Goal: Task Accomplishment & Management: Complete application form

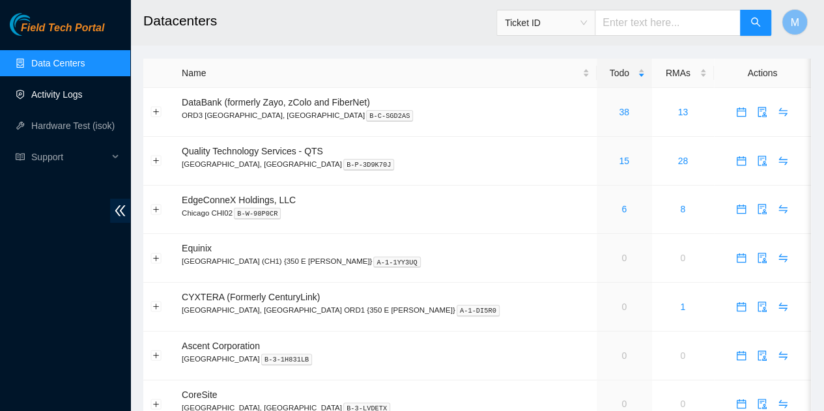
click at [82, 100] on link "Activity Logs" at bounding box center [56, 94] width 51 height 10
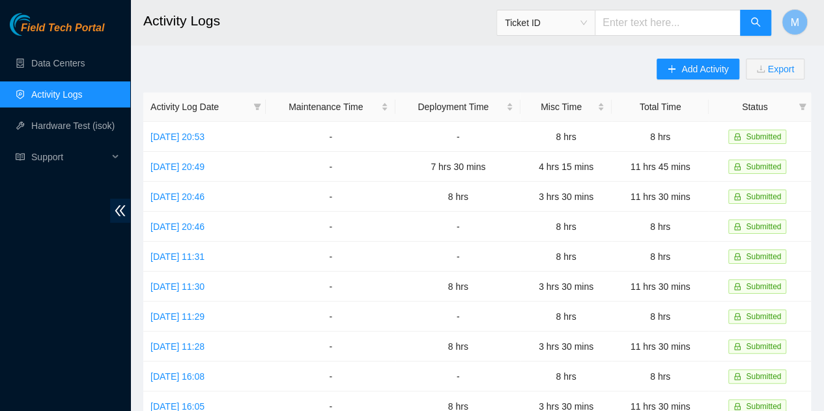
click at [374, 64] on div "Add Activity Export Activity Log Date Maintenance Time Deployment Time Misc Tim…" at bounding box center [477, 411] width 668 height 704
click at [689, 66] on span "Add Activity" at bounding box center [704, 69] width 47 height 14
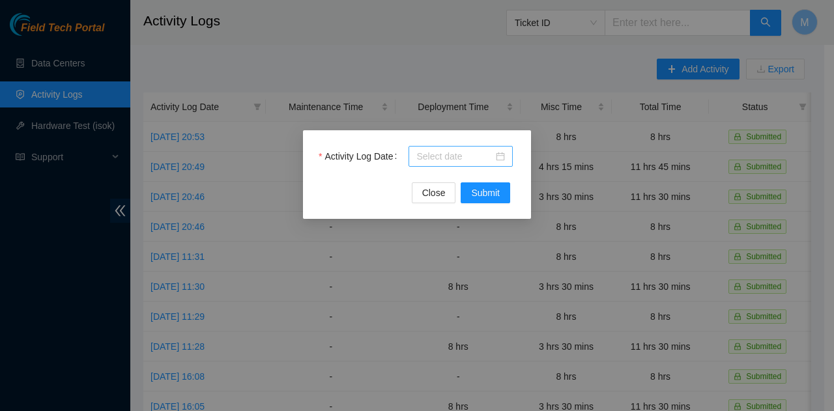
click at [505, 153] on div at bounding box center [460, 156] width 104 height 21
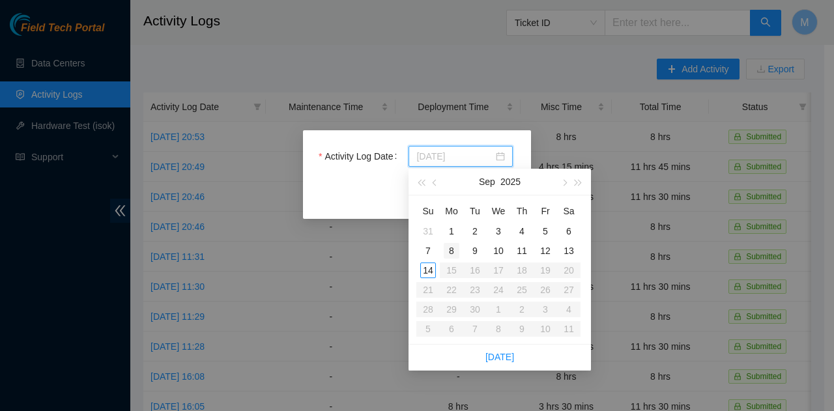
type input "[DATE]"
click at [453, 251] on div "8" at bounding box center [451, 251] width 16 height 16
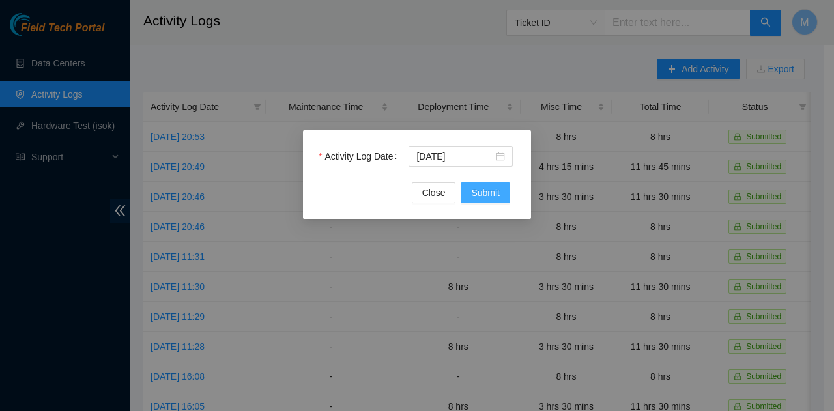
click at [479, 194] on span "Submit" at bounding box center [485, 193] width 29 height 14
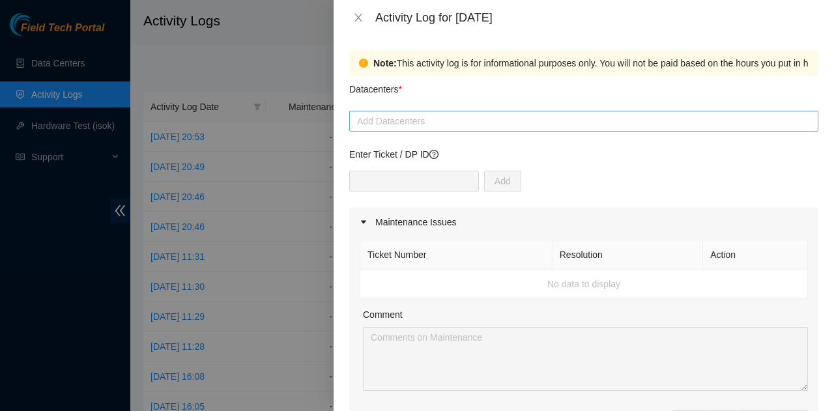
click at [581, 122] on div at bounding box center [583, 121] width 462 height 16
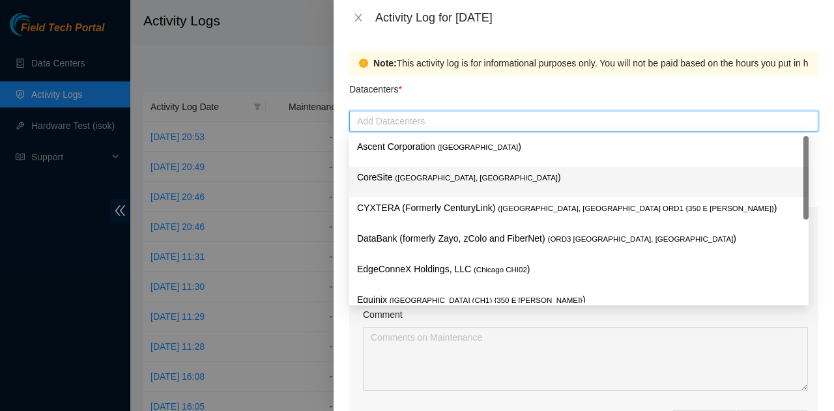
scroll to position [46, 0]
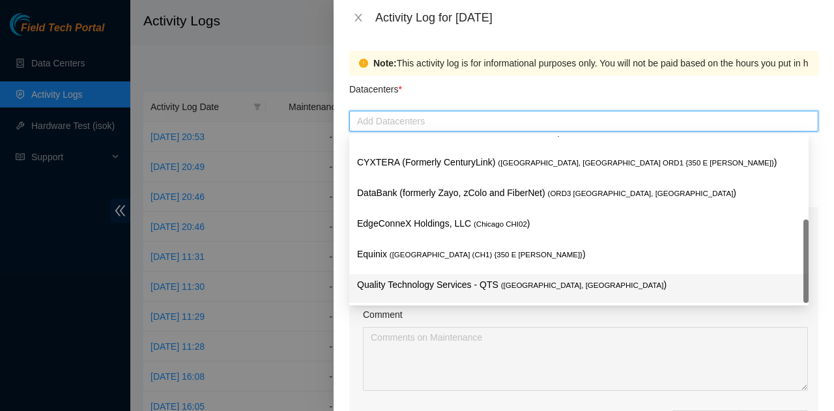
click at [456, 280] on p "Quality Technology Services - QTS ( [GEOGRAPHIC_DATA], [GEOGRAPHIC_DATA] )" at bounding box center [578, 284] width 443 height 15
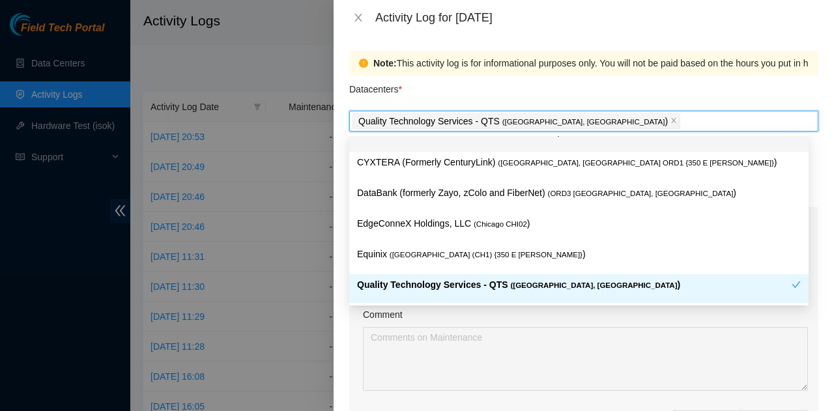
click at [548, 97] on div "Datacenters *" at bounding box center [583, 93] width 469 height 35
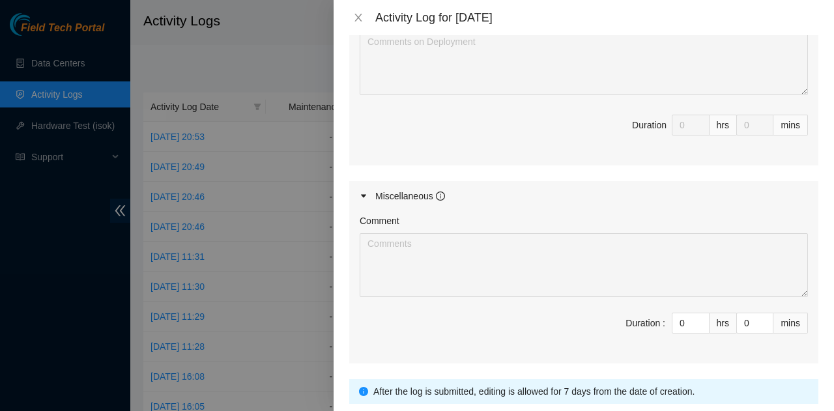
scroll to position [651, 0]
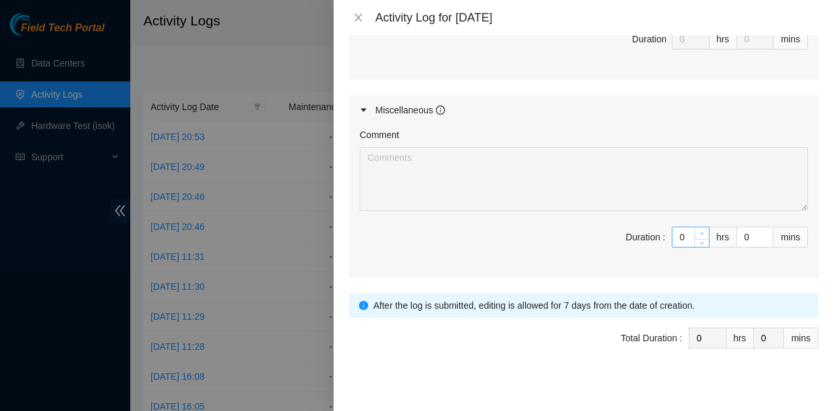
type input "1"
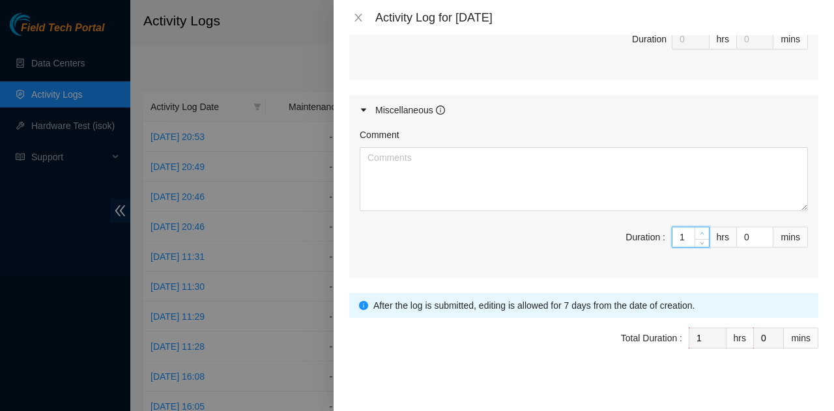
click at [698, 230] on span "up" at bounding box center [702, 234] width 8 height 8
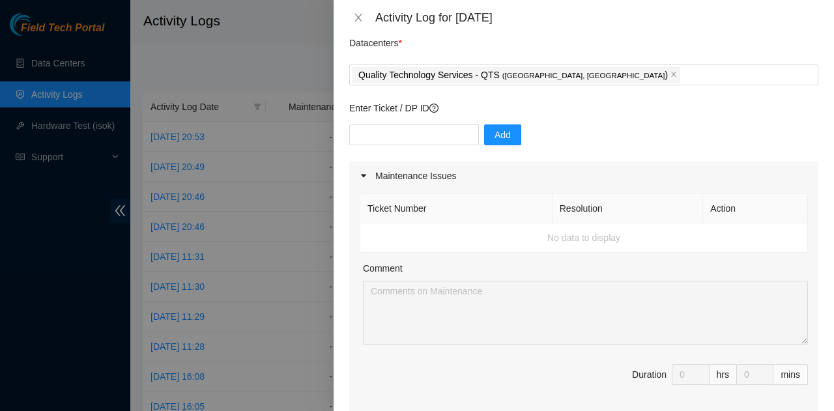
scroll to position [130, 0]
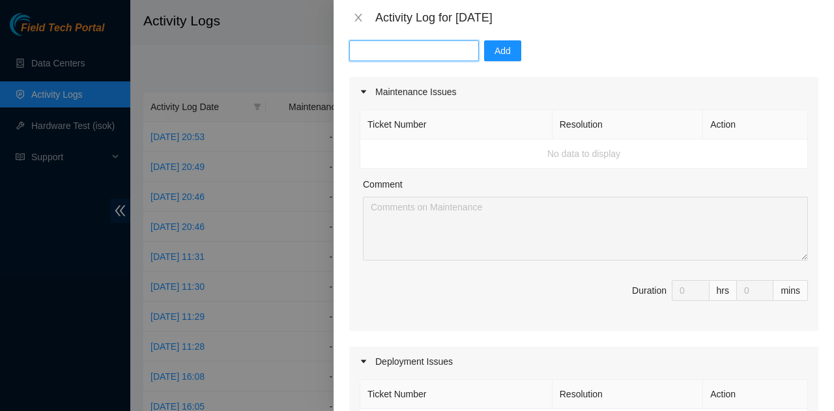
click at [430, 53] on input "text" at bounding box center [414, 50] width 130 height 21
paste input "DP85126"
type input "DP85126"
click at [499, 55] on span "Add" at bounding box center [502, 51] width 16 height 14
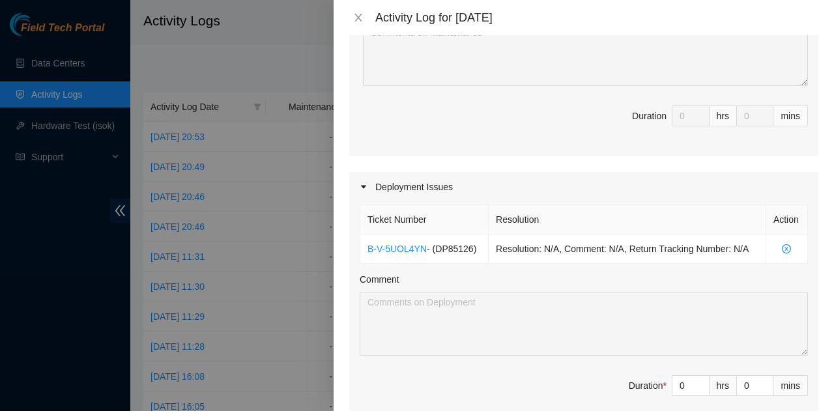
scroll to position [326, 0]
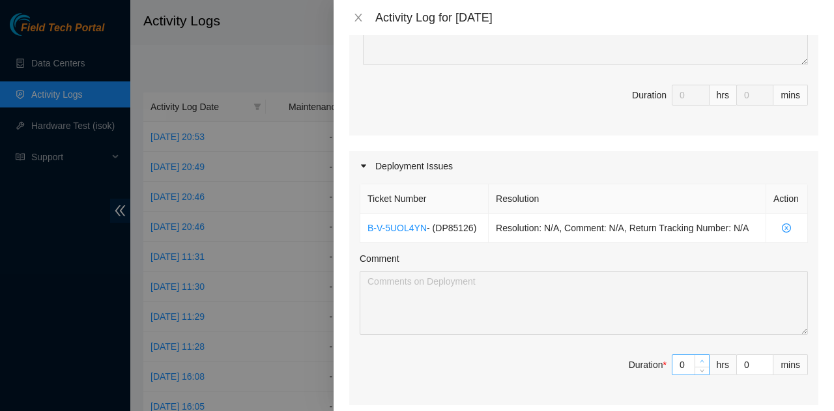
type input "1"
type input "2"
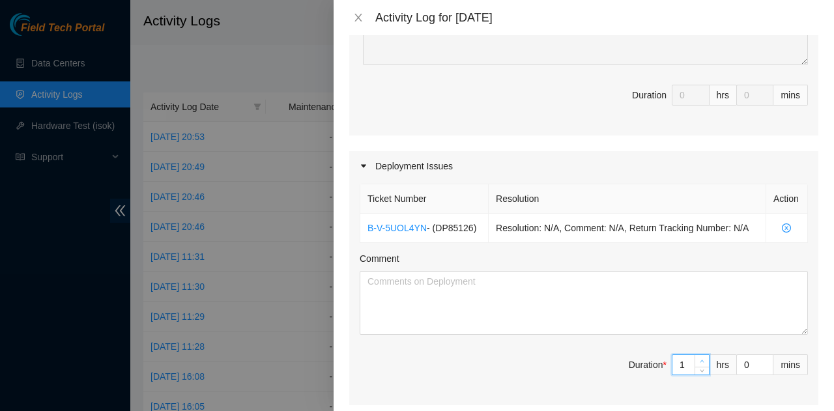
click at [698, 360] on span "up" at bounding box center [702, 362] width 8 height 8
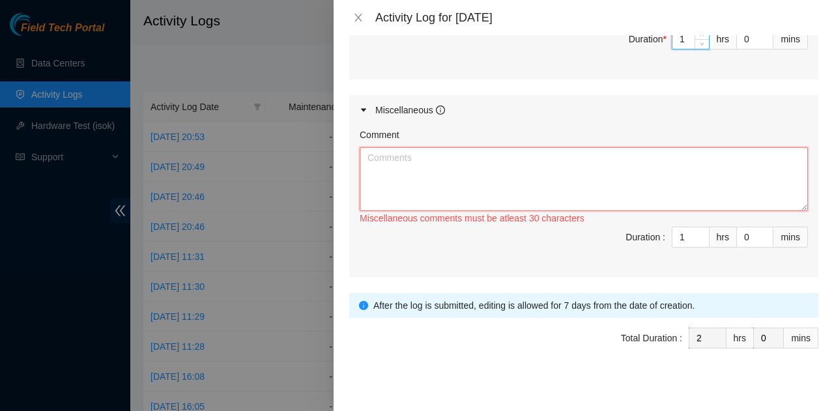
click at [569, 176] on textarea "Comment" at bounding box center [583, 179] width 448 height 64
paste textarea "Worked Remote from Home [DATE]. Spent the day monitoring chat rooms and emails …"
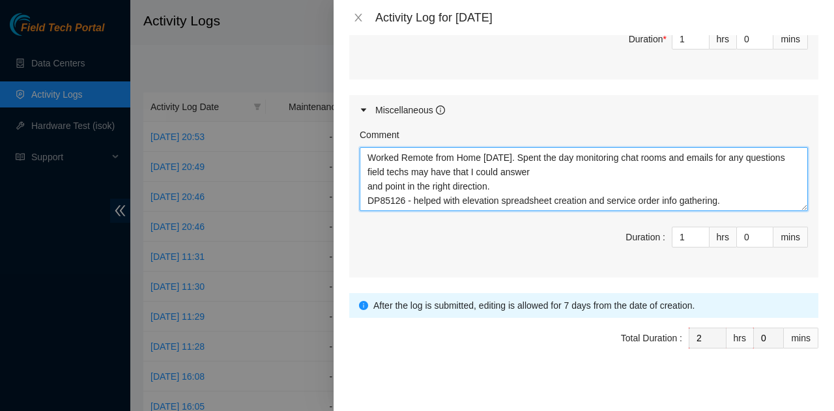
drag, startPoint x: 731, startPoint y: 198, endPoint x: 362, endPoint y: 190, distance: 368.7
click at [361, 190] on textarea "Worked Remote from Home [DATE]. Spent the day monitoring chat rooms and emails …" at bounding box center [583, 179] width 448 height 64
click at [501, 197] on textarea "Worked Remote from Home [DATE]. Spent the day monitoring chat rooms and emails …" at bounding box center [583, 179] width 448 height 64
click at [727, 196] on textarea "Worked Remote from Home [DATE]. Spent the day monitoring chat rooms and emails …" at bounding box center [583, 179] width 448 height 64
drag, startPoint x: 731, startPoint y: 196, endPoint x: 369, endPoint y: 195, distance: 362.1
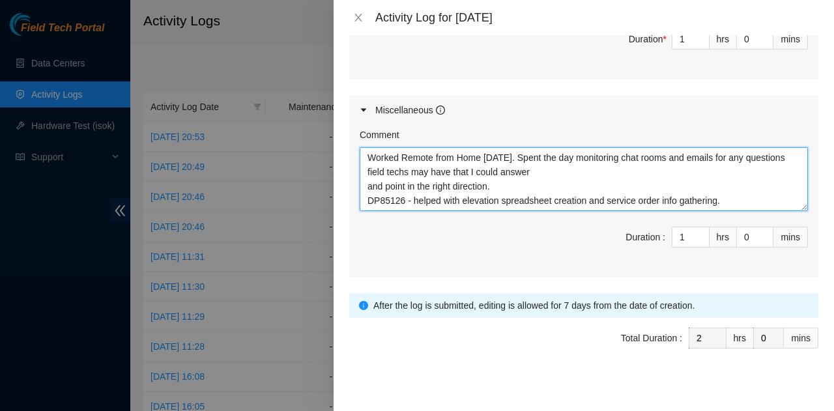
click at [369, 195] on textarea "Worked Remote from Home [DATE]. Spent the day monitoring chat rooms and emails …" at bounding box center [583, 179] width 448 height 64
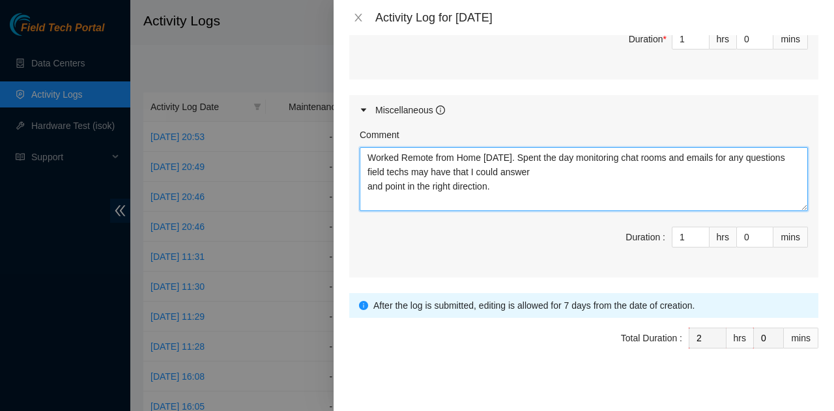
scroll to position [456, 0]
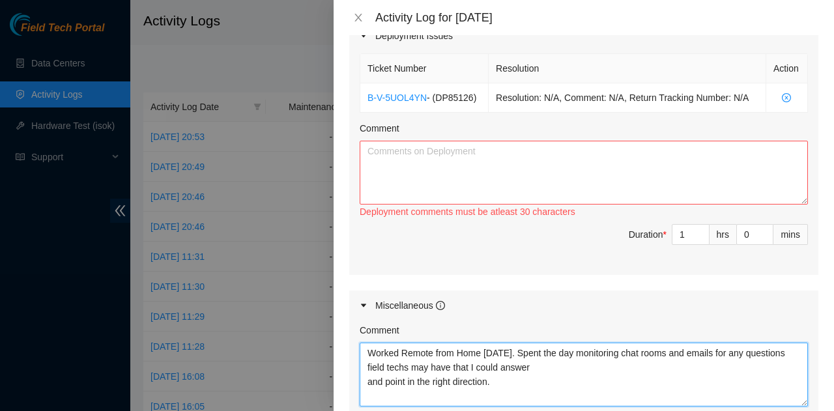
type textarea "Worked Remote from Home [DATE]. Spent the day monitoring chat rooms and emails …"
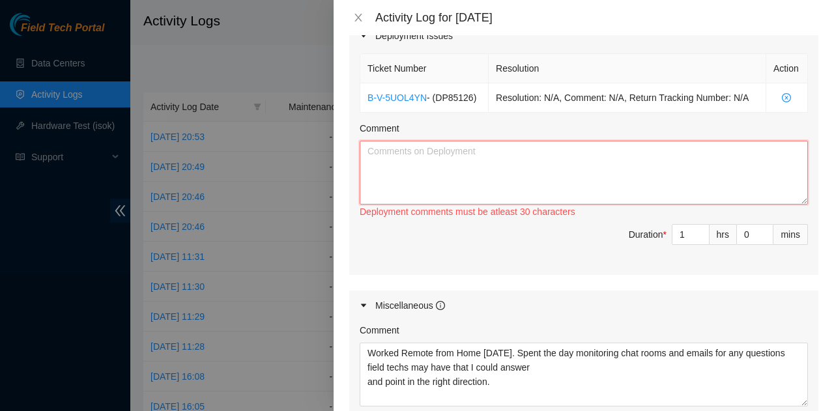
click at [447, 173] on textarea "Comment" at bounding box center [583, 173] width 448 height 64
paste textarea "DP85126 - helped with elevation spreadsheet creation and service order info gat…"
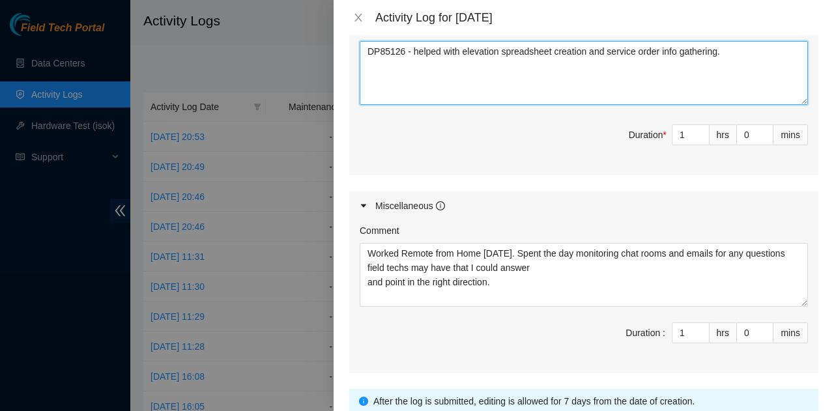
scroll to position [655, 0]
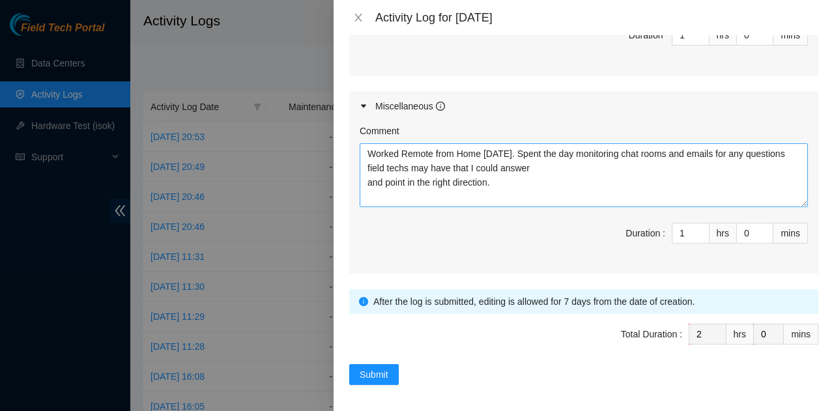
type textarea "DP85126 - helped with elevation spreadsheet creation and service order info gat…"
click at [404, 194] on textarea "Worked Remote from Home [DATE]. Spent the day monitoring chat rooms and emails …" at bounding box center [583, 175] width 448 height 64
click at [369, 176] on textarea "Worked Remote from Home [DATE]. Spent the day monitoring chat rooms and emails …" at bounding box center [583, 175] width 448 height 64
type textarea "Worked Remote from Home [DATE]. Spent the day monitoring chat rooms and emails …"
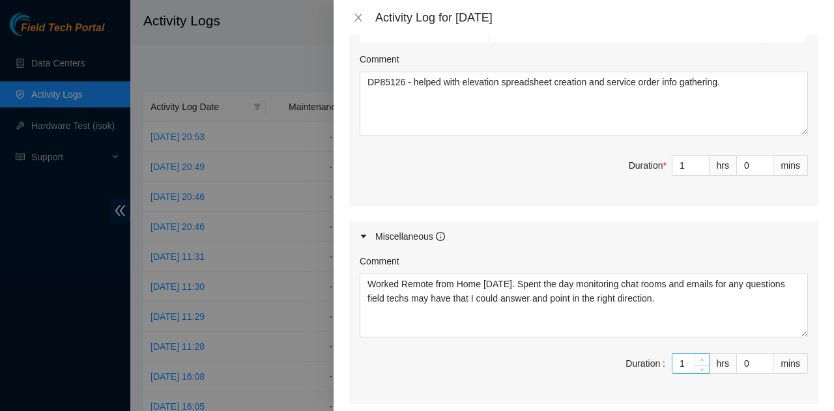
type input "2"
type input "3"
click at [698, 356] on span "up" at bounding box center [702, 360] width 8 height 8
type input "3"
type input "4"
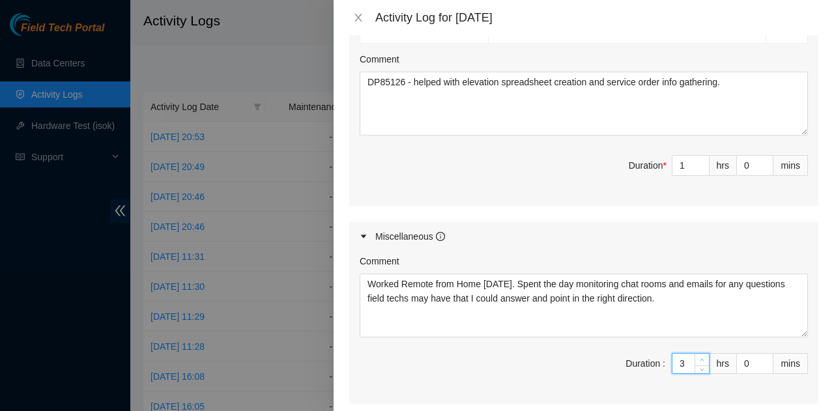
click at [698, 356] on span "up" at bounding box center [702, 360] width 8 height 8
type input "4"
type input "5"
click at [698, 356] on span "up" at bounding box center [702, 360] width 8 height 8
type input "5"
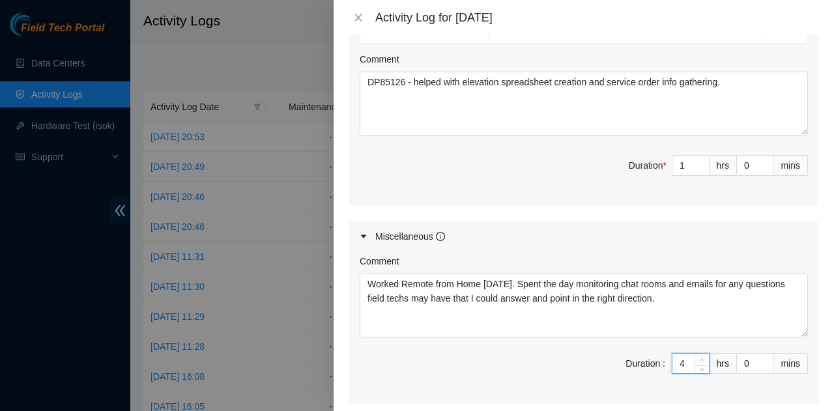
type input "6"
click at [698, 356] on span "up" at bounding box center [702, 360] width 8 height 8
type input "6"
type input "7"
click at [698, 356] on span "up" at bounding box center [702, 360] width 8 height 8
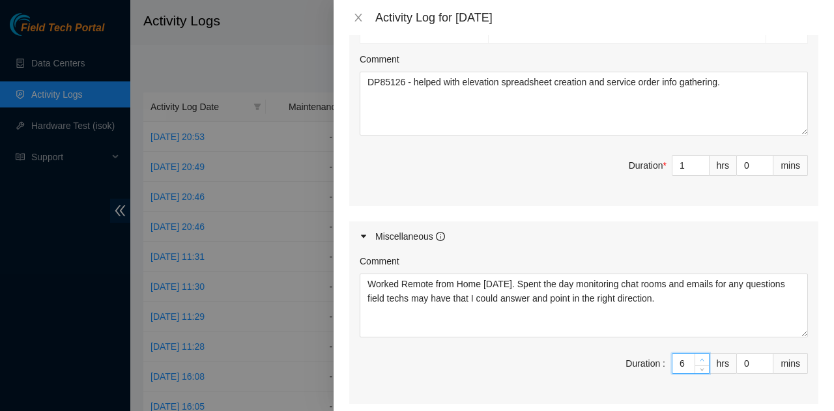
type input "7"
type input "8"
click at [698, 356] on span "up" at bounding box center [702, 360] width 8 height 8
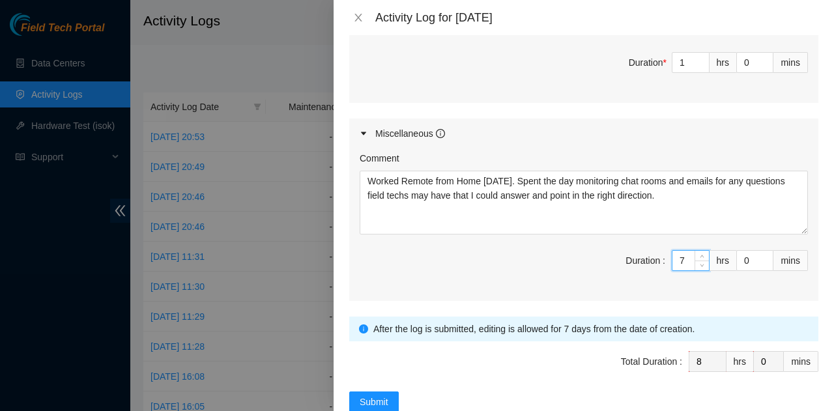
scroll to position [655, 0]
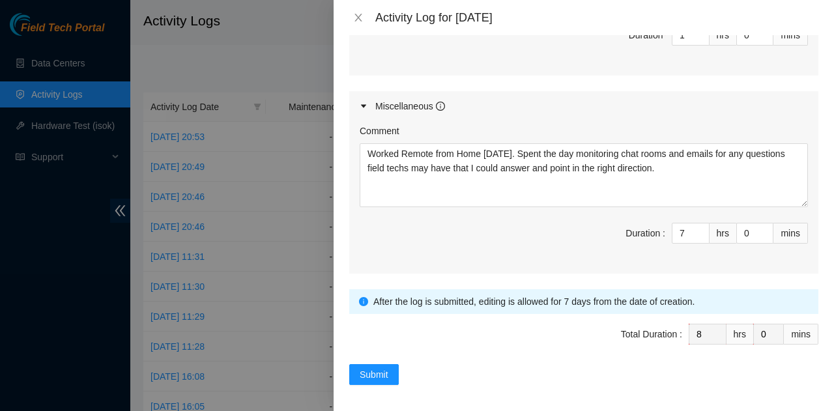
click at [580, 376] on div "Submit" at bounding box center [583, 374] width 469 height 21
click at [436, 372] on div "Submit" at bounding box center [583, 374] width 469 height 21
click at [365, 368] on span "Submit" at bounding box center [373, 374] width 29 height 14
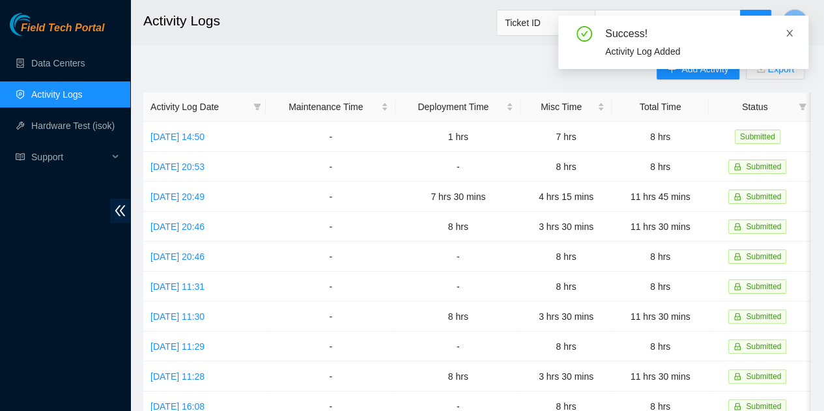
click at [791, 33] on icon "close" at bounding box center [789, 33] width 9 height 9
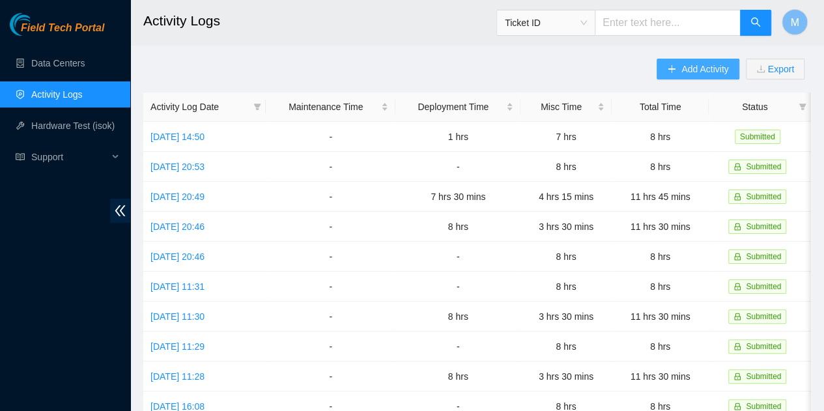
click at [709, 68] on span "Add Activity" at bounding box center [704, 69] width 47 height 14
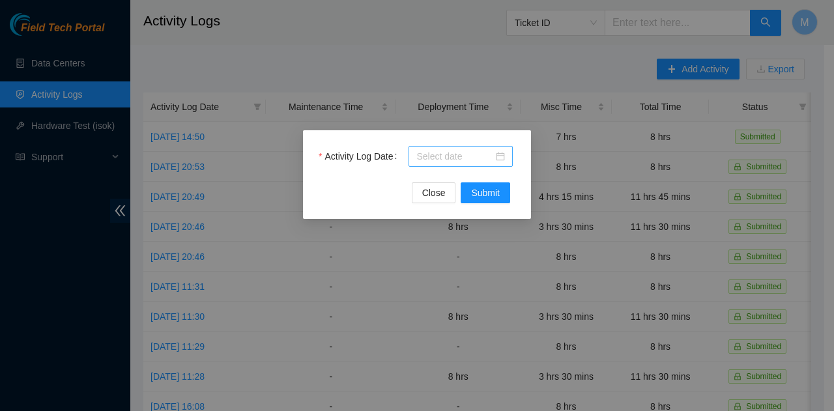
click at [507, 154] on div at bounding box center [460, 156] width 104 height 21
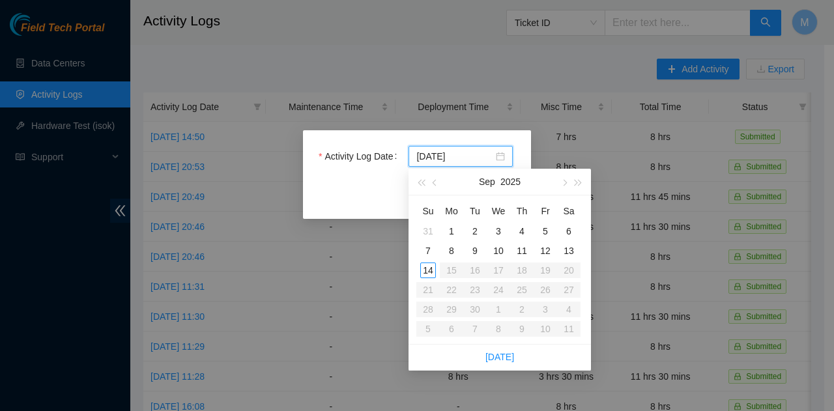
type input "[DATE]"
click at [473, 254] on div "9" at bounding box center [475, 251] width 16 height 16
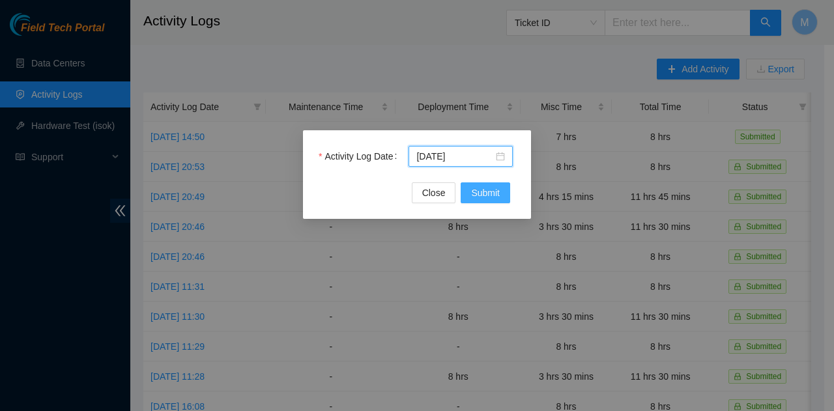
click at [477, 197] on span "Submit" at bounding box center [485, 193] width 29 height 14
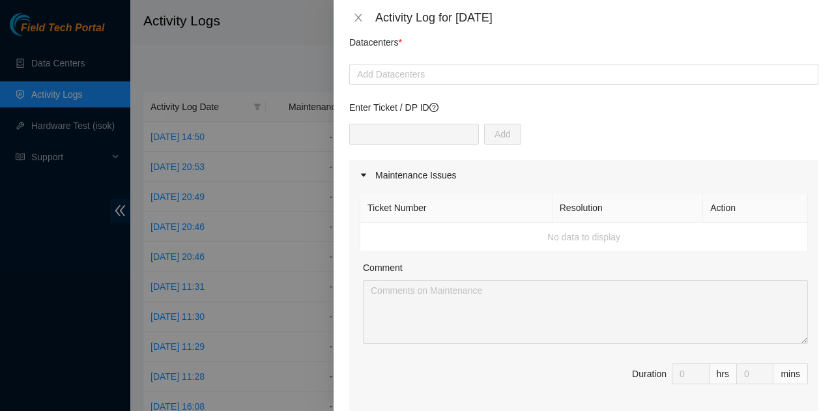
scroll to position [65, 0]
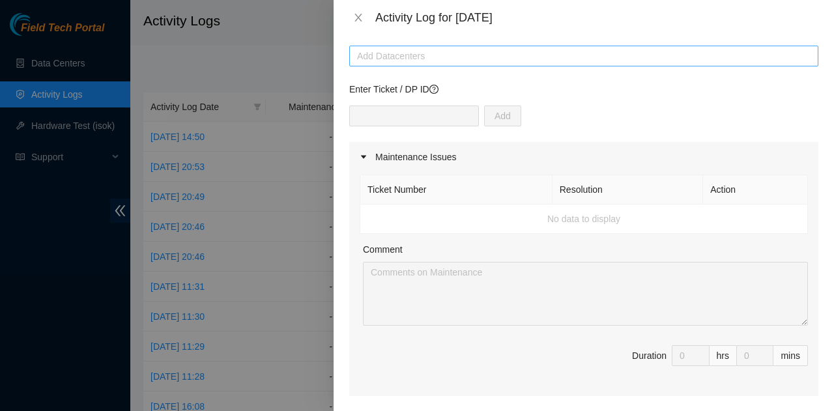
click at [481, 57] on div at bounding box center [583, 56] width 462 height 16
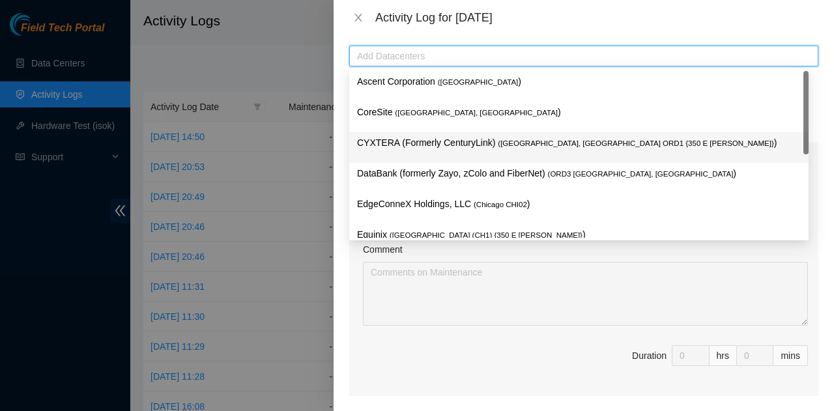
scroll to position [46, 0]
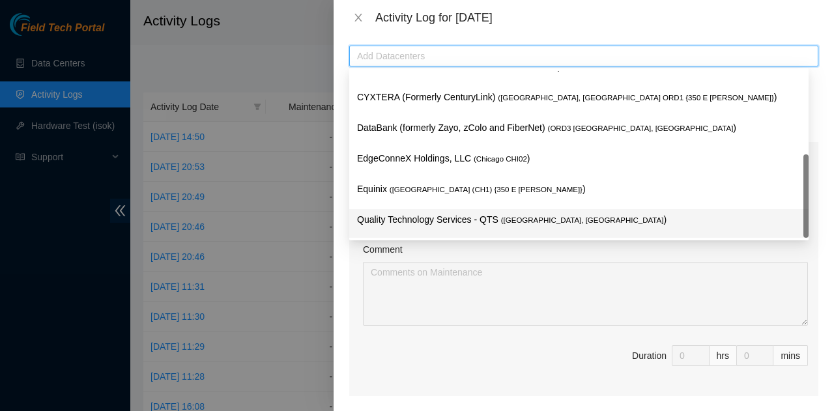
click at [468, 221] on p "Quality Technology Services - QTS ( [GEOGRAPHIC_DATA], [GEOGRAPHIC_DATA] )" at bounding box center [578, 219] width 443 height 15
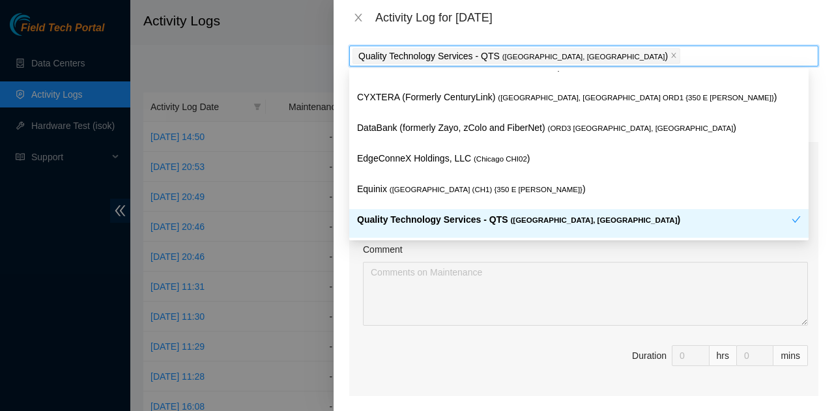
click at [492, 257] on div "Comment" at bounding box center [585, 252] width 445 height 20
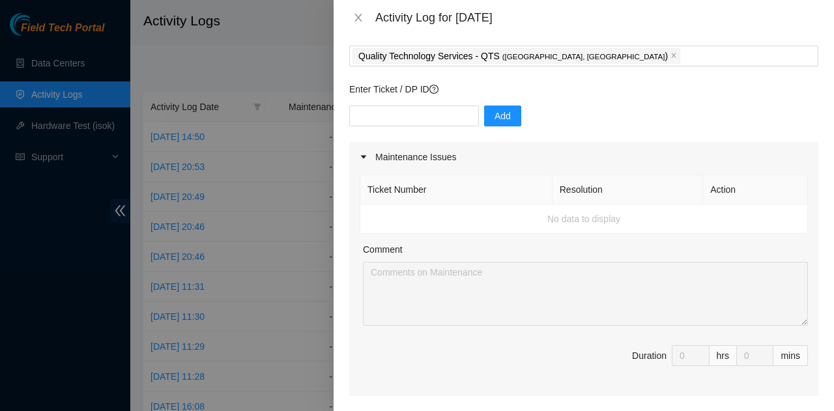
scroll to position [651, 0]
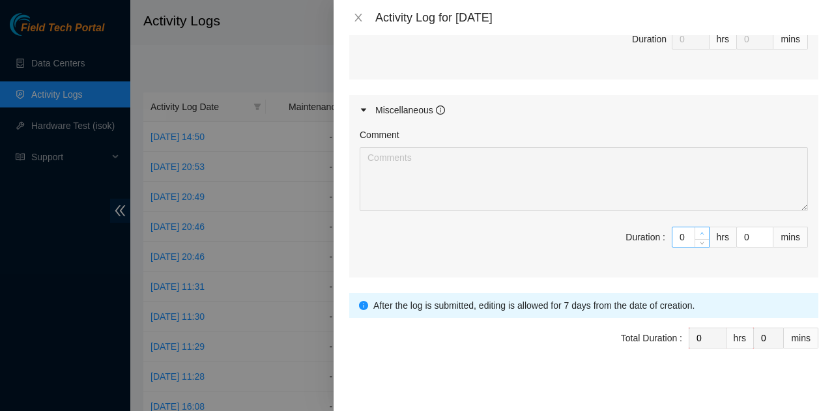
type input "1"
click at [698, 229] on span "Increase Value" at bounding box center [701, 233] width 14 height 12
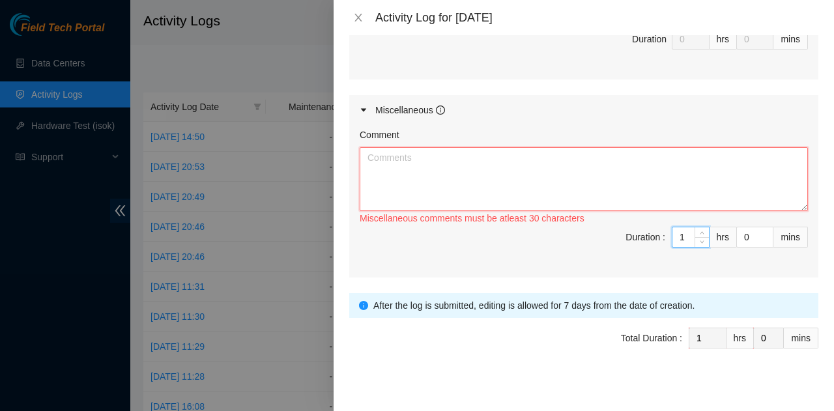
click at [606, 197] on textarea "Comment" at bounding box center [583, 179] width 448 height 64
paste textarea "Worked Remote from Home [DATE]. Spent the day monitoring chat rooms and emails …"
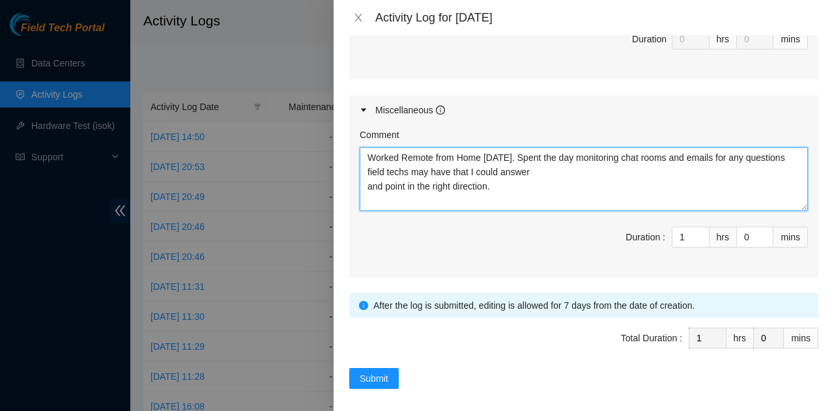
click at [370, 183] on textarea "Worked Remote from Home [DATE]. Spent the day monitoring chat rooms and emails …" at bounding box center [583, 179] width 448 height 64
click at [431, 197] on textarea "Worked Remote from Home [DATE]. Spent the day monitoring chat rooms and emails …" at bounding box center [583, 179] width 448 height 64
type textarea "Worked Remote from Home [DATE]. Spent the day monitoring chat rooms and emails …"
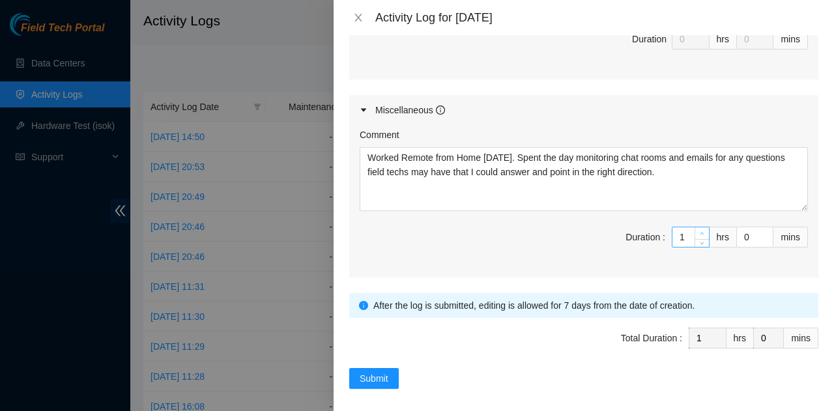
type input "2"
click at [699, 231] on icon "up" at bounding box center [701, 233] width 5 height 5
type input "3"
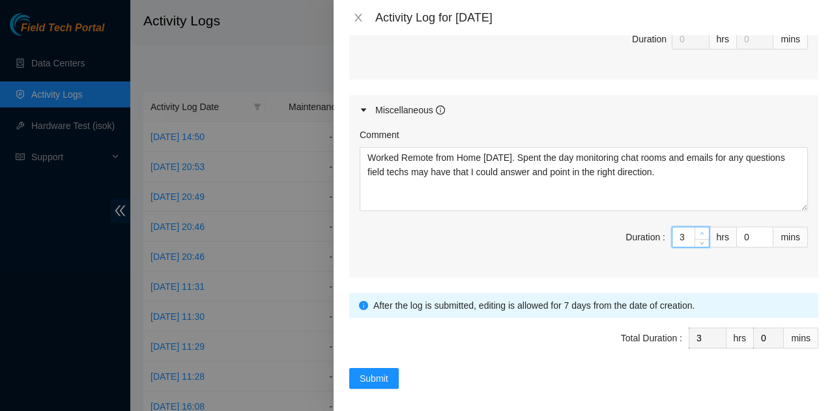
click at [699, 231] on icon "up" at bounding box center [701, 233] width 5 height 5
type input "4"
click at [699, 231] on icon "up" at bounding box center [701, 233] width 5 height 5
type input "5"
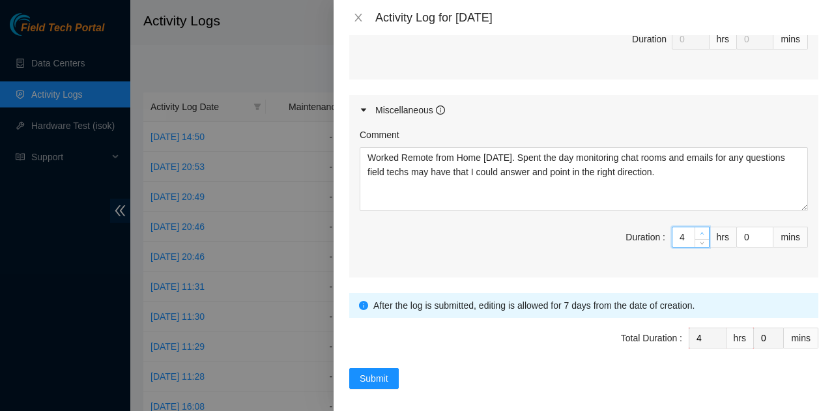
type input "5"
click at [699, 231] on icon "up" at bounding box center [701, 233] width 5 height 5
type input "6"
click at [699, 231] on icon "up" at bounding box center [701, 233] width 5 height 5
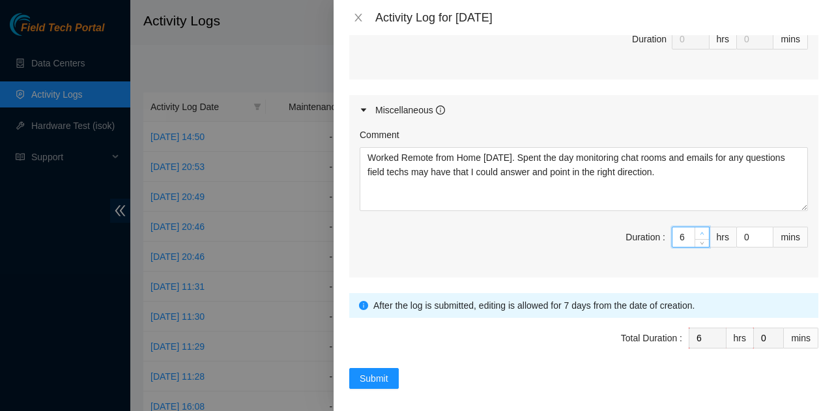
type input "7"
click at [698, 230] on span "up" at bounding box center [702, 234] width 8 height 8
type input "8"
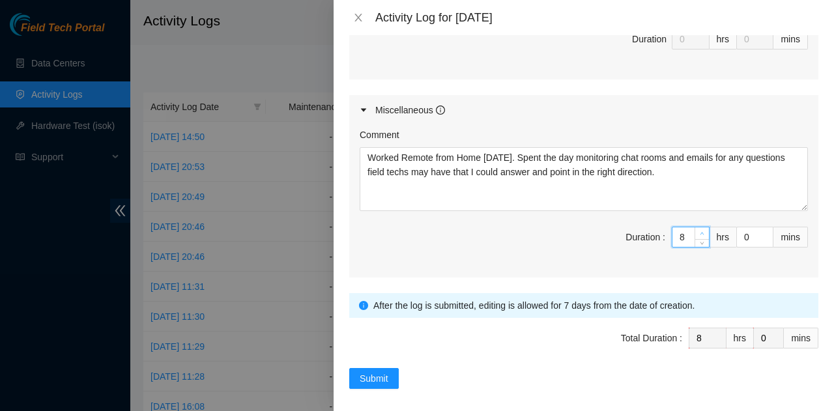
click at [698, 230] on span "up" at bounding box center [702, 234] width 8 height 8
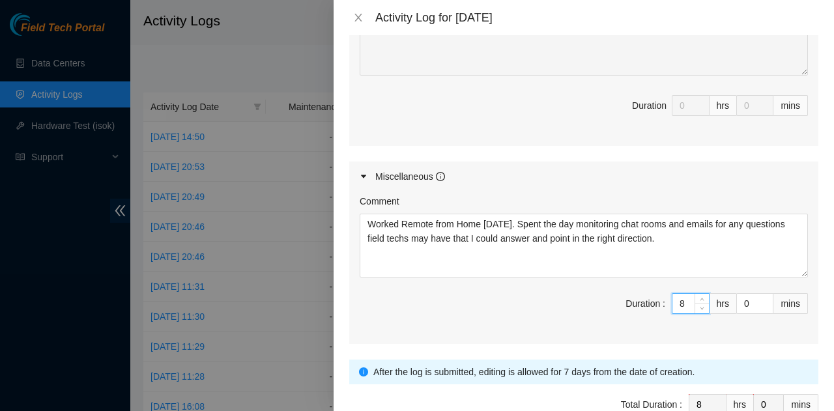
scroll to position [655, 0]
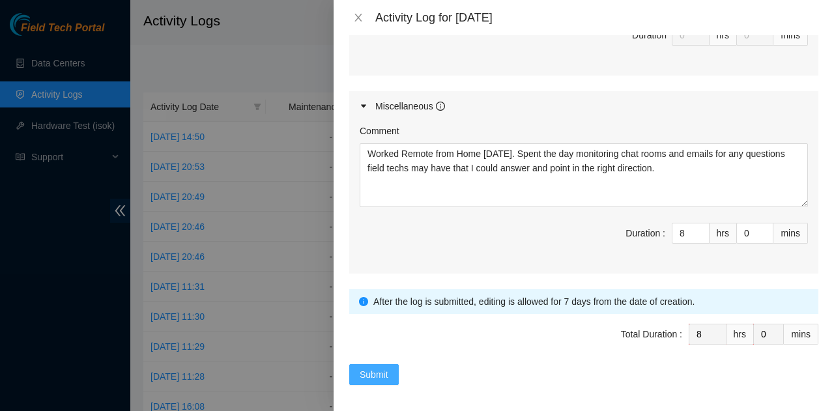
click at [368, 367] on span "Submit" at bounding box center [373, 374] width 29 height 14
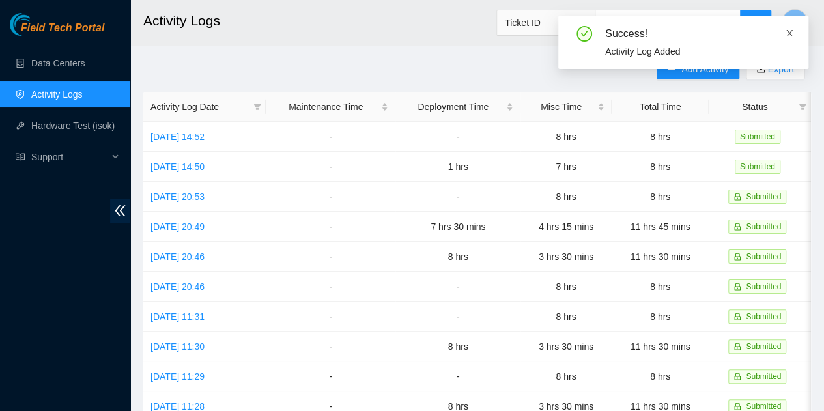
click at [787, 36] on icon "close" at bounding box center [789, 33] width 7 height 7
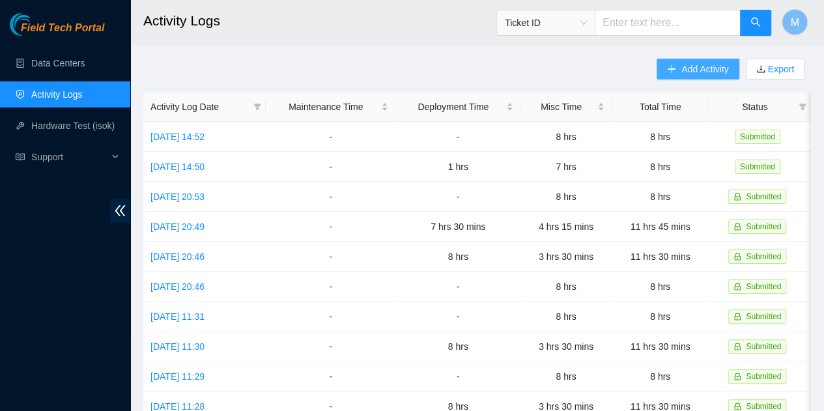
click at [697, 61] on button "Add Activity" at bounding box center [697, 69] width 82 height 21
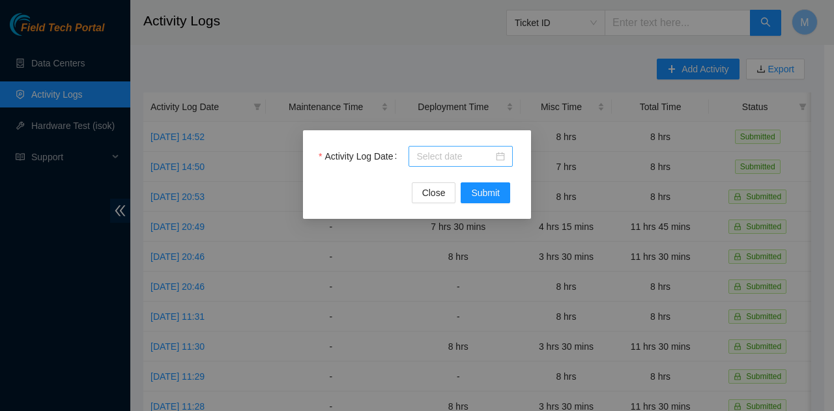
click at [507, 159] on div at bounding box center [460, 156] width 104 height 21
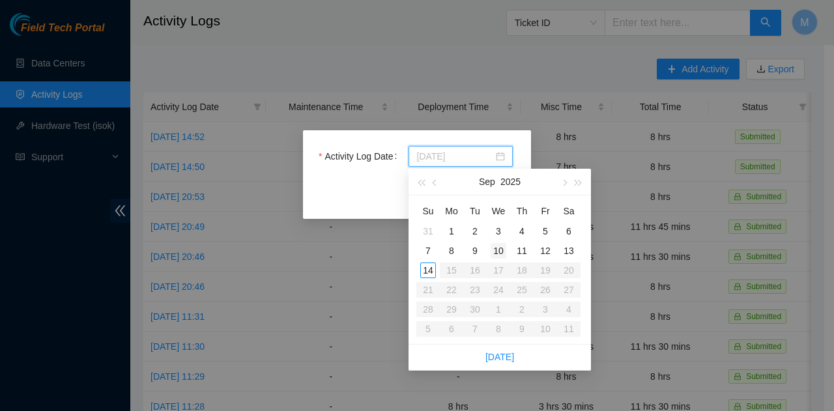
type input "[DATE]"
click at [500, 248] on div "10" at bounding box center [498, 251] width 16 height 16
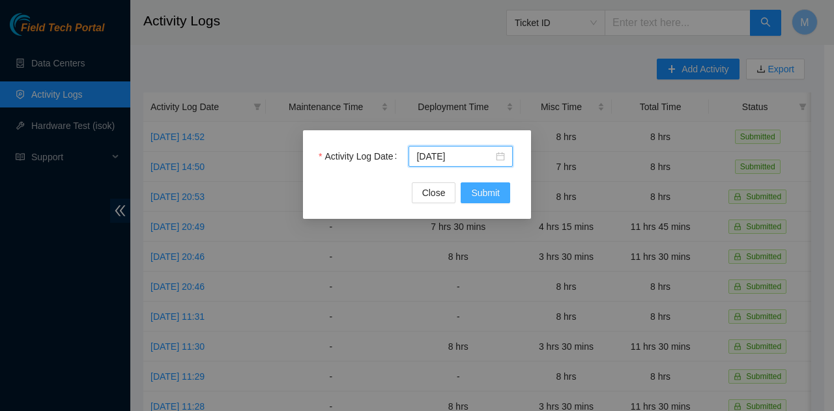
click at [481, 188] on span "Submit" at bounding box center [485, 193] width 29 height 14
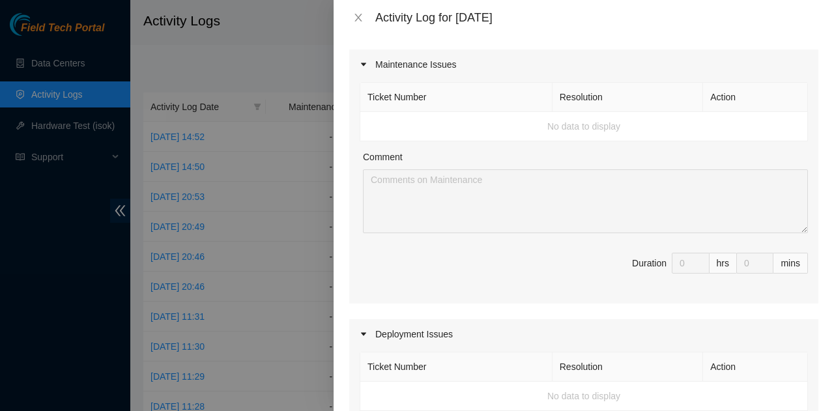
scroll to position [0, 0]
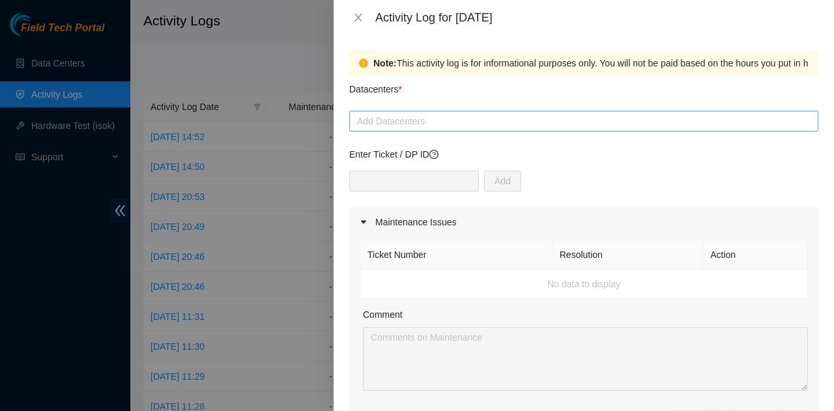
click at [469, 120] on div at bounding box center [583, 121] width 462 height 16
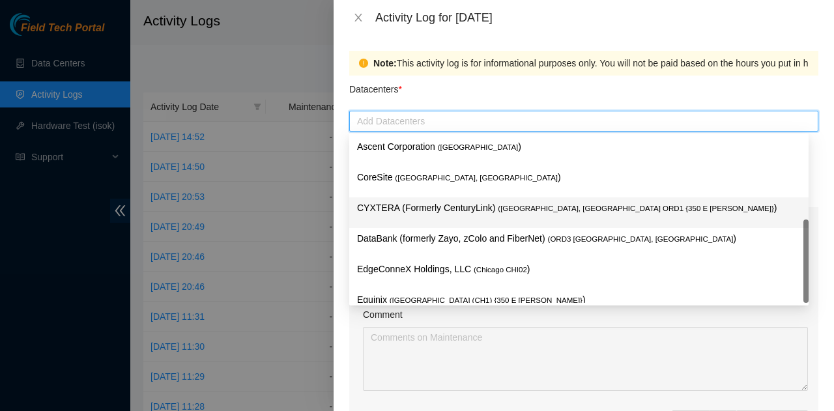
scroll to position [46, 0]
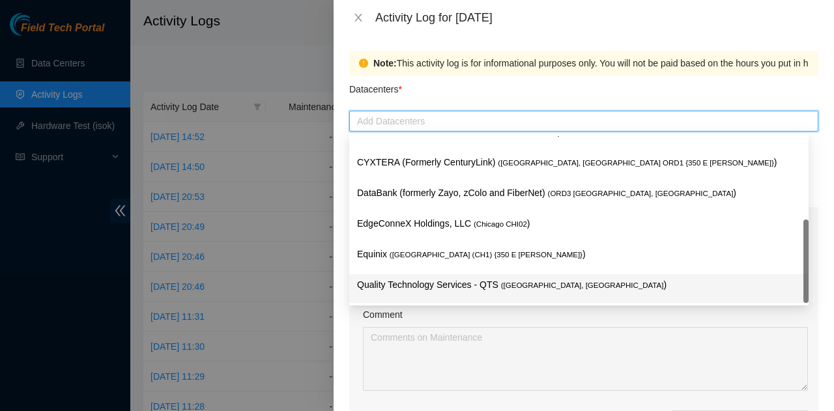
click at [436, 283] on p "Quality Technology Services - QTS ( [GEOGRAPHIC_DATA], [GEOGRAPHIC_DATA] )" at bounding box center [578, 284] width 443 height 15
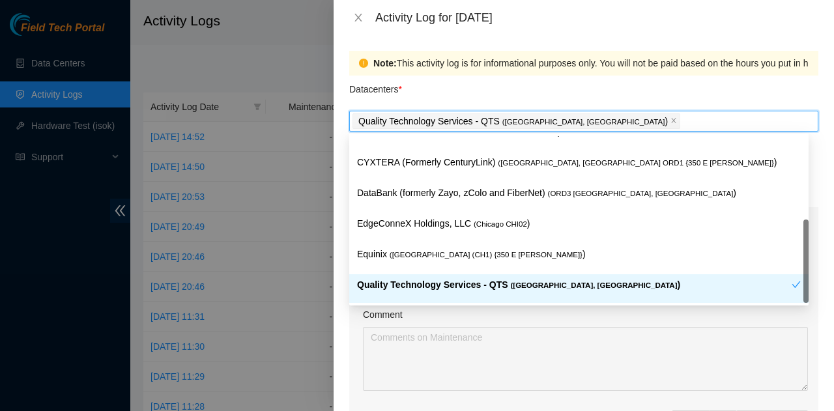
click at [551, 325] on div "Comment" at bounding box center [585, 348] width 445 height 83
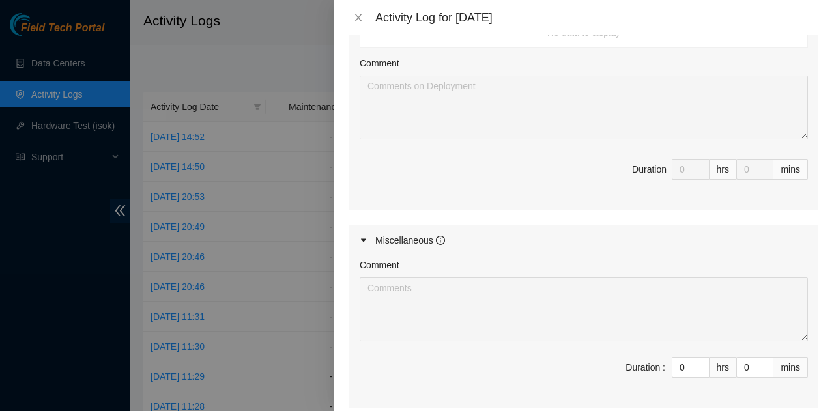
scroll to position [651, 0]
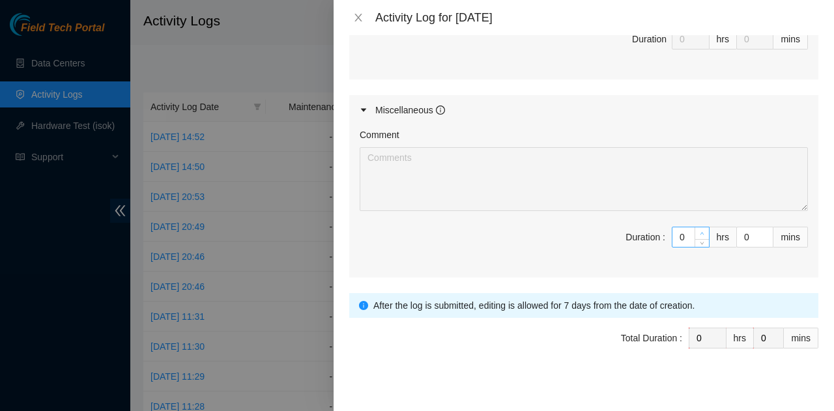
type input "1"
click at [699, 231] on icon "up" at bounding box center [701, 233] width 5 height 5
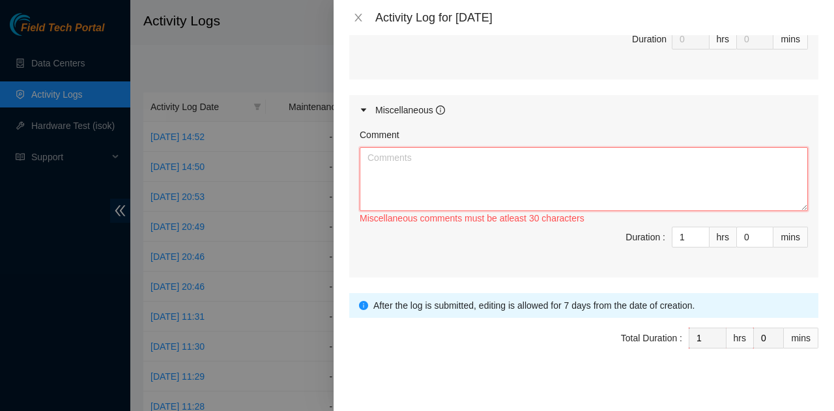
click at [605, 193] on textarea "Comment" at bounding box center [583, 179] width 448 height 64
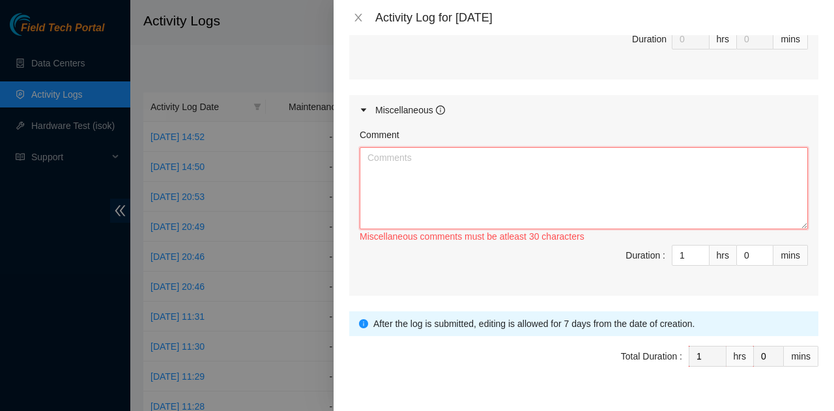
drag, startPoint x: 794, startPoint y: 205, endPoint x: 792, endPoint y: 239, distance: 34.0
click at [792, 229] on textarea "Comment" at bounding box center [583, 188] width 448 height 82
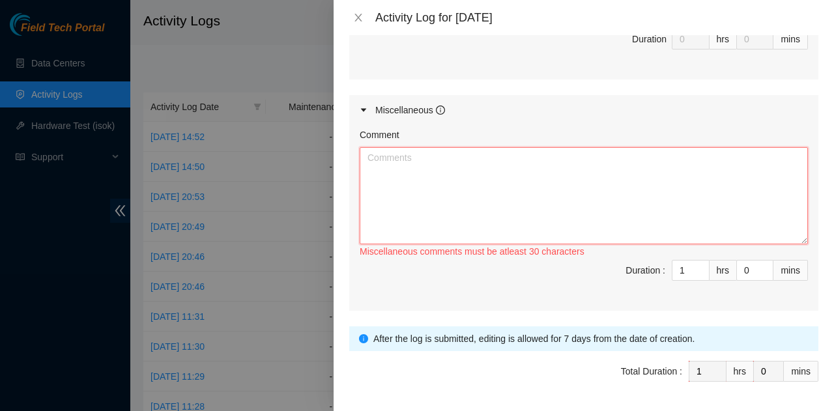
paste textarea "Morning travel commute to QTS colo location in [GEOGRAPHIC_DATA] recorded - 8:0…"
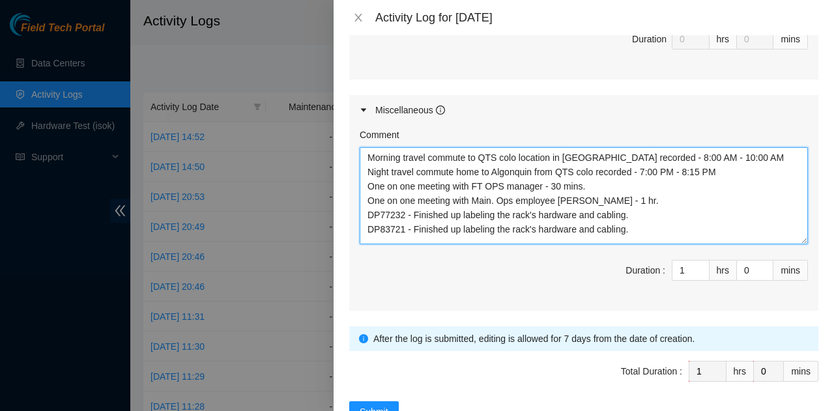
drag, startPoint x: 631, startPoint y: 229, endPoint x: 361, endPoint y: 214, distance: 270.7
click at [361, 214] on textarea "Morning travel commute to QTS colo location in [GEOGRAPHIC_DATA] recorded - 8:0…" at bounding box center [583, 195] width 448 height 97
click at [449, 218] on textarea "Morning travel commute to QTS colo location in [GEOGRAPHIC_DATA] recorded - 8:0…" at bounding box center [583, 195] width 448 height 97
drag, startPoint x: 401, startPoint y: 212, endPoint x: 369, endPoint y: 213, distance: 32.6
click at [369, 213] on textarea "Morning travel commute to QTS colo location in [GEOGRAPHIC_DATA] recorded - 8:0…" at bounding box center [583, 195] width 448 height 97
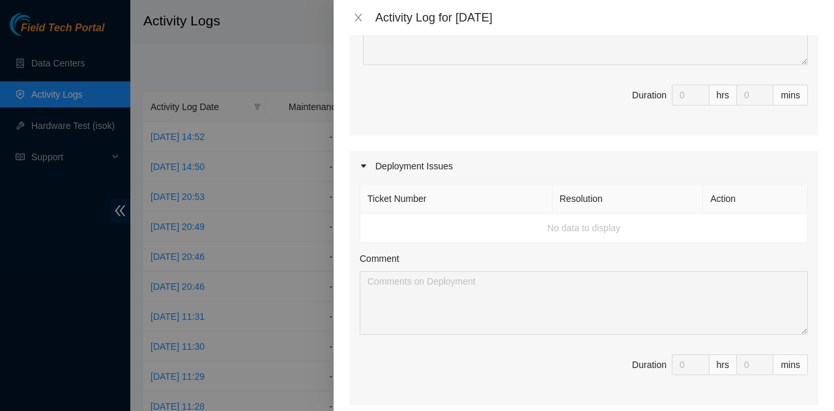
scroll to position [0, 0]
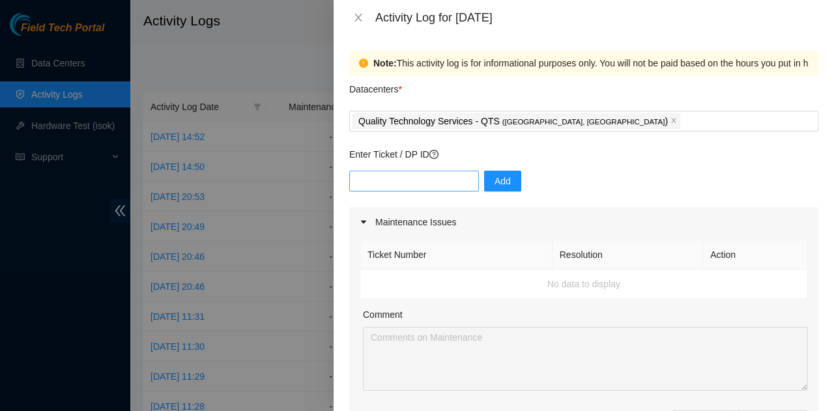
type textarea "Morning travel commute to QTS colo location in [GEOGRAPHIC_DATA] recorded - 8:0…"
click at [411, 176] on input "text" at bounding box center [414, 181] width 130 height 21
paste input "DP77232"
type input "DP77232"
click at [494, 177] on span "Add" at bounding box center [502, 181] width 16 height 14
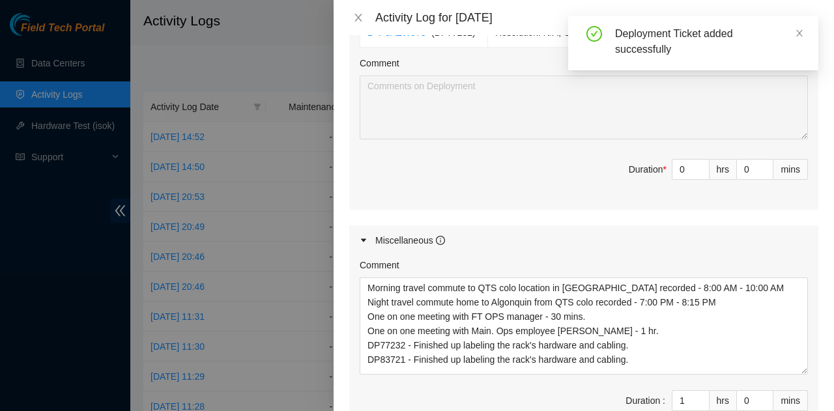
scroll to position [651, 0]
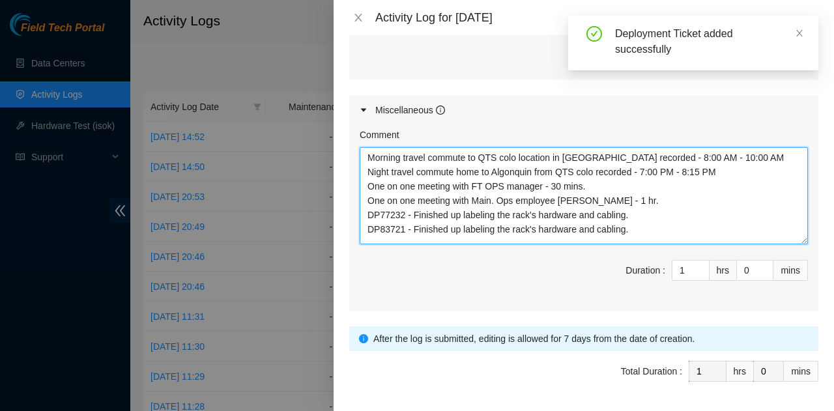
drag, startPoint x: 405, startPoint y: 226, endPoint x: 392, endPoint y: 226, distance: 13.0
click at [392, 226] on textarea "Morning travel commute to QTS colo location in [GEOGRAPHIC_DATA] recorded - 8:0…" at bounding box center [583, 195] width 448 height 97
click at [399, 223] on textarea "Morning travel commute to QTS colo location in [GEOGRAPHIC_DATA] recorded - 8:0…" at bounding box center [583, 195] width 448 height 97
click at [402, 225] on textarea "Morning travel commute to QTS colo location in [GEOGRAPHIC_DATA] recorded - 8:0…" at bounding box center [583, 195] width 448 height 97
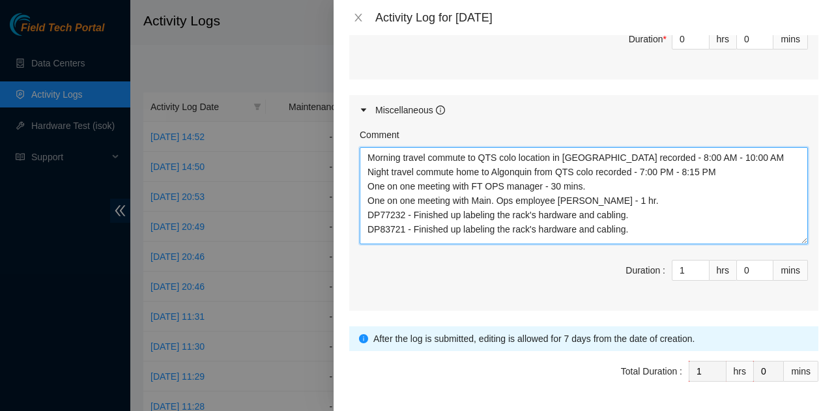
drag, startPoint x: 402, startPoint y: 227, endPoint x: 369, endPoint y: 227, distance: 32.6
click at [369, 227] on textarea "Morning travel commute to QTS colo location in [GEOGRAPHIC_DATA] recorded - 8:0…" at bounding box center [583, 195] width 448 height 97
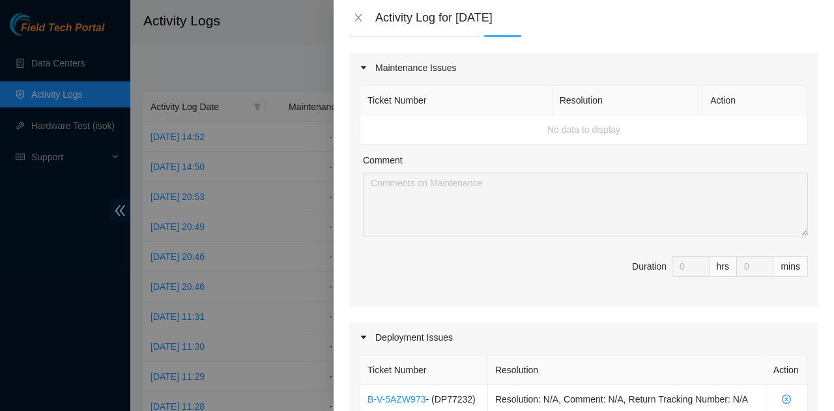
scroll to position [0, 0]
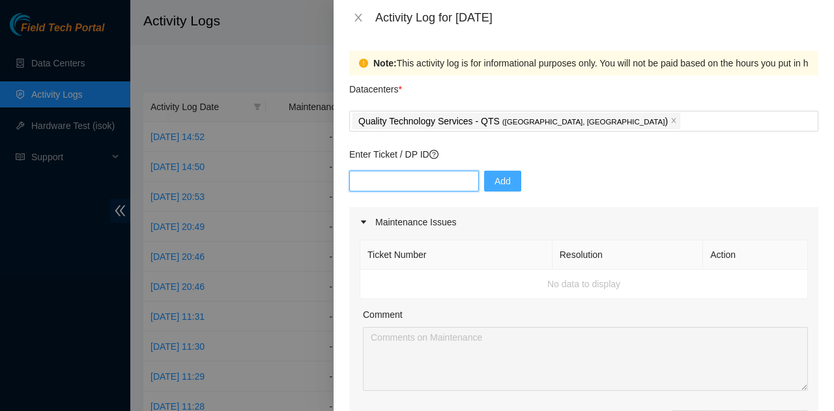
click at [399, 180] on input "text" at bounding box center [414, 181] width 130 height 21
paste input "DP83721"
type input "DP83721"
click at [494, 184] on span "Add" at bounding box center [502, 181] width 16 height 14
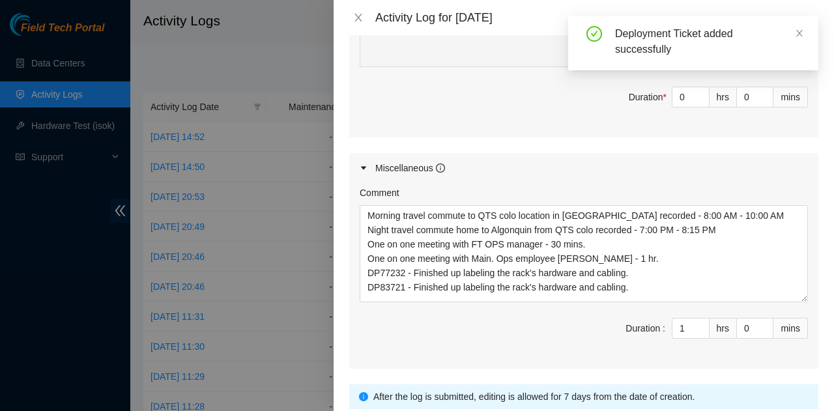
scroll to position [651, 0]
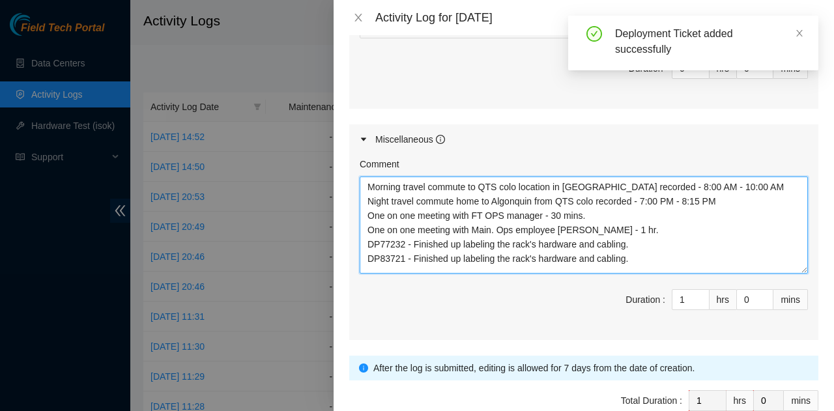
drag, startPoint x: 630, startPoint y: 259, endPoint x: 369, endPoint y: 243, distance: 261.0
click at [369, 243] on textarea "Morning travel commute to QTS colo location in [GEOGRAPHIC_DATA] recorded - 8:0…" at bounding box center [583, 224] width 448 height 97
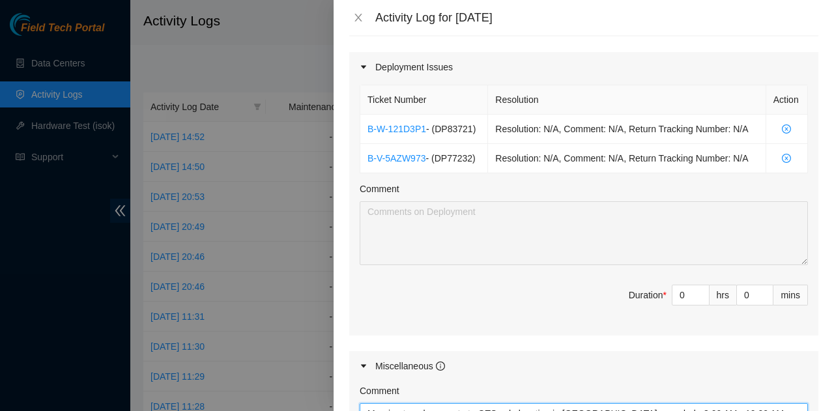
scroll to position [456, 0]
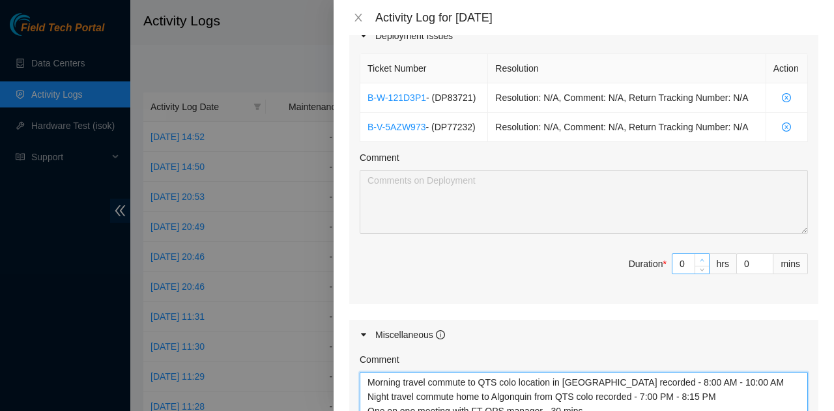
type textarea "Morning travel commute to QTS colo location in [GEOGRAPHIC_DATA] recorded - 8:0…"
type input "1"
type input "2"
click at [699, 258] on icon "up" at bounding box center [701, 260] width 5 height 5
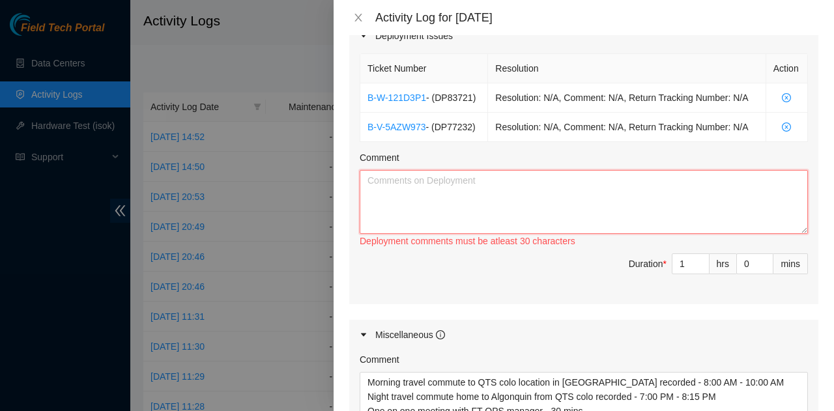
click at [458, 199] on textarea "Comment" at bounding box center [583, 202] width 448 height 64
paste textarea "DP77232 - Finished up labeling the rack's hardware and cabling. DP83721 - Finis…"
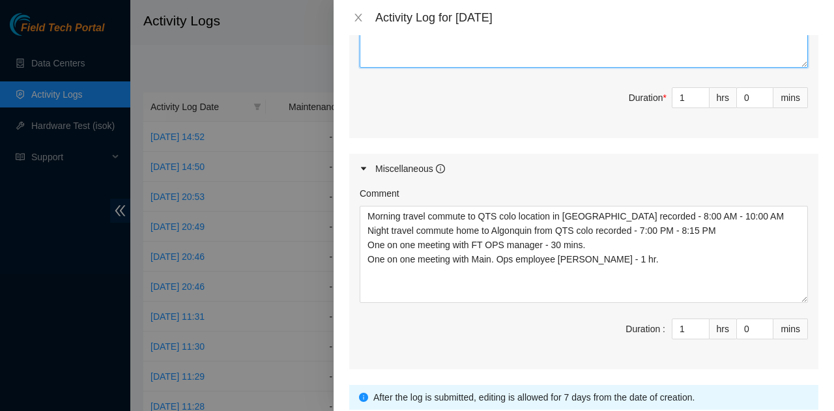
scroll to position [651, 0]
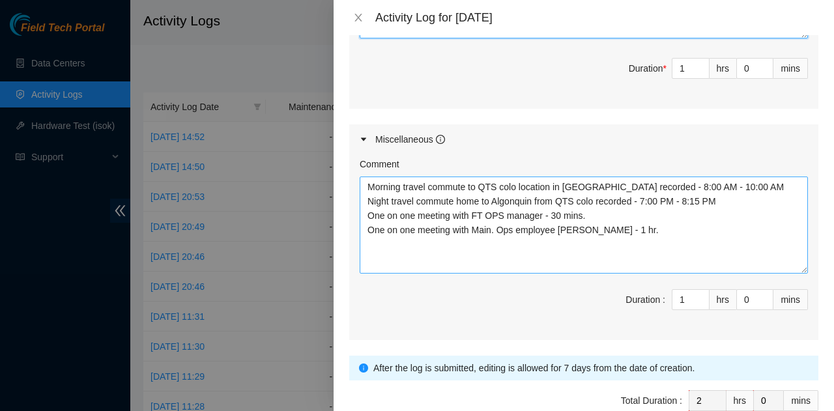
type textarea "DP77232 - Finished up labeling the rack's hardware and cabling. DP83721 - Finis…"
click at [605, 259] on textarea "Morning travel commute to QTS colo location in [GEOGRAPHIC_DATA] recorded - 8:0…" at bounding box center [583, 224] width 448 height 97
click at [439, 253] on textarea "Morning travel commute to QTS colo location in [GEOGRAPHIC_DATA] recorded - 8:0…" at bounding box center [583, 224] width 448 height 97
type textarea "Morning travel commute to QTS colo location in [GEOGRAPHIC_DATA] recorded - 8:0…"
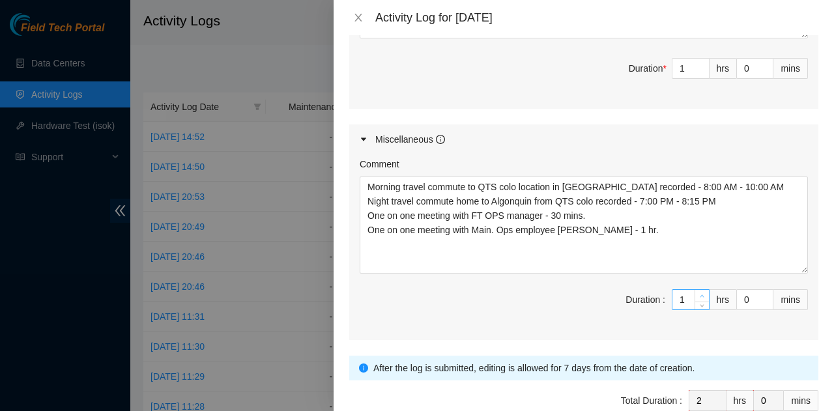
type input "2"
type input "3"
click at [698, 292] on span "up" at bounding box center [702, 296] width 8 height 8
type input "3"
type input "4"
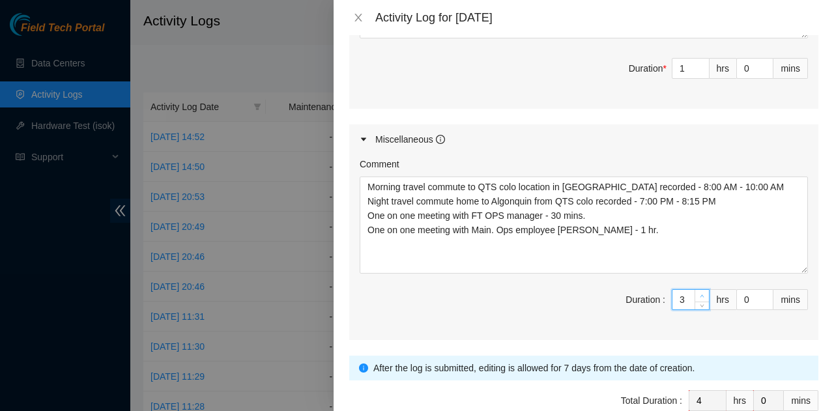
click at [698, 292] on span "up" at bounding box center [702, 296] width 8 height 8
type input "2"
type input "3"
click at [699, 302] on icon "down" at bounding box center [701, 304] width 5 height 5
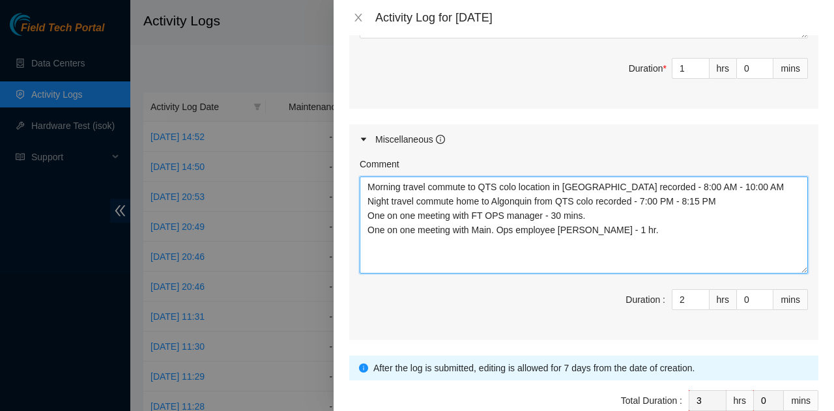
click at [634, 226] on textarea "Morning travel commute to QTS colo location in [GEOGRAPHIC_DATA] recorded - 8:0…" at bounding box center [583, 224] width 448 height 97
click at [725, 185] on textarea "Morning travel commute to QTS colo location in [GEOGRAPHIC_DATA] recorded - 8:0…" at bounding box center [583, 224] width 448 height 97
click at [728, 184] on textarea "Morning travel commute to QTS colo location in [GEOGRAPHIC_DATA] recorded - 8:0…" at bounding box center [583, 224] width 448 height 97
click at [722, 198] on textarea "Morning travel commute to QTS colo location in [GEOGRAPHIC_DATA] recorded - 8:0…" at bounding box center [583, 224] width 448 height 97
click at [731, 182] on textarea "Morning travel commute to QTS colo location in [GEOGRAPHIC_DATA] recorded - 8:0…" at bounding box center [583, 224] width 448 height 97
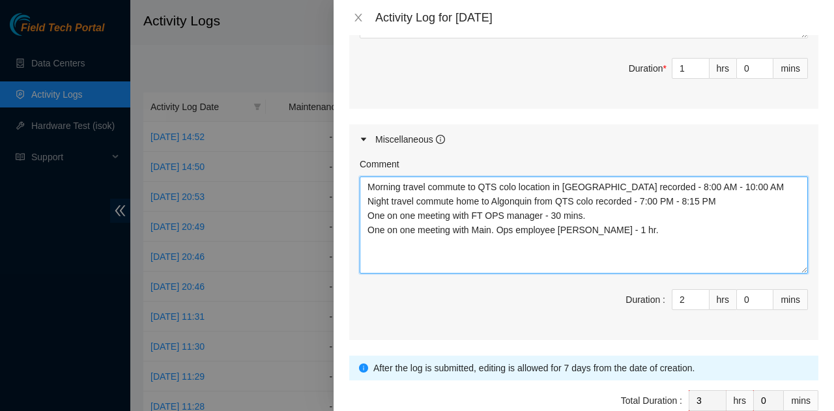
click at [728, 193] on textarea "Morning travel commute to QTS colo location in [GEOGRAPHIC_DATA] recorded - 8:0…" at bounding box center [583, 224] width 448 height 97
click at [729, 182] on textarea "Morning travel commute to QTS colo location in [GEOGRAPHIC_DATA] recorded - 8:0…" at bounding box center [583, 224] width 448 height 97
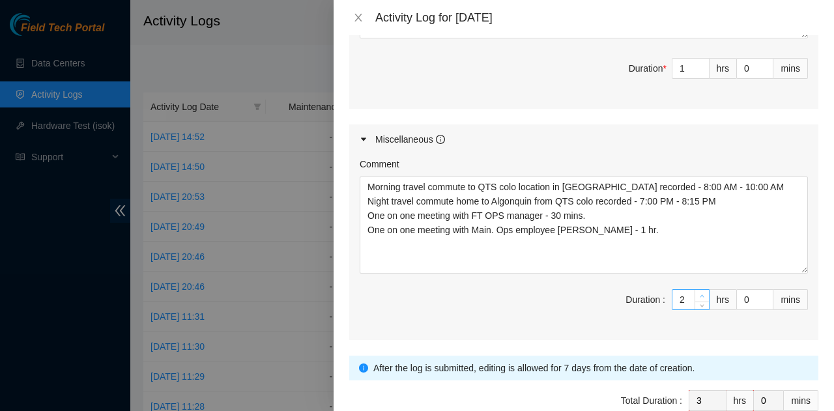
type input "3"
type input "4"
click at [698, 292] on span "up" at bounding box center [702, 296] width 8 height 8
type input "4"
type input "5"
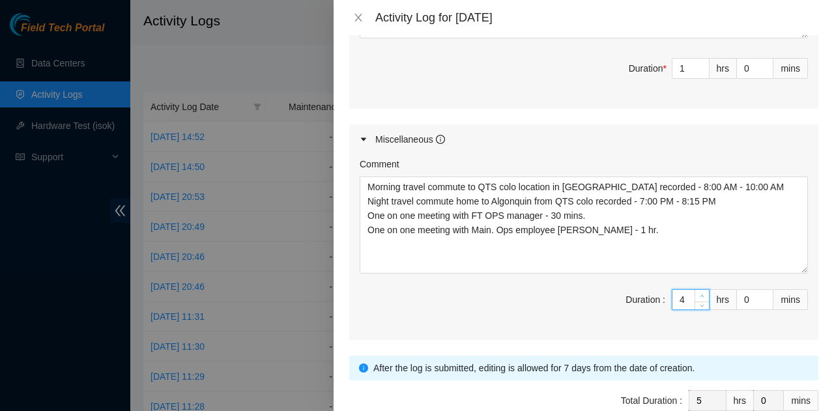
click at [698, 292] on span "up" at bounding box center [702, 296] width 8 height 8
type input "5"
type input "6"
click at [698, 292] on span "up" at bounding box center [702, 296] width 8 height 8
click at [592, 303] on span "Duration : 5 hrs 0 mins" at bounding box center [583, 307] width 448 height 36
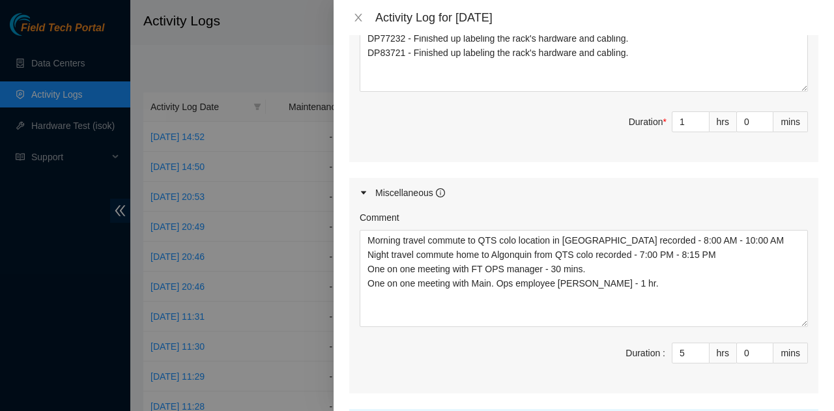
scroll to position [586, 0]
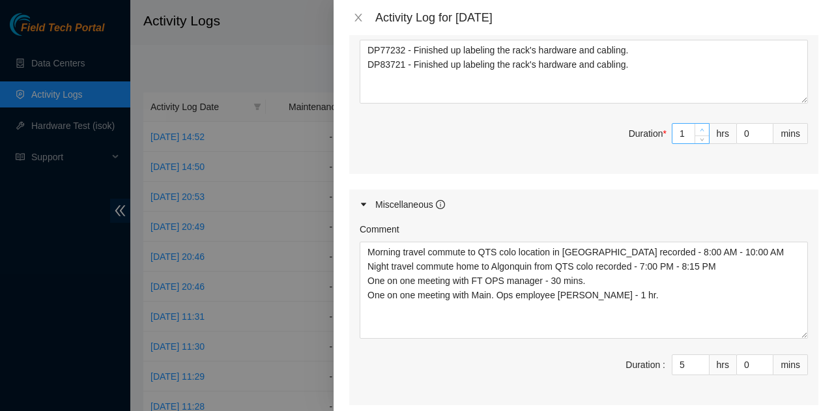
click at [699, 128] on icon "up" at bounding box center [701, 130] width 5 height 5
type input "2"
type input "7"
type input "3"
type input "8"
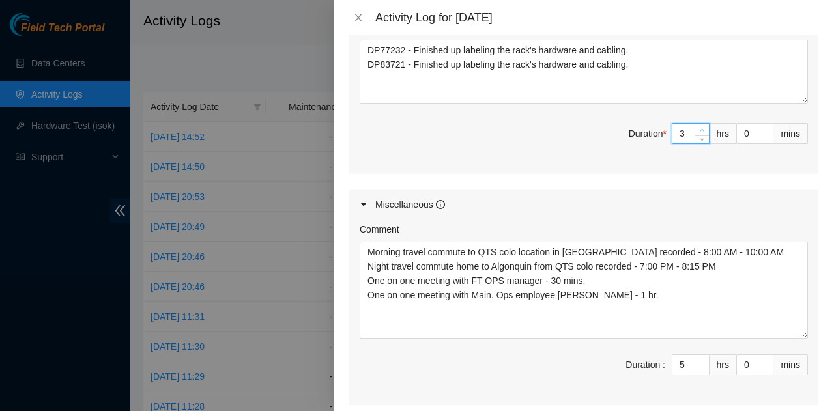
click at [699, 128] on icon "up" at bounding box center [701, 130] width 5 height 5
type input "4"
type input "9"
click at [699, 128] on icon "up" at bounding box center [701, 130] width 5 height 5
type input "5"
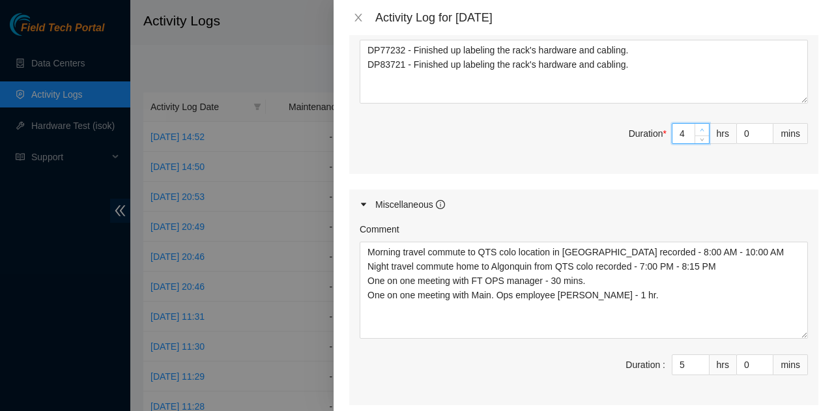
type input "10"
click at [699, 128] on icon "up" at bounding box center [701, 130] width 5 height 5
type input "6"
type input "11"
click at [699, 128] on icon "up" at bounding box center [701, 130] width 5 height 5
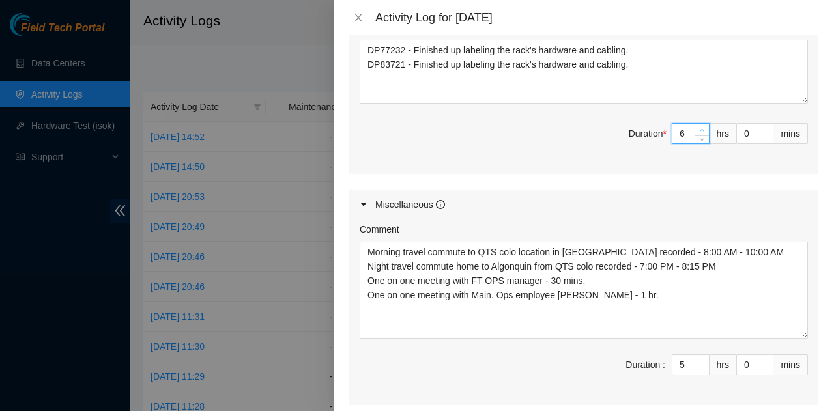
type input "7"
type input "12"
click at [699, 128] on icon "up" at bounding box center [701, 130] width 5 height 5
click at [740, 135] on input "0" at bounding box center [755, 134] width 36 height 20
type input "6"
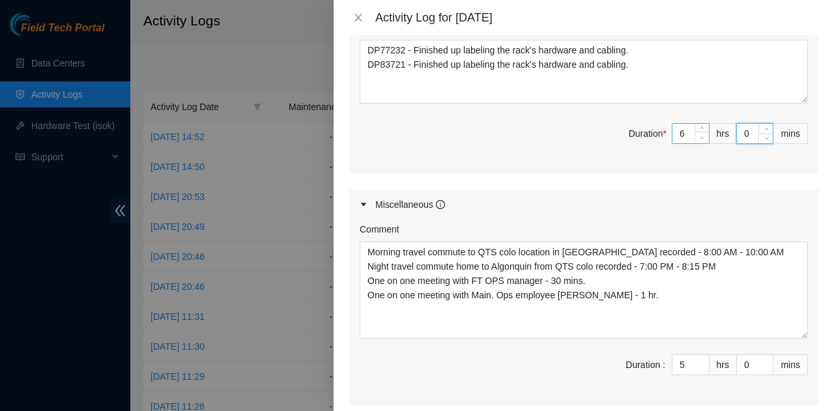
type input "11"
click at [699, 135] on icon "down" at bounding box center [701, 137] width 5 height 5
click at [740, 131] on input "0" at bounding box center [755, 134] width 36 height 20
type input "3"
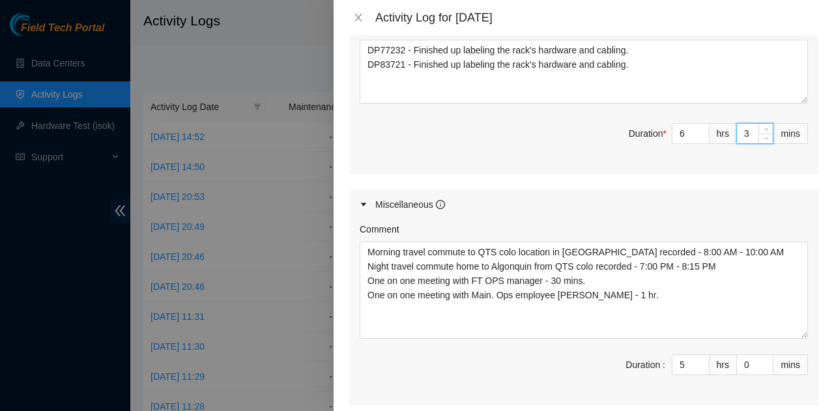
type input "30"
click at [649, 174] on div "Maintenance Issues Ticket Number Resolution Action No data to display Comment D…" at bounding box center [583, 13] width 469 height 784
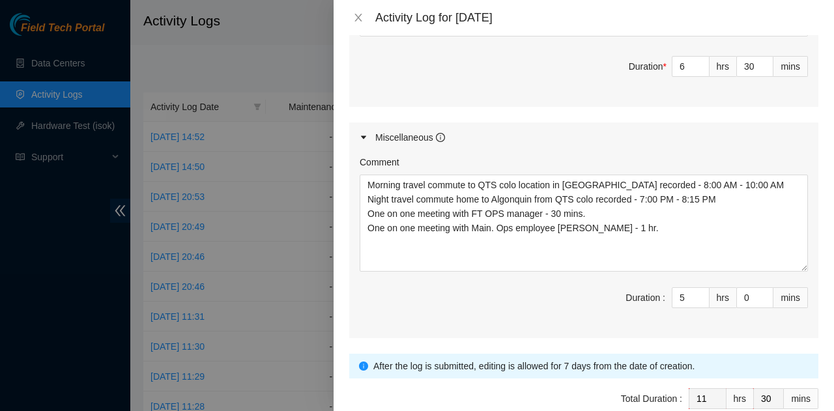
scroll to position [718, 0]
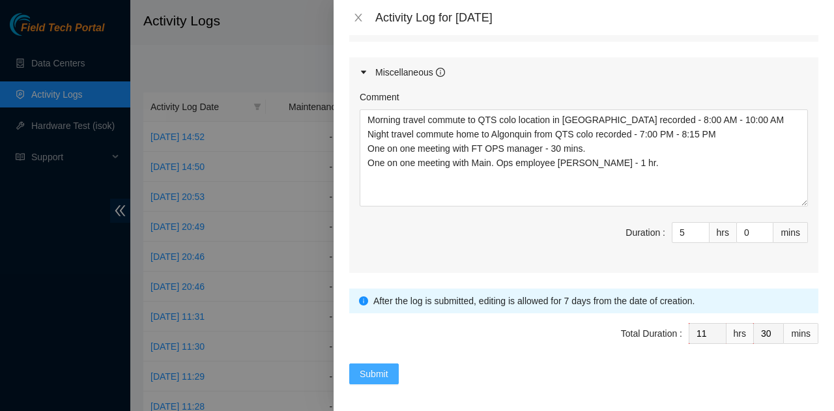
click at [370, 367] on span "Submit" at bounding box center [373, 374] width 29 height 14
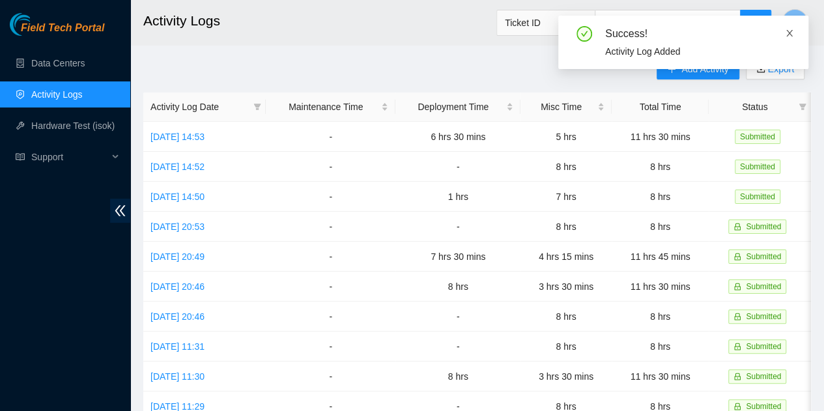
click at [789, 34] on icon "close" at bounding box center [789, 33] width 7 height 7
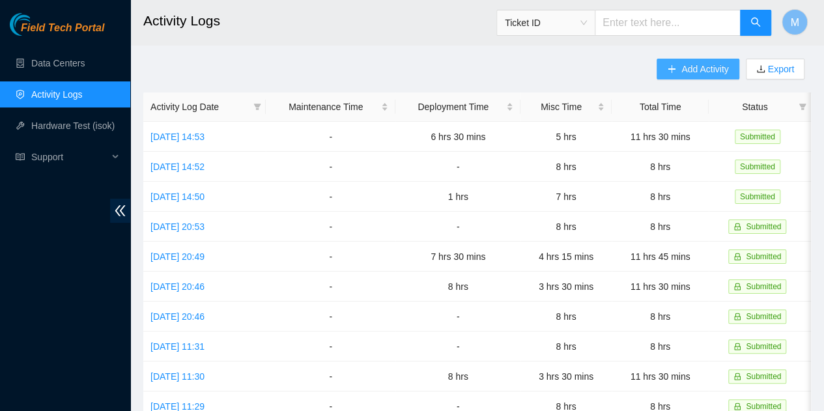
click at [694, 66] on span "Add Activity" at bounding box center [704, 69] width 47 height 14
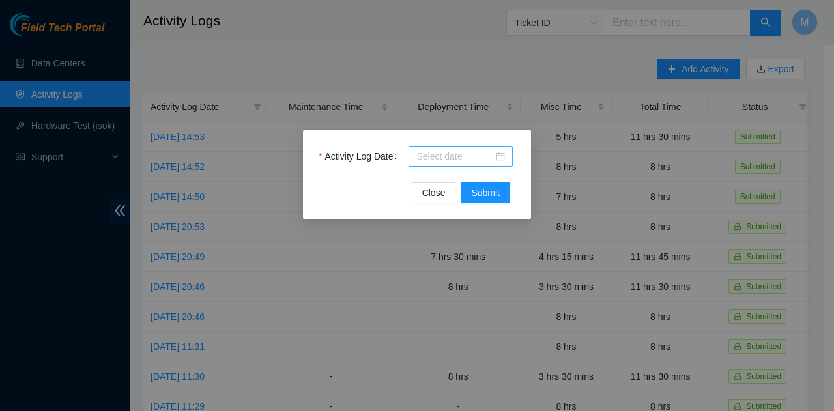
click at [506, 158] on div at bounding box center [460, 156] width 104 height 21
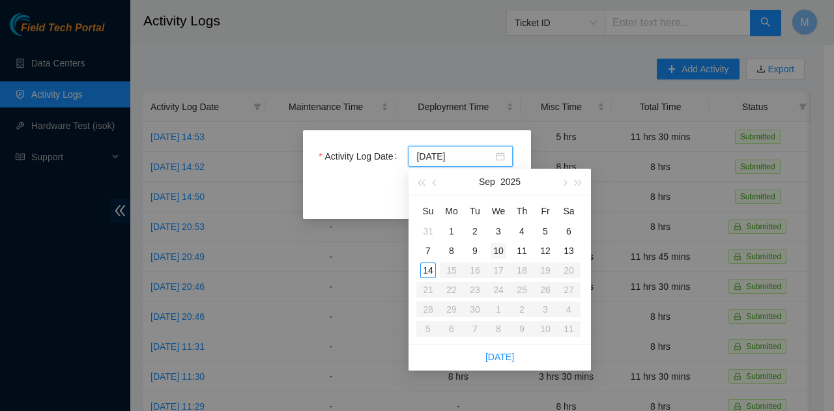
type input "[DATE]"
click at [518, 252] on div "11" at bounding box center [522, 251] width 16 height 16
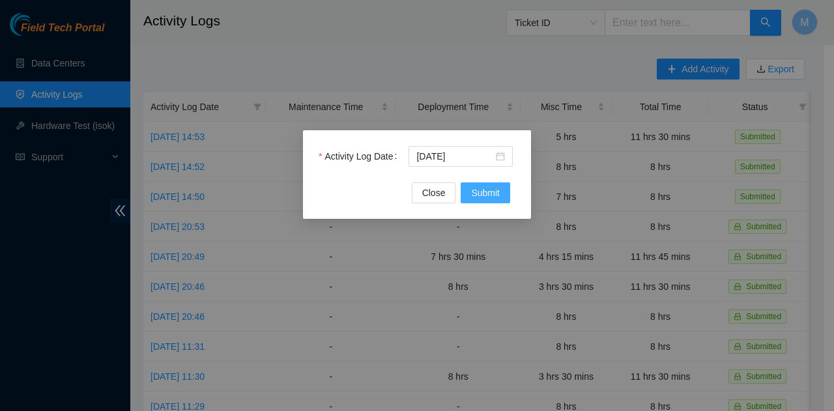
click at [488, 191] on span "Submit" at bounding box center [485, 193] width 29 height 14
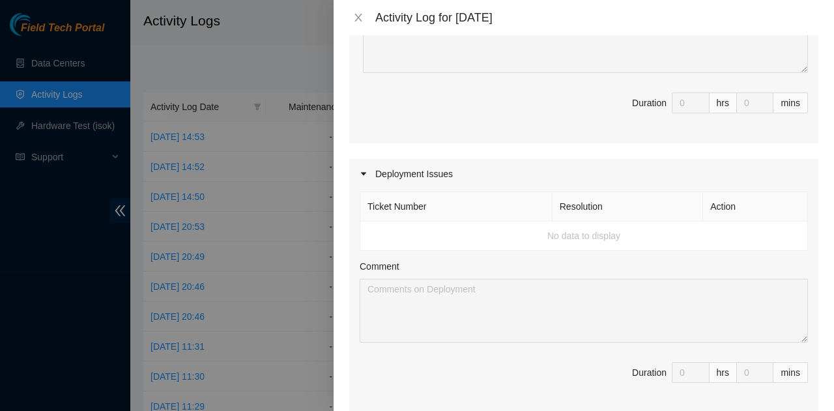
scroll to position [65, 0]
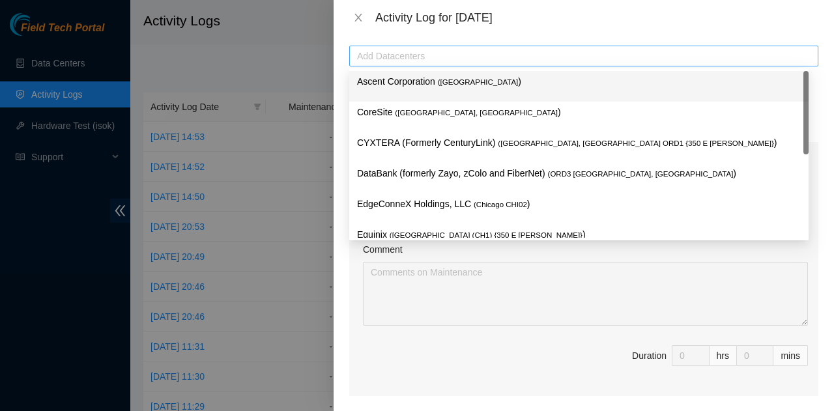
click at [432, 53] on div at bounding box center [583, 56] width 462 height 16
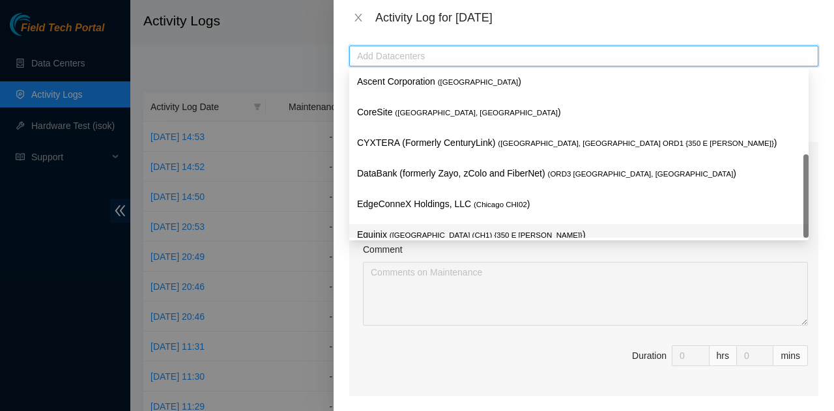
scroll to position [46, 0]
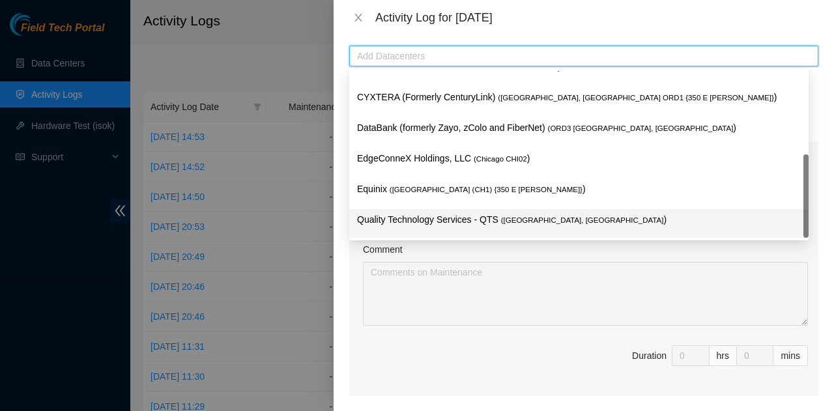
click at [425, 217] on p "Quality Technology Services - QTS ( [GEOGRAPHIC_DATA], [GEOGRAPHIC_DATA] )" at bounding box center [578, 219] width 443 height 15
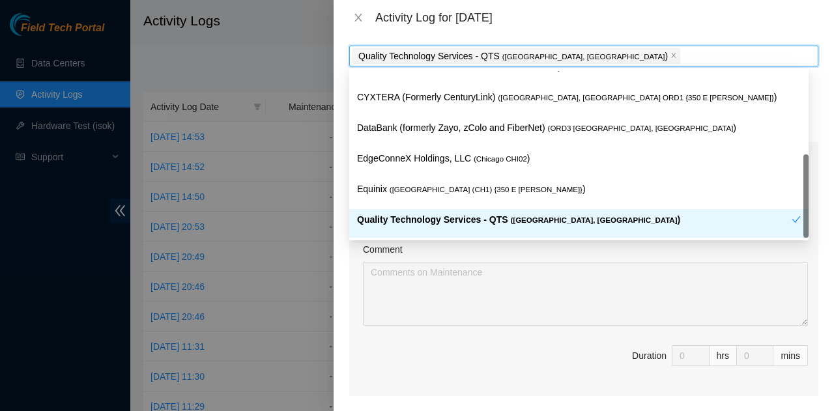
click at [477, 253] on div "Comment" at bounding box center [585, 252] width 445 height 20
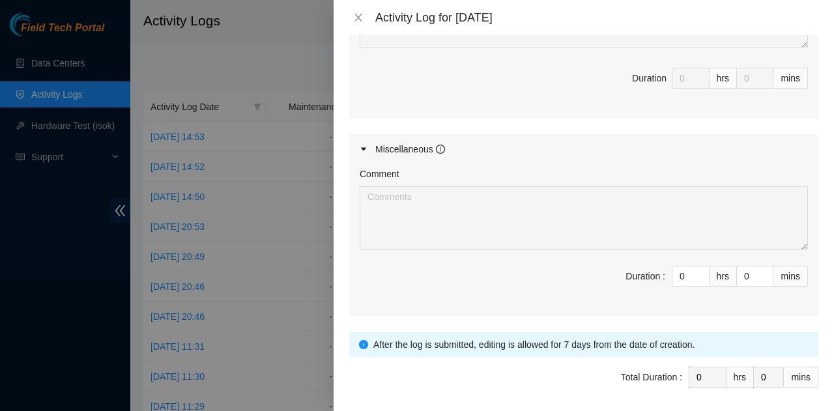
scroll to position [590, 0]
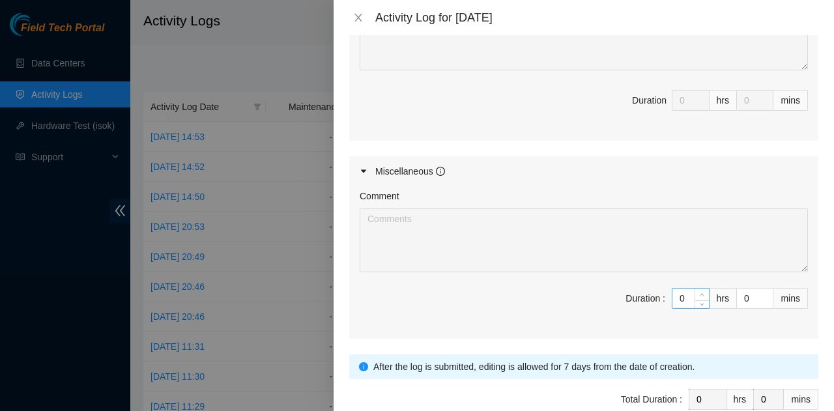
type input "1"
click at [694, 295] on span "Increase Value" at bounding box center [701, 294] width 14 height 12
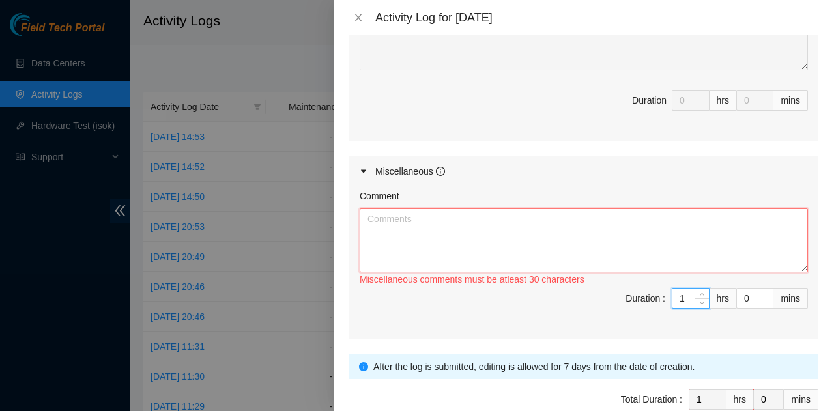
click at [587, 246] on textarea "Comment" at bounding box center [583, 240] width 448 height 64
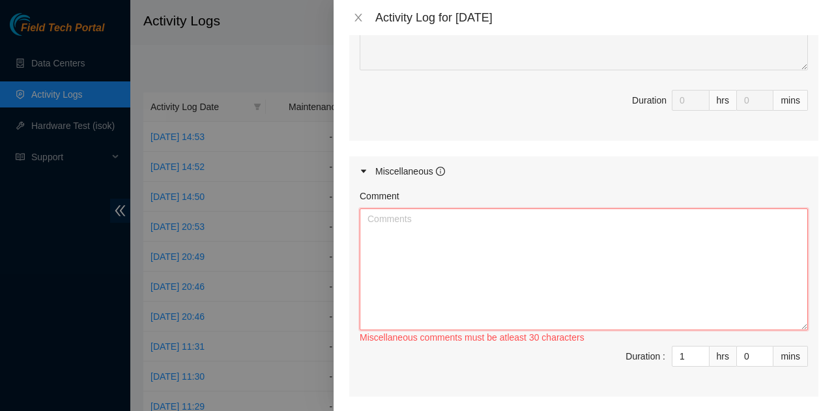
drag, startPoint x: 794, startPoint y: 266, endPoint x: 789, endPoint y: 324, distance: 58.3
click at [795, 328] on textarea "Comment" at bounding box center [583, 269] width 448 height 122
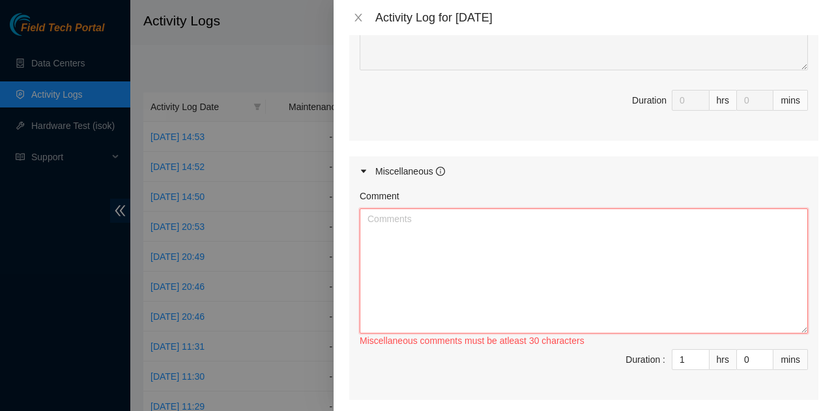
click at [650, 281] on textarea "Comment" at bounding box center [583, 270] width 448 height 125
paste textarea "Morning travel commute to QTS colo location in [GEOGRAPHIC_DATA] recorded - 8:0…"
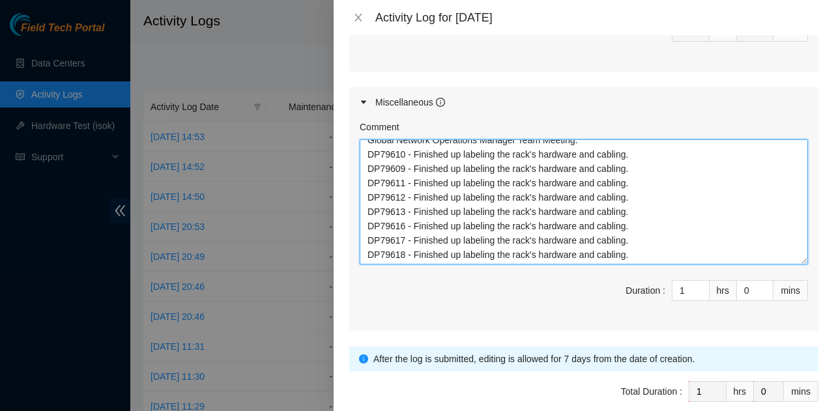
scroll to position [717, 0]
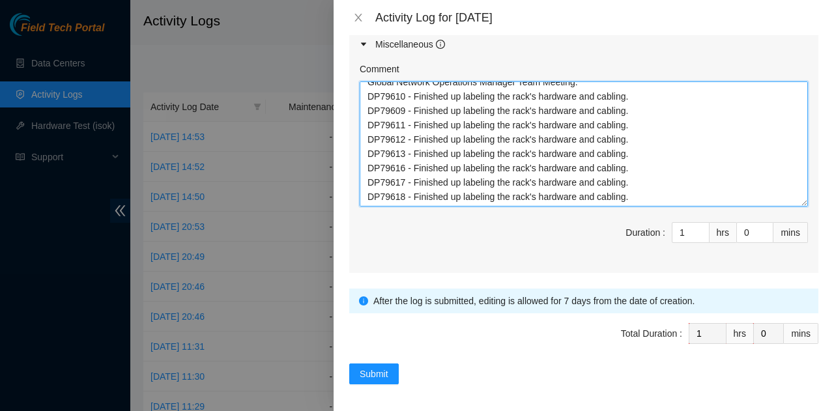
drag, startPoint x: 406, startPoint y: 94, endPoint x: 382, endPoint y: 94, distance: 24.7
click at [382, 94] on textarea "Morning travel commute to QTS colo location in [GEOGRAPHIC_DATA] recorded - 8:0…" at bounding box center [583, 143] width 448 height 125
click at [386, 94] on textarea "Morning travel commute to QTS colo location in [GEOGRAPHIC_DATA] recorded - 8:0…" at bounding box center [583, 143] width 448 height 125
drag, startPoint x: 402, startPoint y: 93, endPoint x: 368, endPoint y: 94, distance: 34.5
click at [368, 94] on textarea "Morning travel commute to QTS colo location in [GEOGRAPHIC_DATA] recorded - 8:0…" at bounding box center [583, 143] width 448 height 125
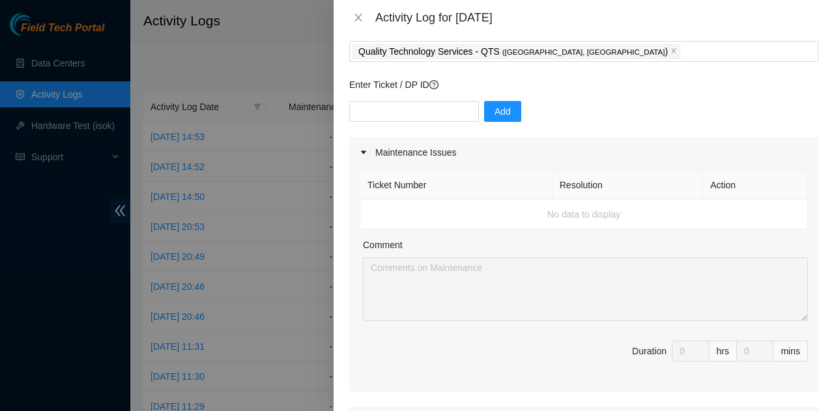
scroll to position [0, 0]
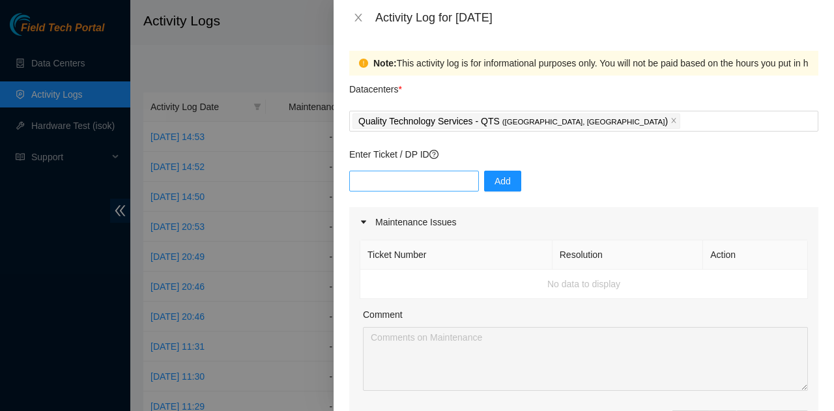
type textarea "Morning travel commute to QTS colo location in [GEOGRAPHIC_DATA] recorded - 8:0…"
click at [400, 175] on input "text" at bounding box center [414, 181] width 130 height 21
paste input "DP79610"
type input "DP79610"
click at [498, 182] on span "Add" at bounding box center [502, 181] width 16 height 14
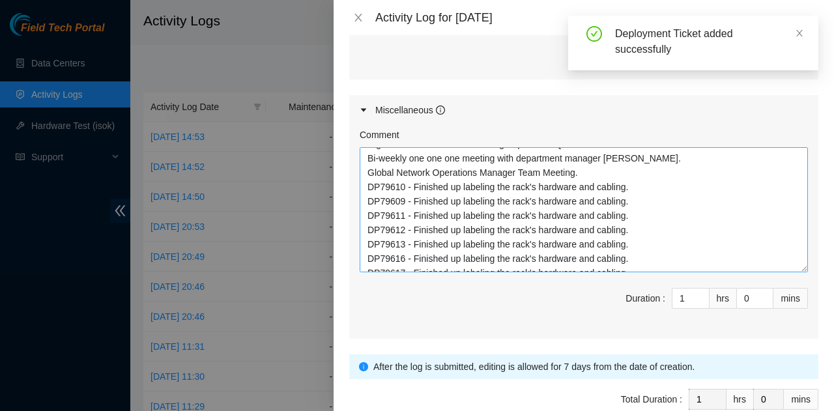
scroll to position [53, 0]
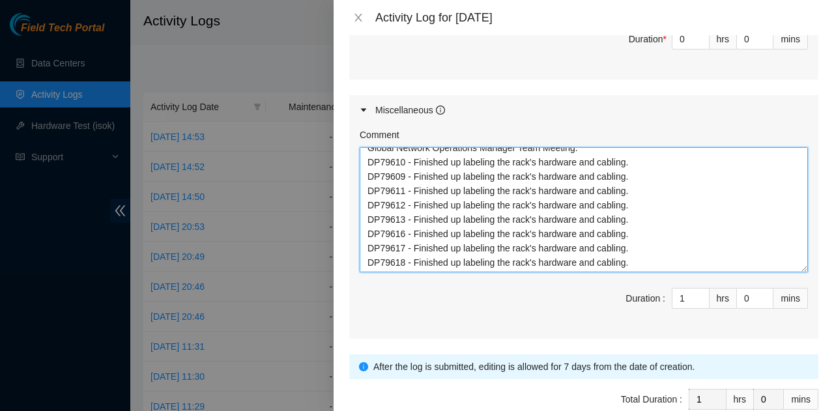
drag, startPoint x: 641, startPoint y: 262, endPoint x: 370, endPoint y: 162, distance: 289.7
click at [368, 162] on textarea "Morning travel commute to QTS colo location in [GEOGRAPHIC_DATA] recorded - 8:0…" at bounding box center [583, 209] width 448 height 125
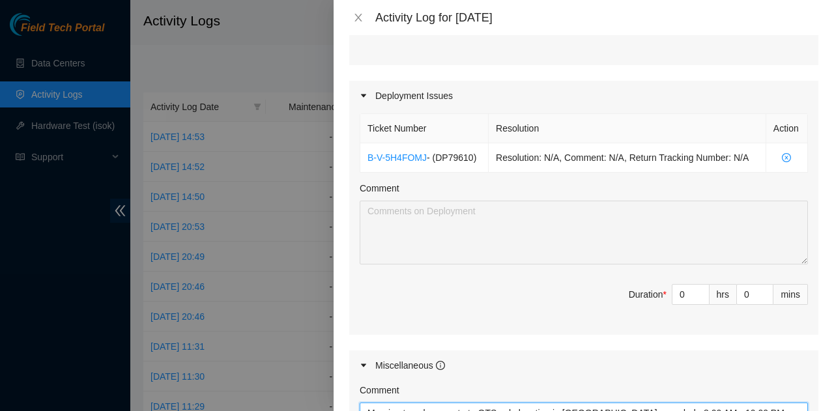
scroll to position [391, 0]
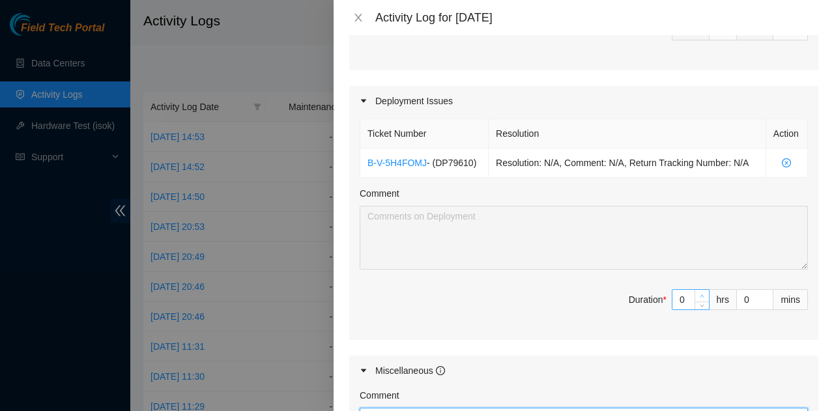
type textarea "Morning travel commute to QTS colo location in [GEOGRAPHIC_DATA] recorded - 8:0…"
type input "1"
type input "2"
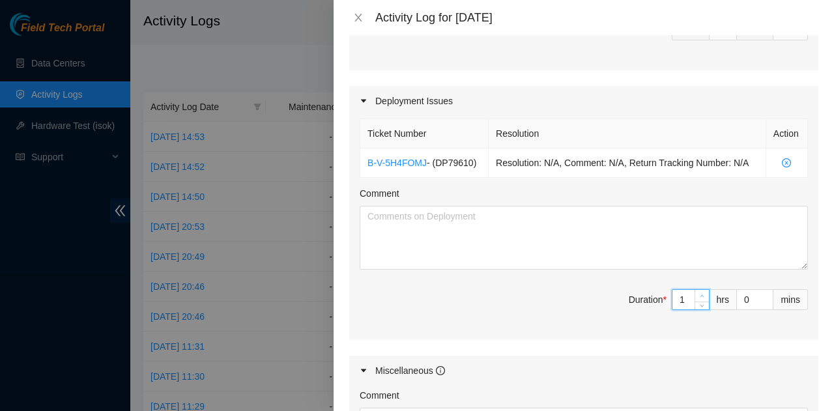
click at [698, 292] on span "up" at bounding box center [702, 296] width 8 height 8
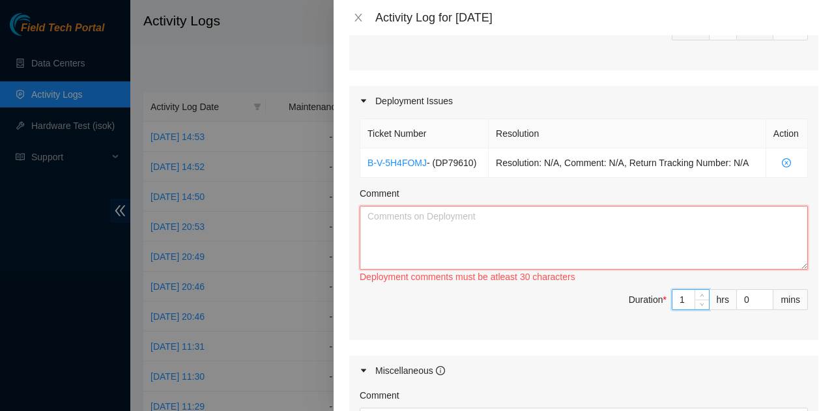
click at [641, 247] on textarea "Comment" at bounding box center [583, 238] width 448 height 64
paste textarea "DP79610 - Finished up labeling the rack's hardware and cabling. DP79609 - Finis…"
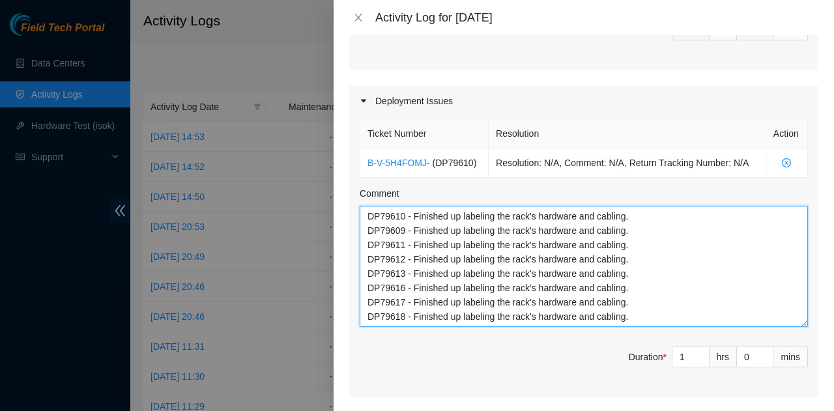
scroll to position [0, 0]
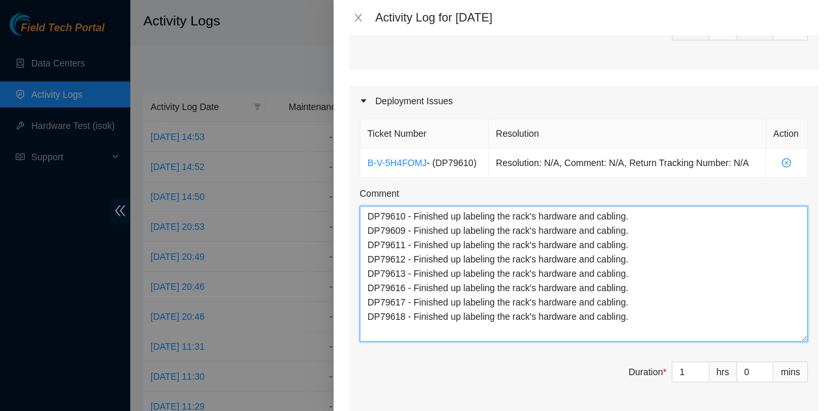
drag, startPoint x: 790, startPoint y: 265, endPoint x: 796, endPoint y: 338, distance: 73.2
click at [796, 338] on textarea "DP79610 - Finished up labeling the rack's hardware and cabling. DP79609 - Finis…" at bounding box center [583, 274] width 448 height 136
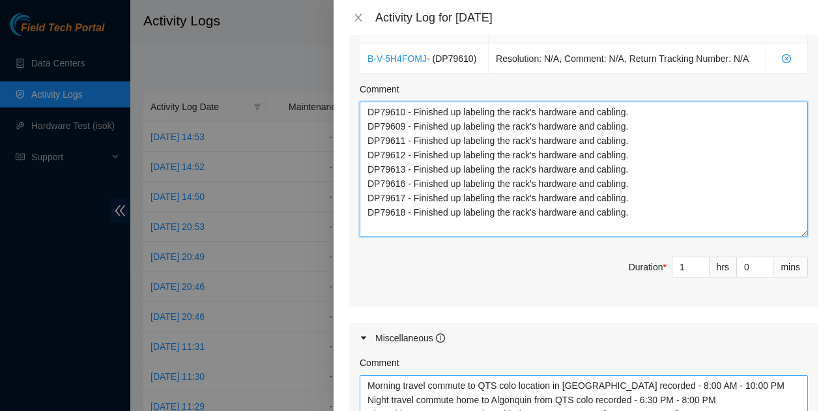
scroll to position [651, 0]
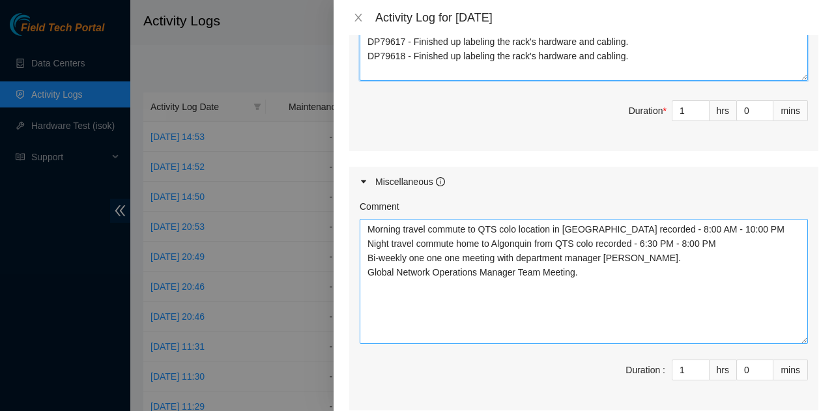
type textarea "DP79610 - Finished up labeling the rack's hardware and cabling. DP79609 - Finis…"
click at [427, 290] on textarea "Morning travel commute to QTS colo location in [GEOGRAPHIC_DATA] recorded - 8:0…" at bounding box center [583, 281] width 448 height 125
drag, startPoint x: 580, startPoint y: 270, endPoint x: 364, endPoint y: 272, distance: 215.6
click at [364, 272] on textarea "Morning travel commute to QTS colo location in [GEOGRAPHIC_DATA] recorded - 8:0…" at bounding box center [583, 281] width 448 height 125
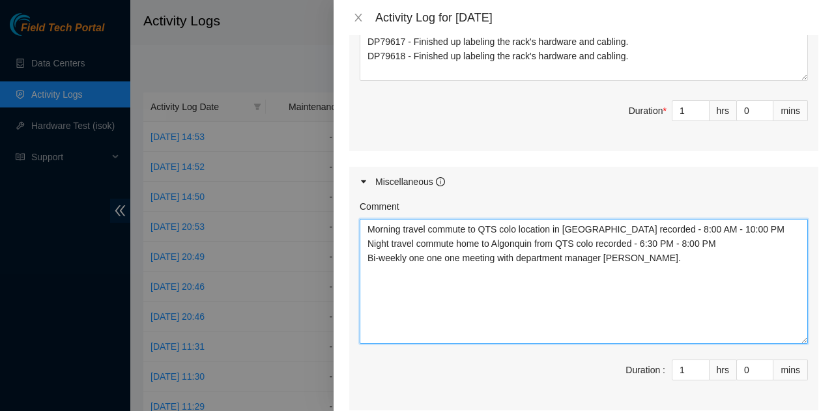
drag, startPoint x: 648, startPoint y: 260, endPoint x: 369, endPoint y: 259, distance: 279.4
click at [369, 259] on textarea "Morning travel commute to QTS colo location in [GEOGRAPHIC_DATA] recorded - 8:0…" at bounding box center [583, 281] width 448 height 125
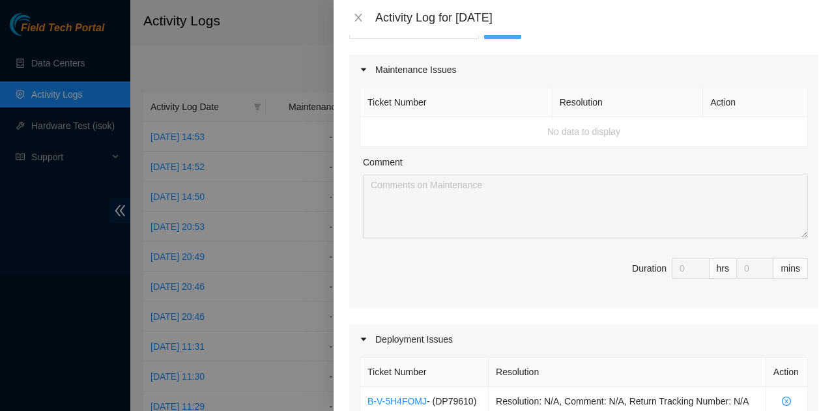
scroll to position [326, 0]
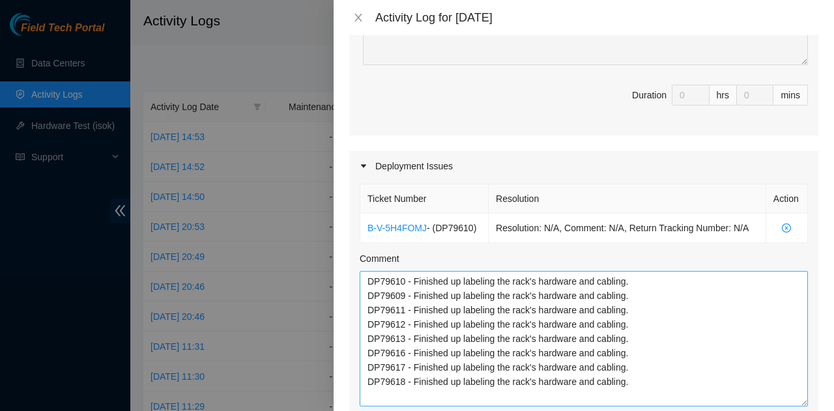
type textarea "Morning travel commute to QTS colo location in [GEOGRAPHIC_DATA] recorded - 8:0…"
drag, startPoint x: 404, startPoint y: 295, endPoint x: 365, endPoint y: 295, distance: 38.4
click at [365, 295] on textarea "DP79610 - Finished up labeling the rack's hardware and cabling. DP79609 - Finis…" at bounding box center [583, 338] width 448 height 135
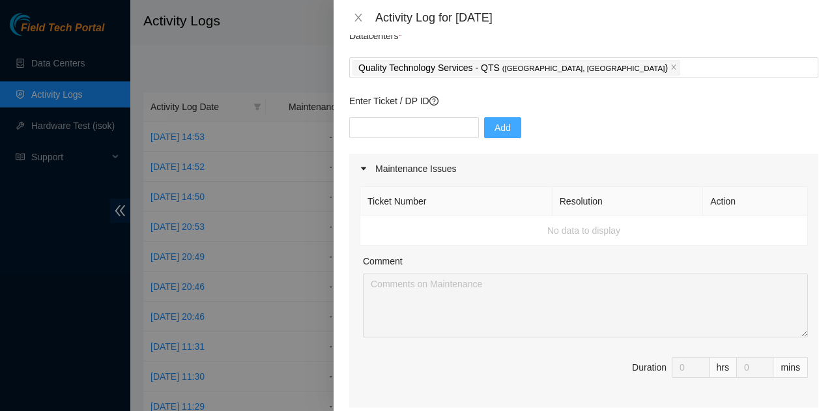
scroll to position [0, 0]
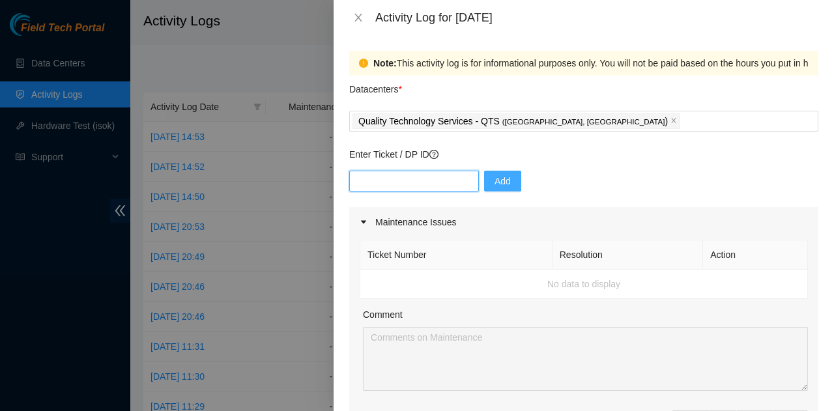
click at [418, 178] on input "text" at bounding box center [414, 181] width 130 height 21
paste input "DP79609"
type input "DP79609"
click at [494, 180] on span "Add" at bounding box center [502, 181] width 16 height 14
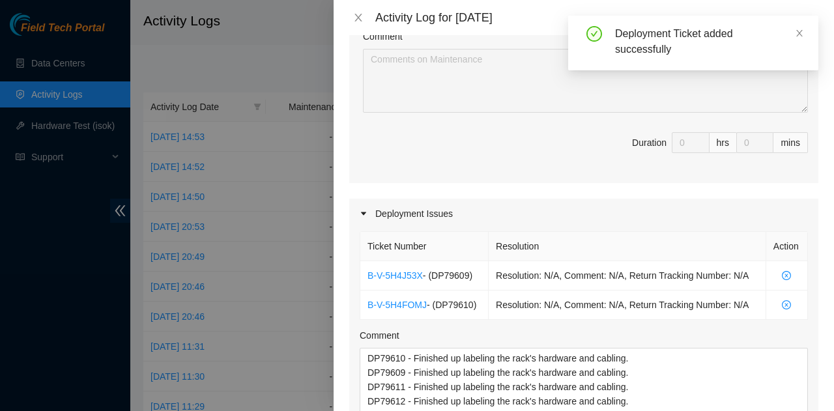
scroll to position [326, 0]
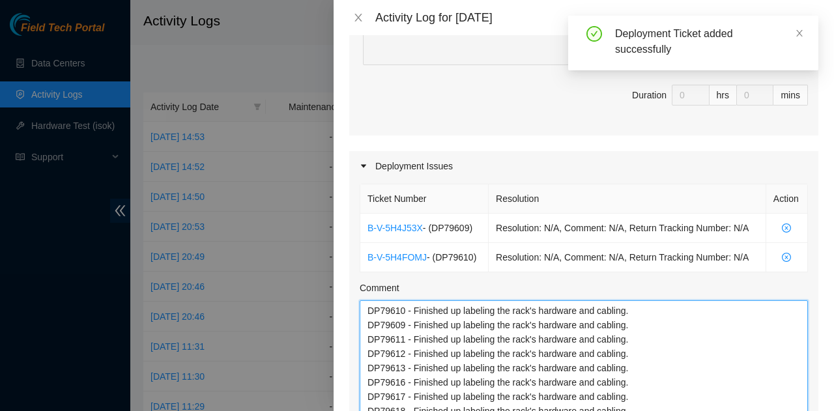
drag, startPoint x: 402, startPoint y: 337, endPoint x: 367, endPoint y: 337, distance: 35.2
click at [367, 337] on textarea "DP79610 - Finished up labeling the rack's hardware and cabling. DP79609 - Finis…" at bounding box center [583, 367] width 448 height 135
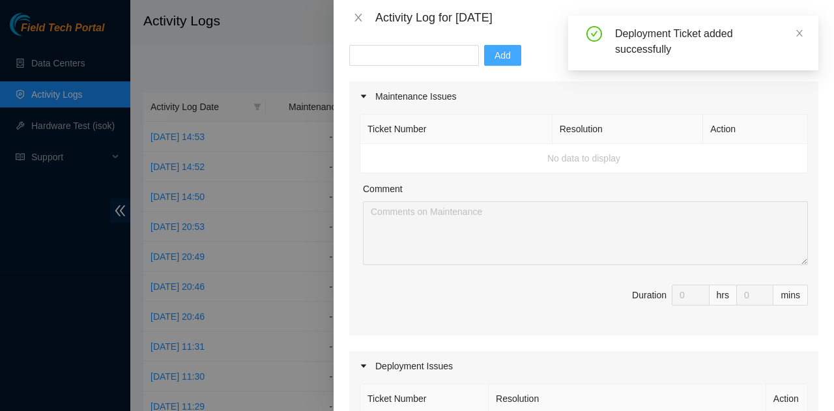
scroll to position [0, 0]
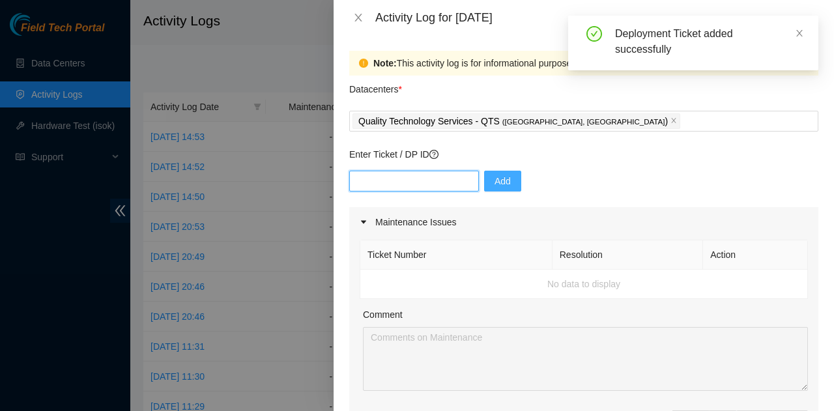
click at [404, 184] on input "text" at bounding box center [414, 181] width 130 height 21
paste input "DP79611"
type input "DP79611"
click at [494, 180] on span "Add" at bounding box center [502, 181] width 16 height 14
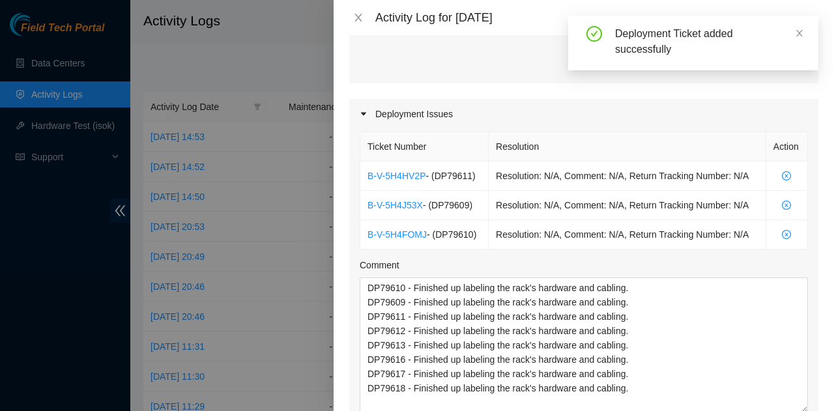
scroll to position [456, 0]
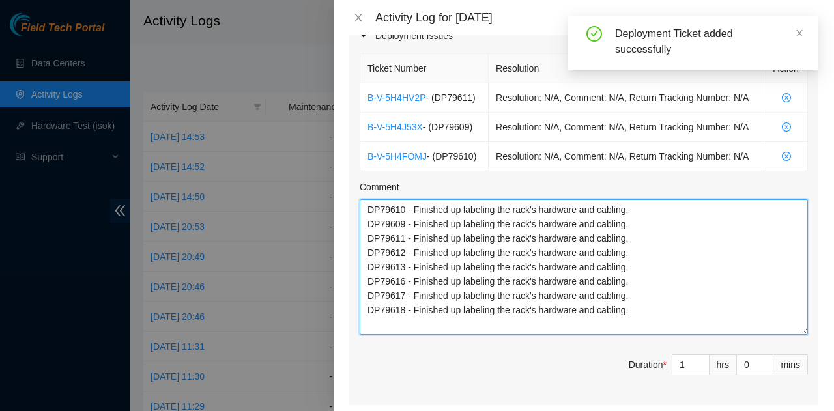
drag, startPoint x: 404, startPoint y: 251, endPoint x: 369, endPoint y: 252, distance: 35.8
click at [369, 252] on textarea "DP79610 - Finished up labeling the rack's hardware and cabling. DP79609 - Finis…" at bounding box center [583, 266] width 448 height 135
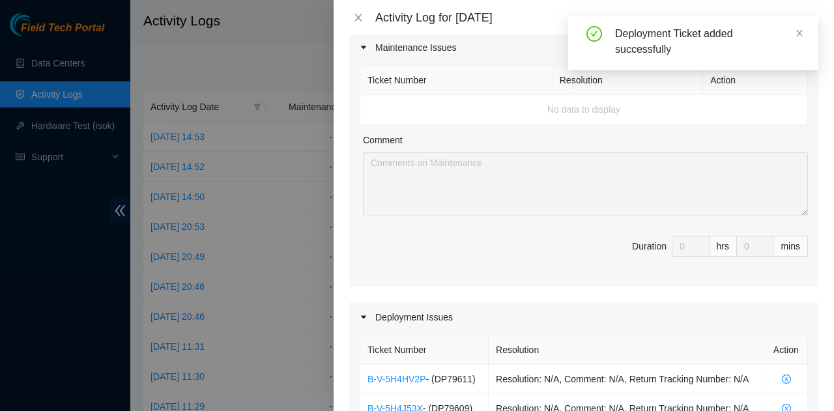
scroll to position [0, 0]
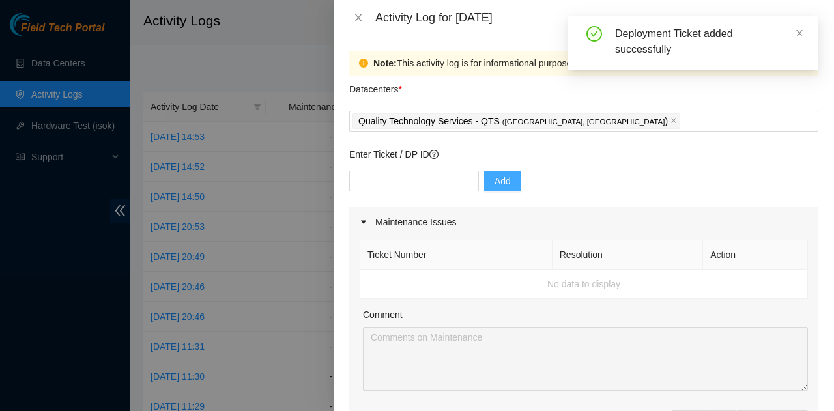
click at [395, 193] on div "Add" at bounding box center [583, 189] width 469 height 36
click at [393, 184] on input "text" at bounding box center [414, 181] width 130 height 21
paste input "DP79612"
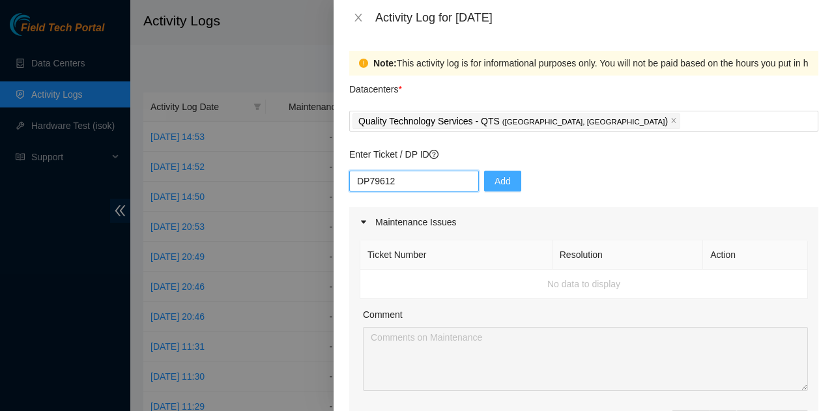
type input "DP79612"
click at [494, 178] on span "Add" at bounding box center [502, 181] width 16 height 14
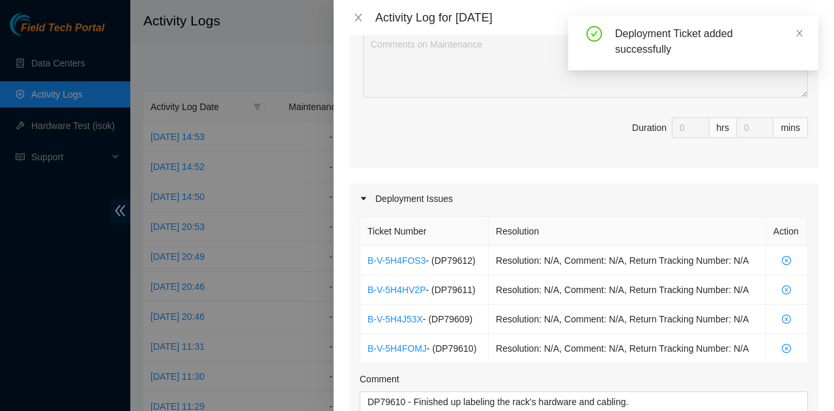
scroll to position [456, 0]
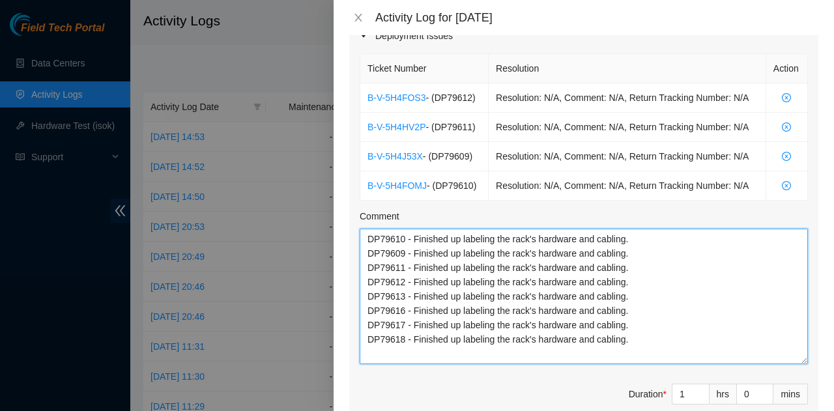
drag, startPoint x: 401, startPoint y: 292, endPoint x: 365, endPoint y: 294, distance: 35.8
click at [359, 294] on textarea "DP79610 - Finished up labeling the rack's hardware and cabling. DP79609 - Finis…" at bounding box center [583, 296] width 448 height 135
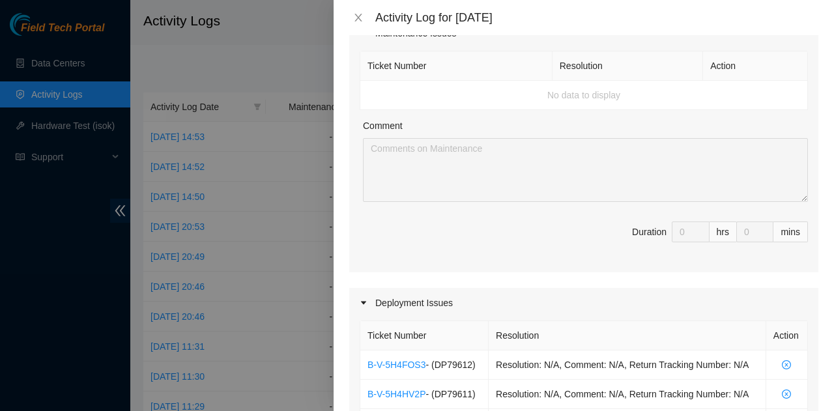
scroll to position [0, 0]
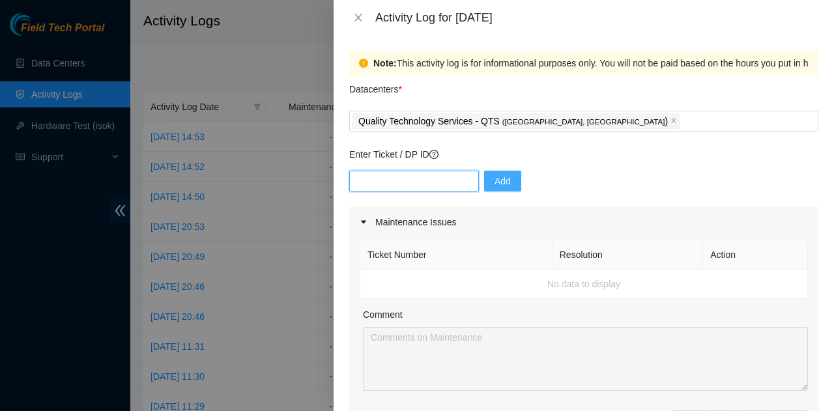
click at [419, 187] on input "text" at bounding box center [414, 181] width 130 height 21
paste input "DP79613"
type input "DP79613"
click at [494, 175] on span "Add" at bounding box center [502, 181] width 16 height 14
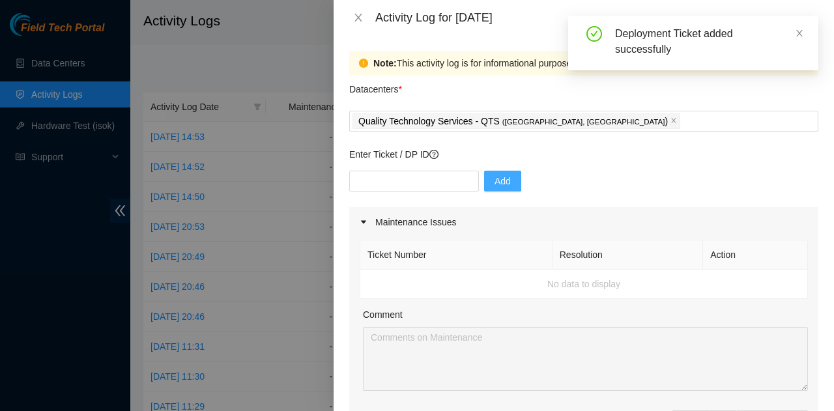
scroll to position [521, 0]
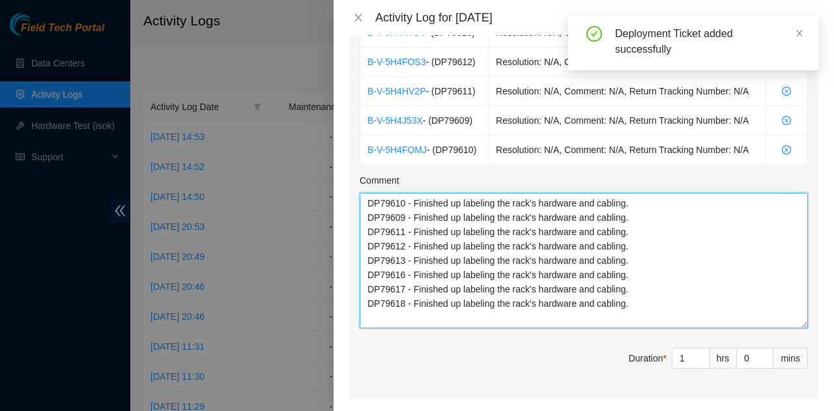
drag, startPoint x: 402, startPoint y: 271, endPoint x: 365, endPoint y: 273, distance: 37.2
click at [365, 273] on textarea "DP79610 - Finished up labeling the rack's hardware and cabling. DP79609 - Finis…" at bounding box center [583, 260] width 448 height 135
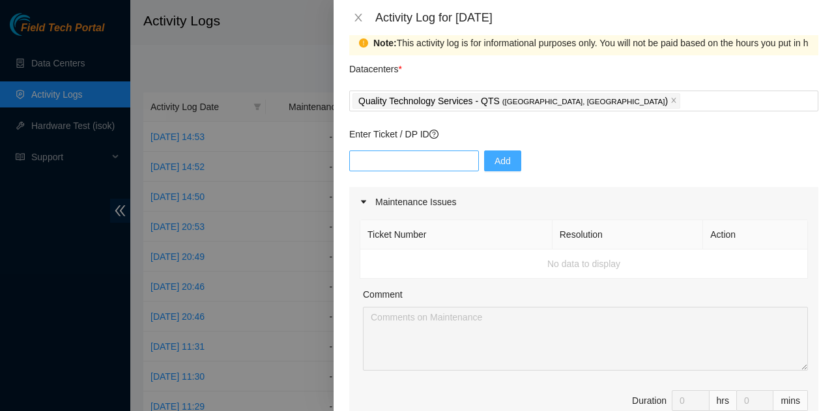
scroll to position [0, 0]
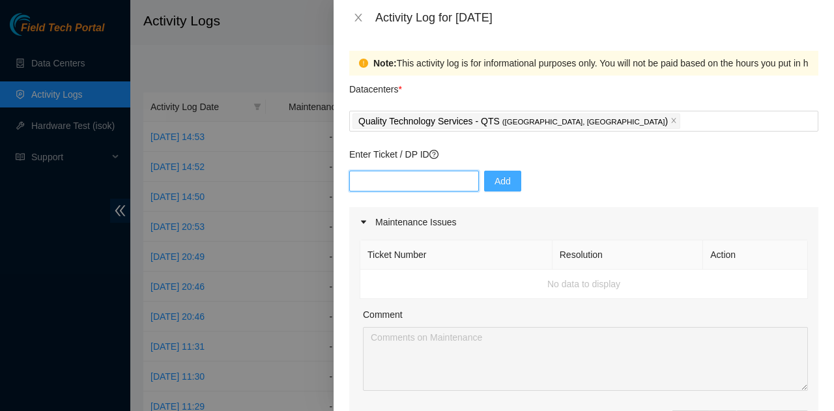
click at [419, 175] on input "text" at bounding box center [414, 181] width 130 height 21
paste input "DP79616"
type input "DP79616"
click at [494, 180] on span "Add" at bounding box center [502, 181] width 16 height 14
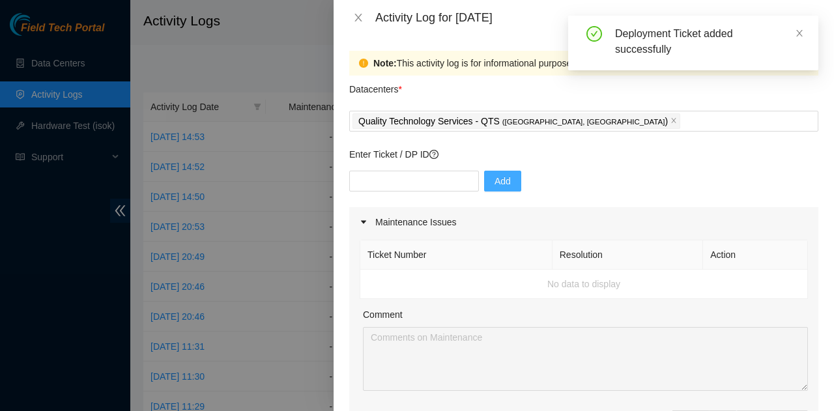
scroll to position [586, 0]
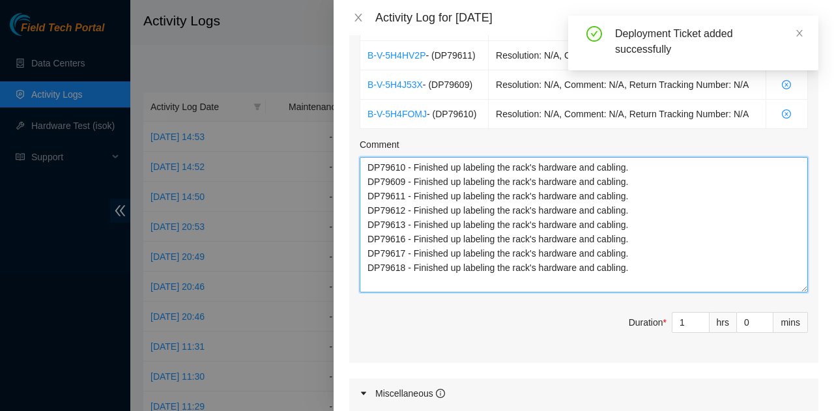
drag, startPoint x: 401, startPoint y: 248, endPoint x: 366, endPoint y: 253, distance: 35.5
click at [366, 253] on textarea "DP79610 - Finished up labeling the rack's hardware and cabling. DP79609 - Finis…" at bounding box center [583, 224] width 448 height 135
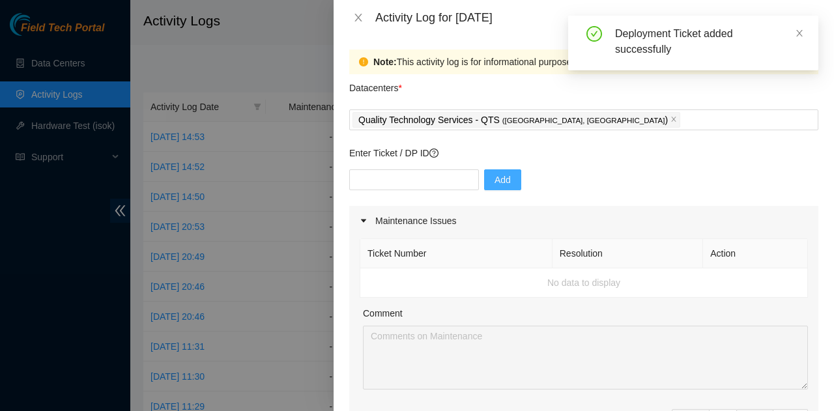
scroll to position [0, 0]
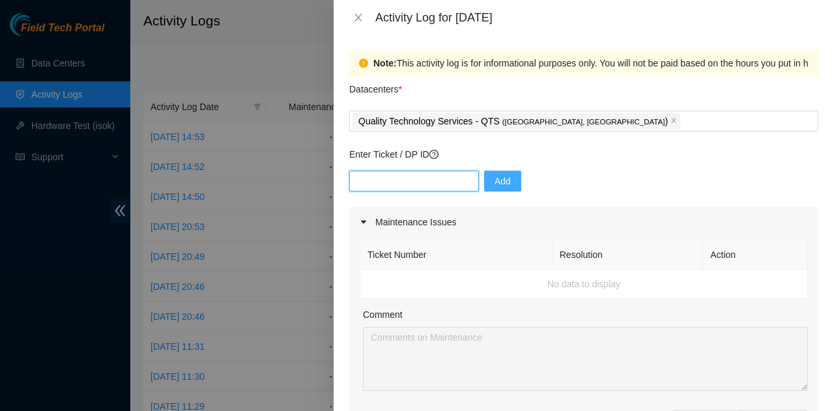
click at [404, 184] on input "text" at bounding box center [414, 181] width 130 height 21
paste input "DP79617"
type input "DP79617"
click at [485, 175] on button "Add" at bounding box center [502, 181] width 37 height 21
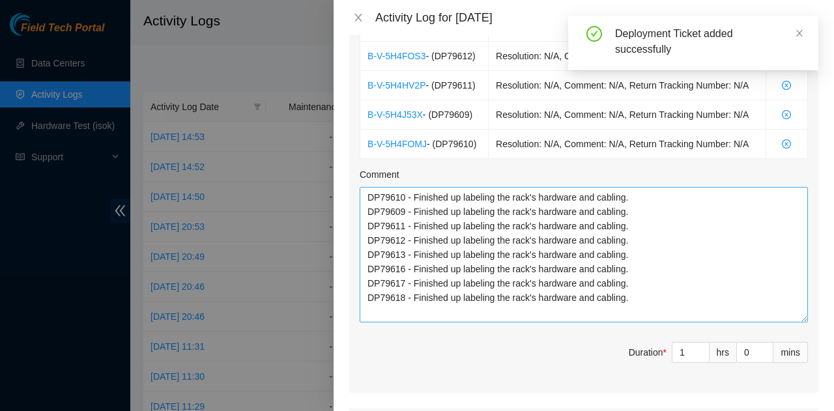
scroll to position [586, 0]
drag, startPoint x: 401, startPoint y: 294, endPoint x: 370, endPoint y: 295, distance: 31.3
click at [370, 295] on textarea "DP79610 - Finished up labeling the rack's hardware and cabling. DP79609 - Finis…" at bounding box center [583, 253] width 448 height 135
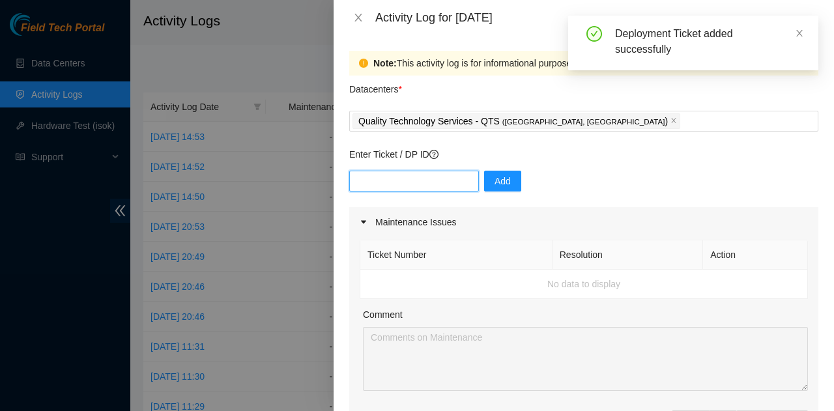
click at [421, 187] on input "text" at bounding box center [414, 181] width 130 height 21
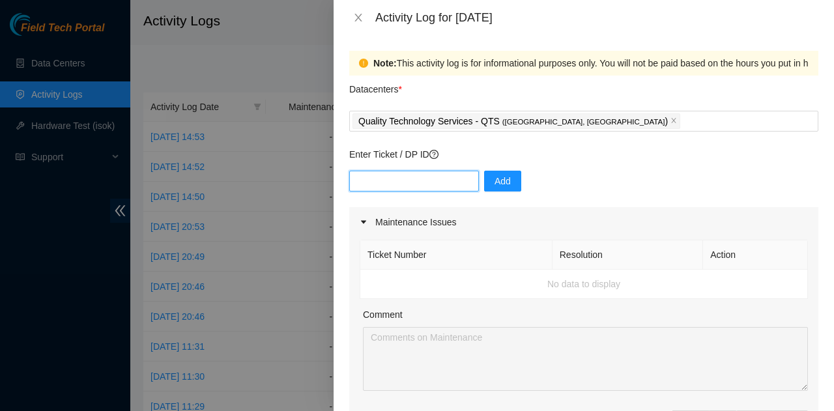
paste input "DP79618"
type input "DP79618"
click at [494, 180] on span "Add" at bounding box center [502, 181] width 16 height 14
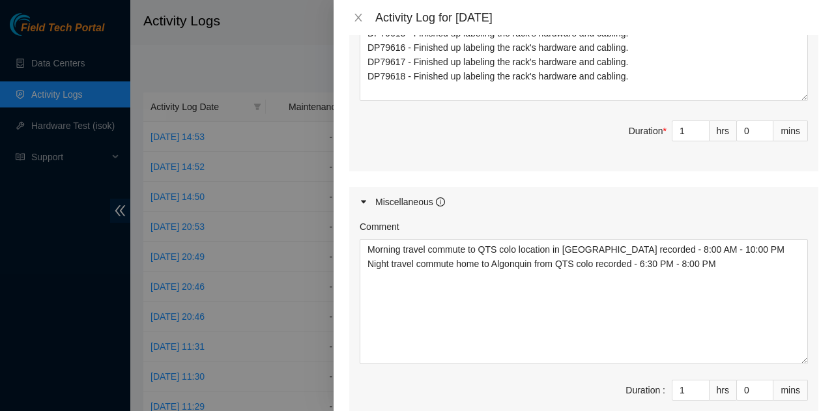
scroll to position [912, 0]
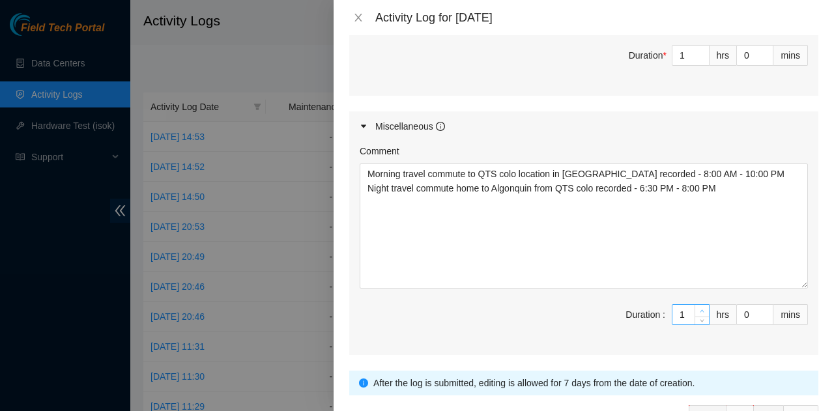
type input "2"
type input "3"
click at [698, 307] on span "up" at bounding box center [702, 311] width 8 height 8
type input "3"
type input "4"
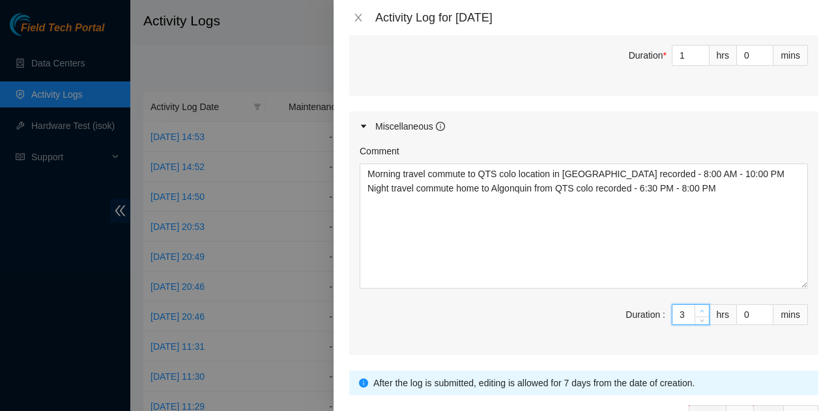
click at [698, 307] on span "up" at bounding box center [702, 311] width 8 height 8
click at [740, 307] on input "0" at bounding box center [755, 315] width 36 height 20
type input "3"
type input "30"
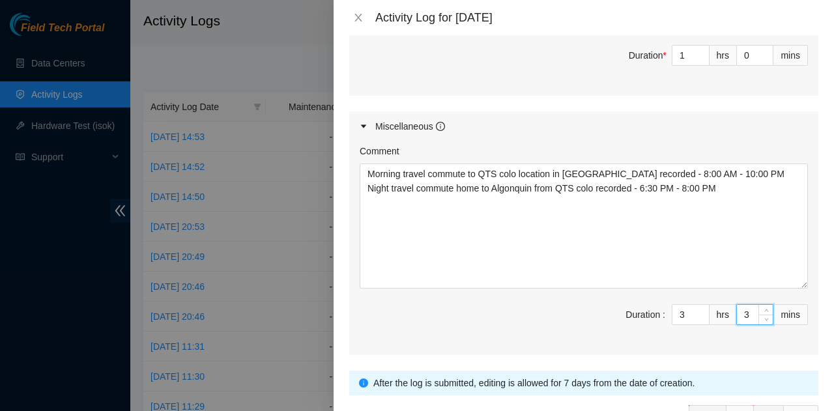
type input "30"
click at [577, 331] on span "Duration : 3 hrs 30 mins" at bounding box center [583, 322] width 448 height 36
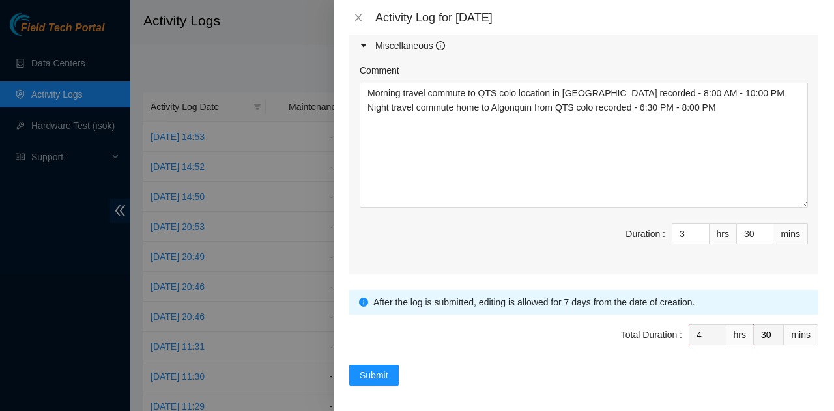
scroll to position [927, 0]
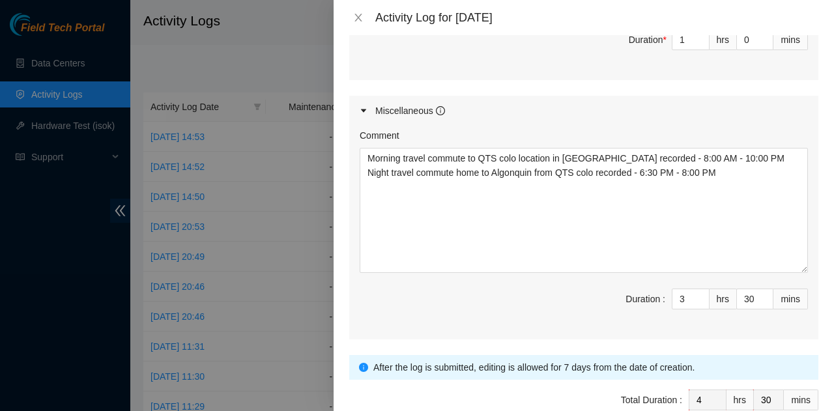
click at [561, 295] on span "Duration : 3 hrs 30 mins" at bounding box center [583, 306] width 448 height 36
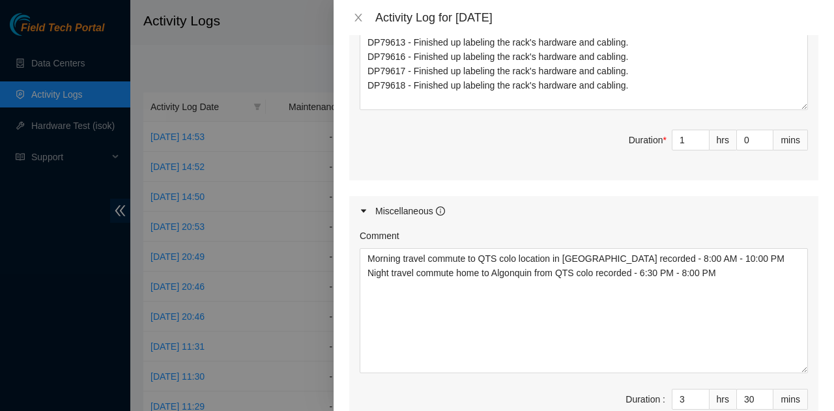
scroll to position [732, 0]
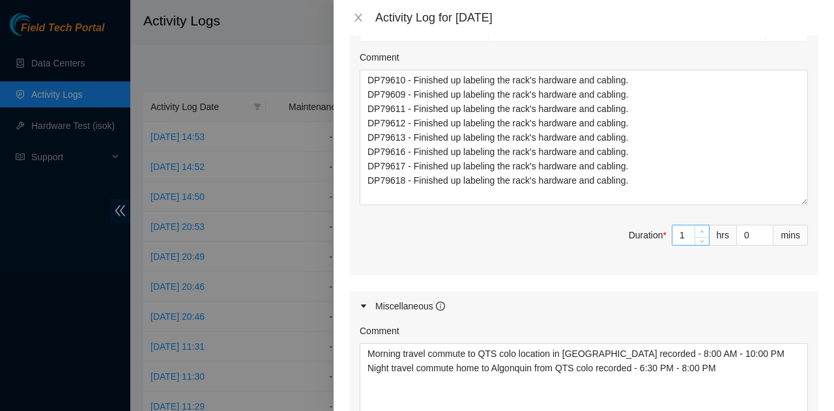
type input "2"
type input "5"
click at [699, 229] on icon "up" at bounding box center [701, 231] width 5 height 5
type input "3"
type input "6"
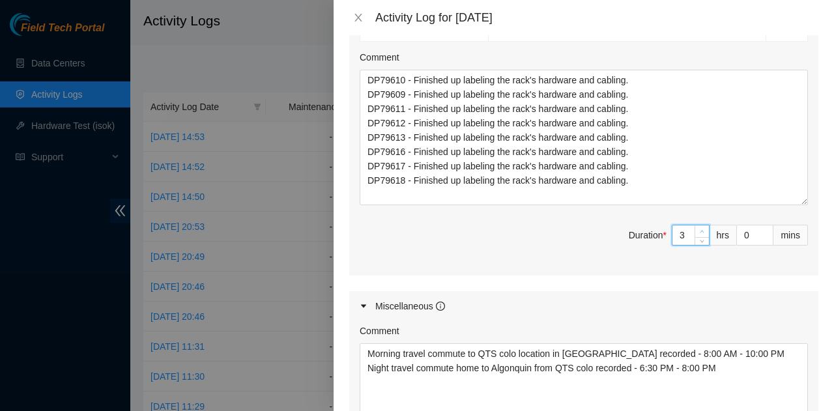
click at [699, 229] on icon "up" at bounding box center [701, 231] width 5 height 5
type input "4"
type input "7"
click at [699, 229] on icon "up" at bounding box center [701, 231] width 5 height 5
type input "5"
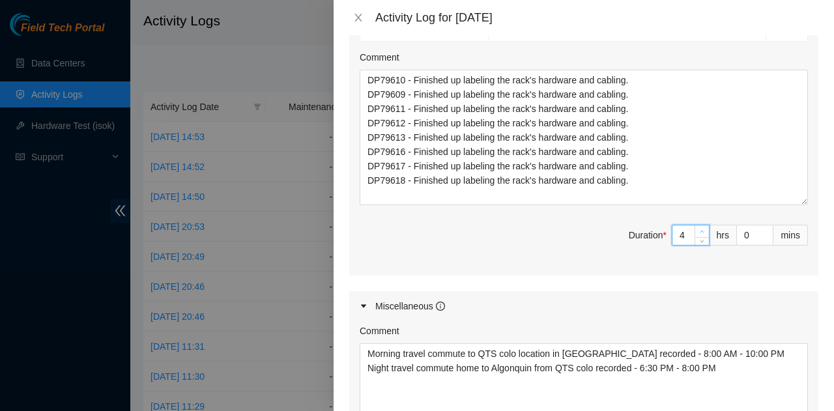
type input "8"
click at [699, 229] on icon "up" at bounding box center [701, 231] width 5 height 5
type input "6"
type input "9"
click at [699, 229] on icon "up" at bounding box center [701, 231] width 5 height 5
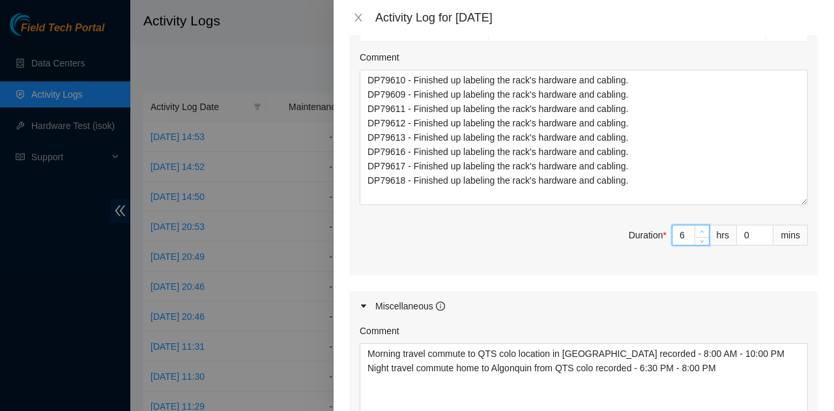
type input "7"
type input "10"
click at [699, 229] on icon "up" at bounding box center [701, 231] width 5 height 5
type input "8"
type input "11"
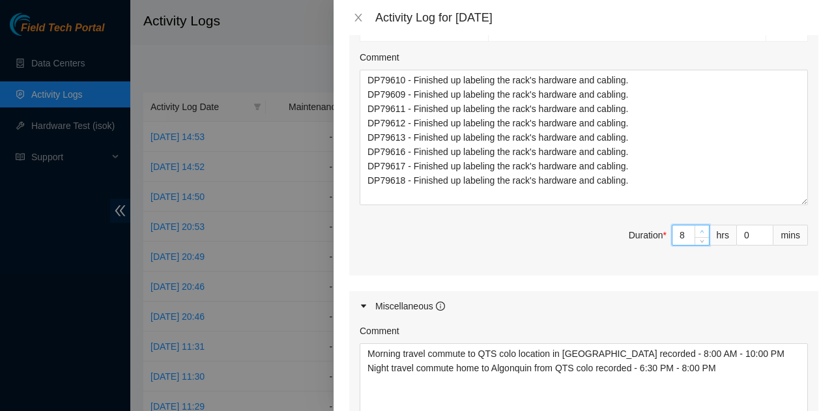
click at [699, 229] on icon "up" at bounding box center [701, 231] width 5 height 5
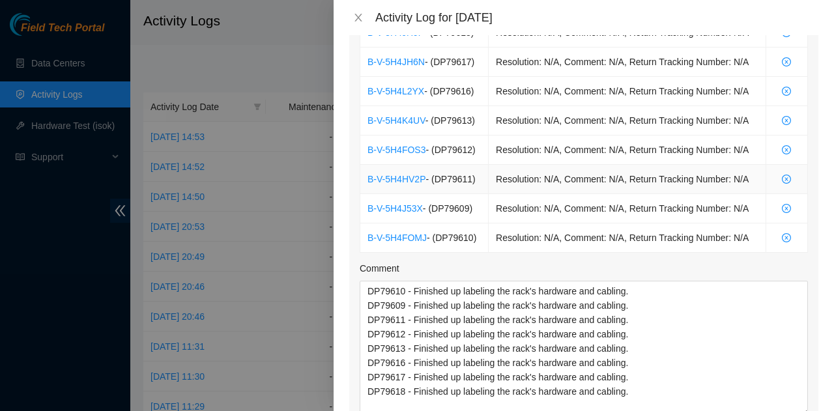
scroll to position [977, 0]
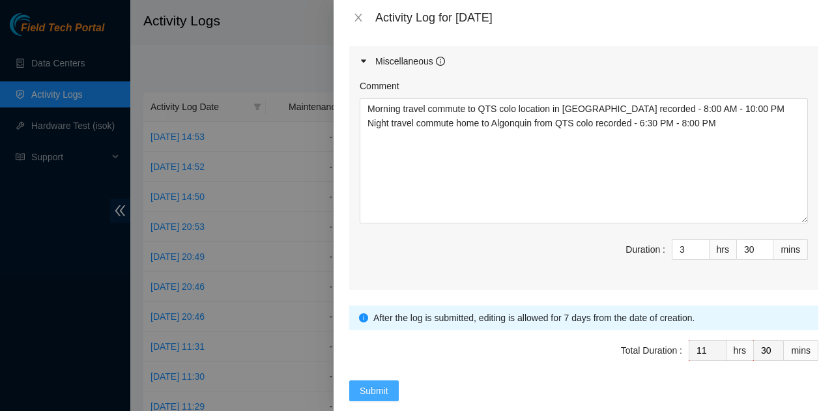
click at [376, 384] on span "Submit" at bounding box center [373, 391] width 29 height 14
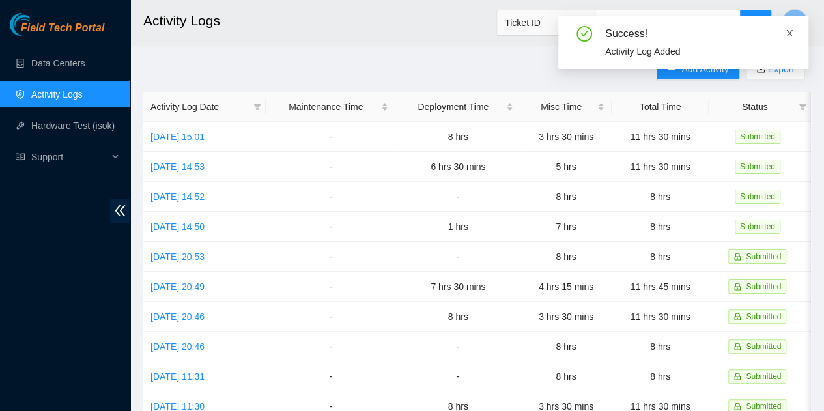
click at [788, 29] on icon "close" at bounding box center [789, 33] width 9 height 9
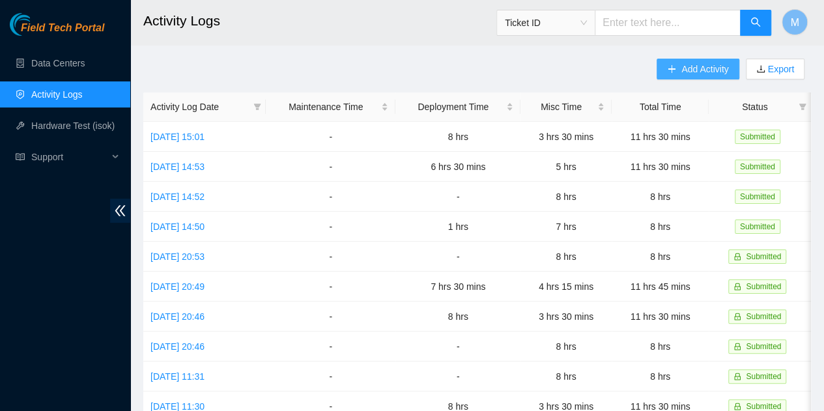
click at [688, 71] on span "Add Activity" at bounding box center [704, 69] width 47 height 14
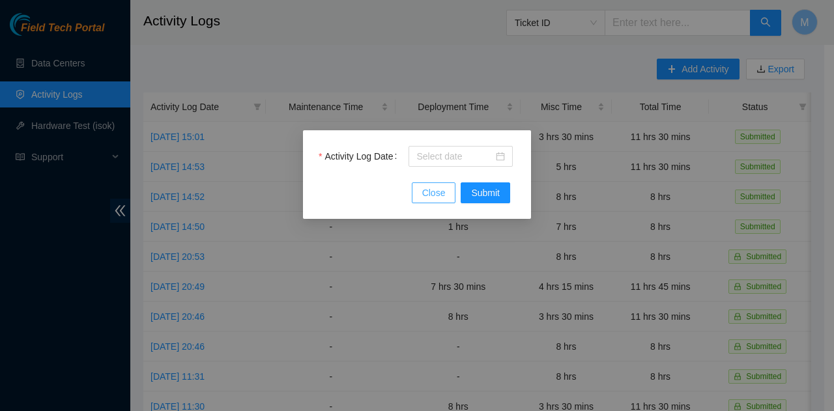
click at [442, 192] on span "Close" at bounding box center [433, 193] width 23 height 14
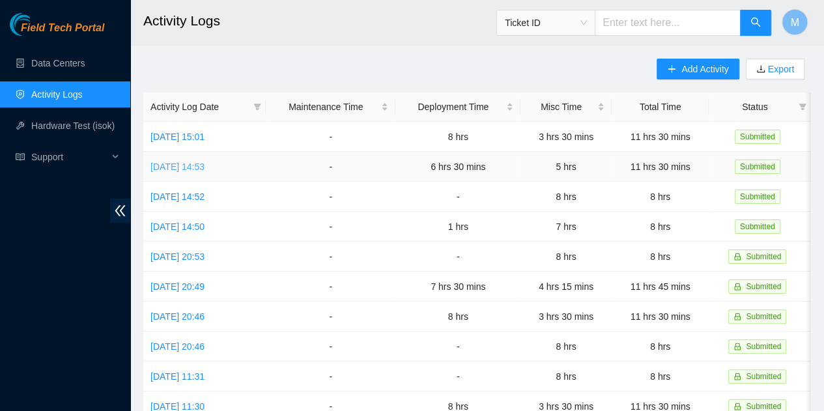
click at [204, 167] on link "[DATE] 14:53" at bounding box center [177, 167] width 54 height 10
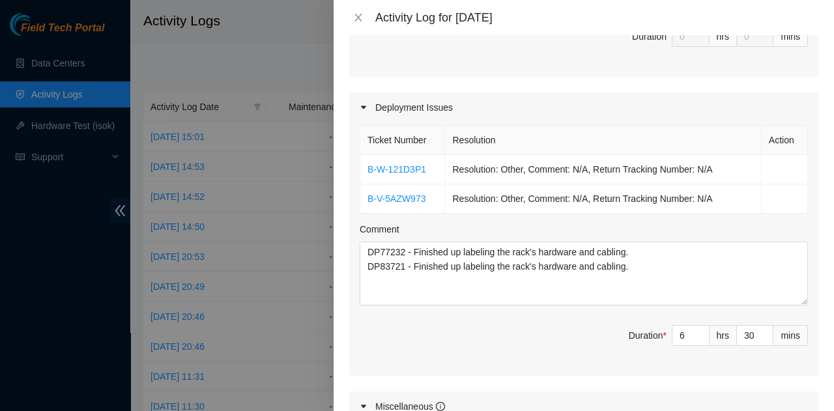
scroll to position [456, 0]
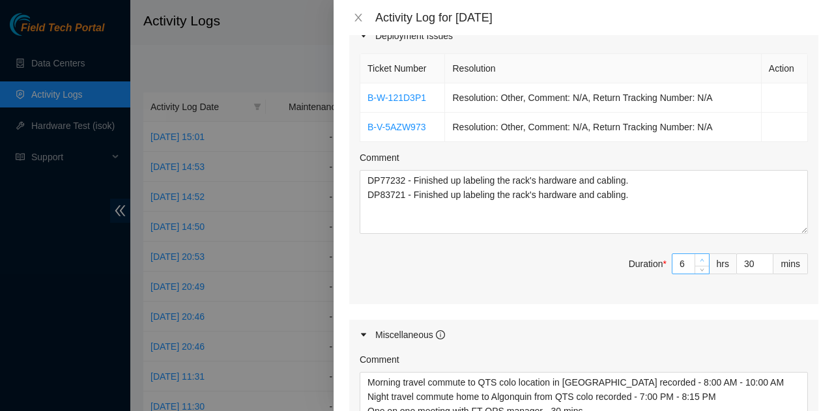
type input "7"
type input "12"
click at [699, 254] on span "Increase Value" at bounding box center [701, 260] width 14 height 12
type input "29"
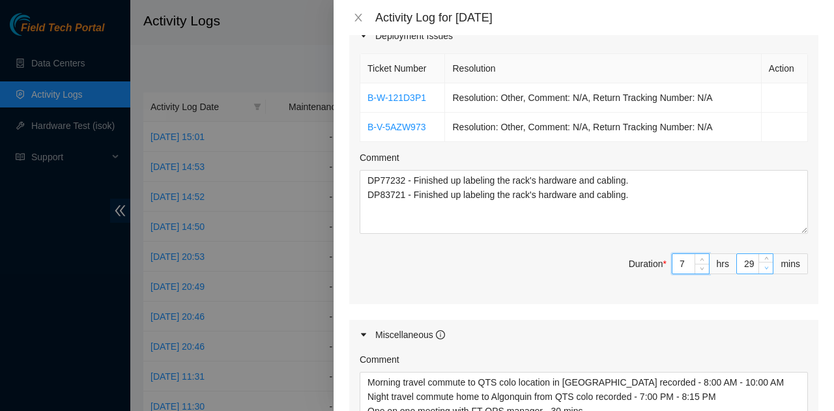
click at [764, 266] on icon "down" at bounding box center [766, 268] width 5 height 5
type input "28"
click at [764, 266] on icon "down" at bounding box center [766, 268] width 5 height 5
type input "27"
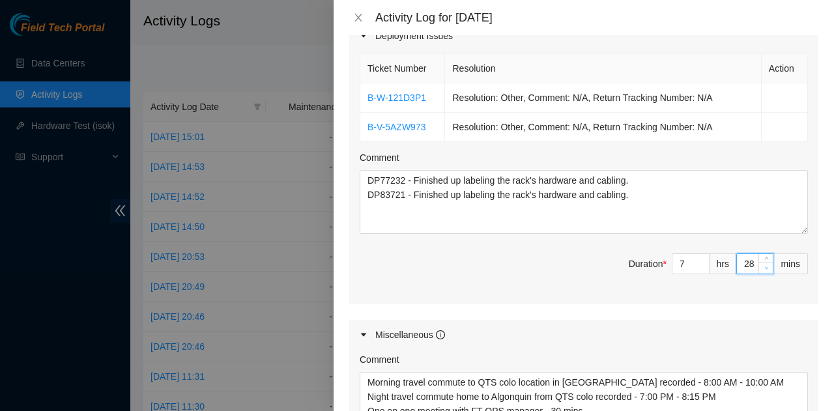
type input "27"
click at [764, 266] on icon "down" at bounding box center [766, 268] width 5 height 5
type input "26"
click at [764, 266] on icon "down" at bounding box center [766, 268] width 5 height 5
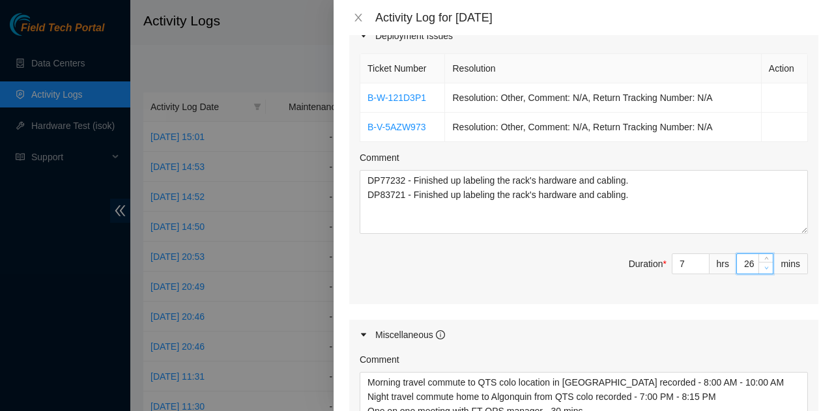
type input "25"
click at [764, 266] on icon "down" at bounding box center [766, 268] width 5 height 5
type input "24"
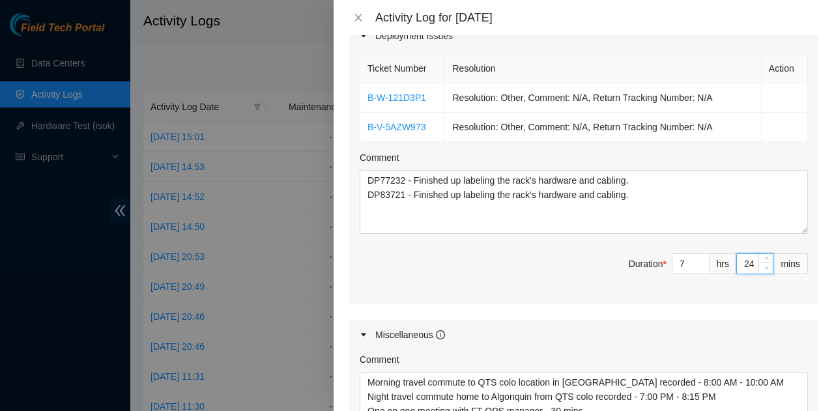
click at [764, 266] on icon "down" at bounding box center [766, 268] width 5 height 5
type input "23"
click at [764, 266] on icon "down" at bounding box center [766, 268] width 5 height 5
type input "22"
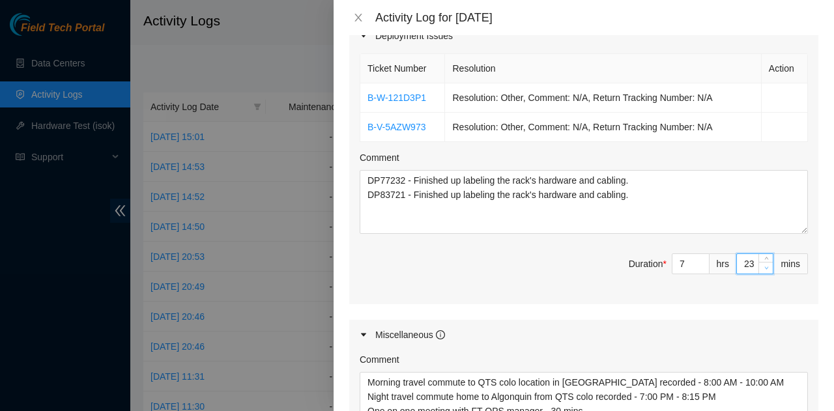
type input "22"
click at [764, 266] on icon "down" at bounding box center [766, 268] width 5 height 5
type input "21"
click at [764, 266] on icon "down" at bounding box center [766, 268] width 5 height 5
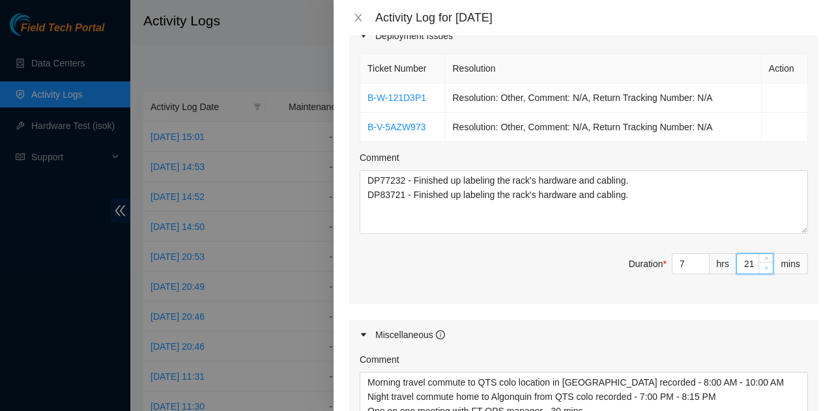
type input "20"
click at [764, 266] on icon "down" at bounding box center [766, 268] width 5 height 5
type input "19"
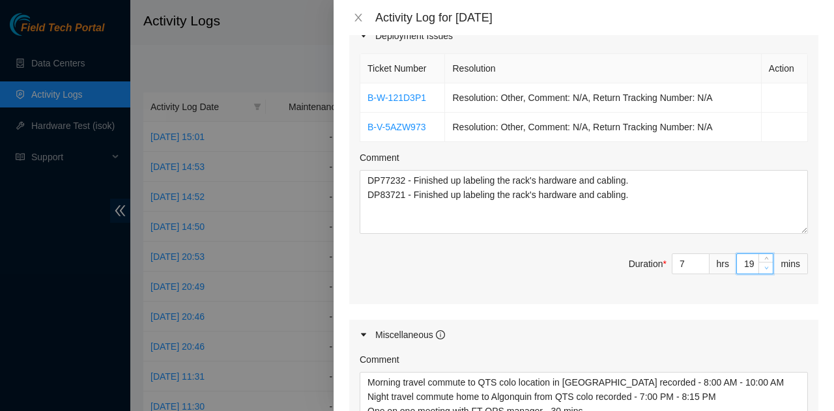
click at [764, 266] on icon "down" at bounding box center [766, 268] width 5 height 5
type input "18"
click at [764, 266] on icon "down" at bounding box center [766, 268] width 5 height 5
type input "17"
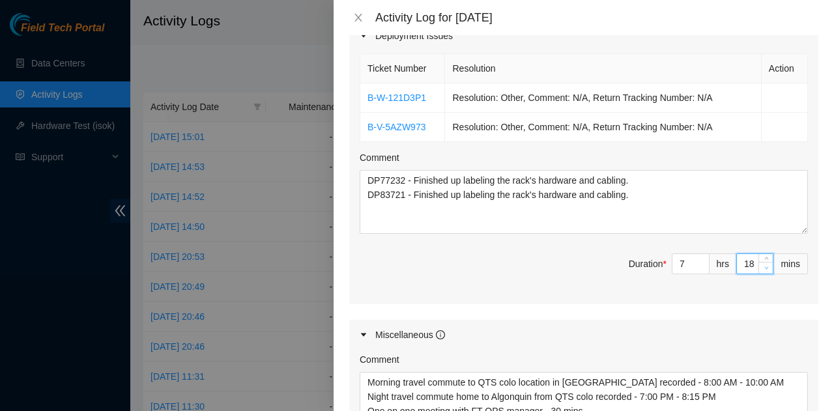
type input "17"
click at [764, 266] on icon "down" at bounding box center [766, 268] width 5 height 5
type input "16"
click at [764, 266] on icon "down" at bounding box center [766, 268] width 5 height 5
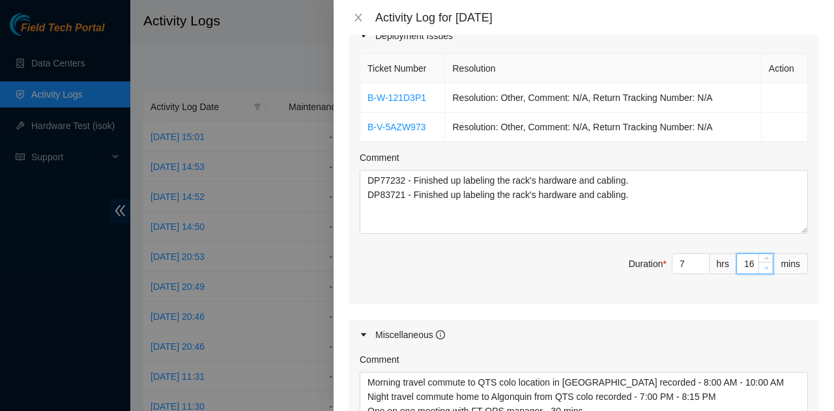
type input "15"
click at [764, 266] on icon "down" at bounding box center [766, 268] width 5 height 5
type input "14"
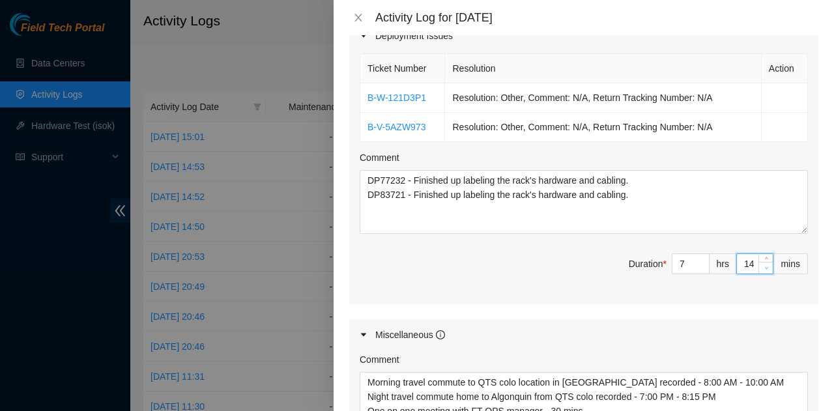
click at [764, 266] on icon "down" at bounding box center [766, 268] width 5 height 5
type input "13"
click at [764, 266] on icon "down" at bounding box center [766, 268] width 5 height 5
type input "12"
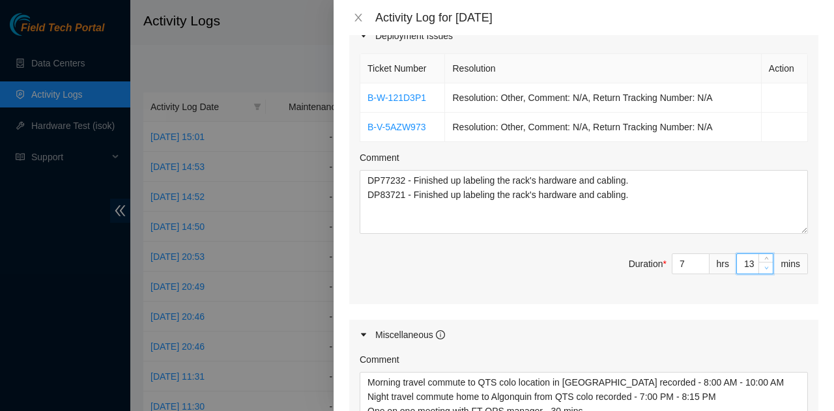
type input "12"
click at [764, 266] on icon "down" at bounding box center [766, 268] width 5 height 5
type input "11"
click at [764, 266] on icon "down" at bounding box center [766, 268] width 5 height 5
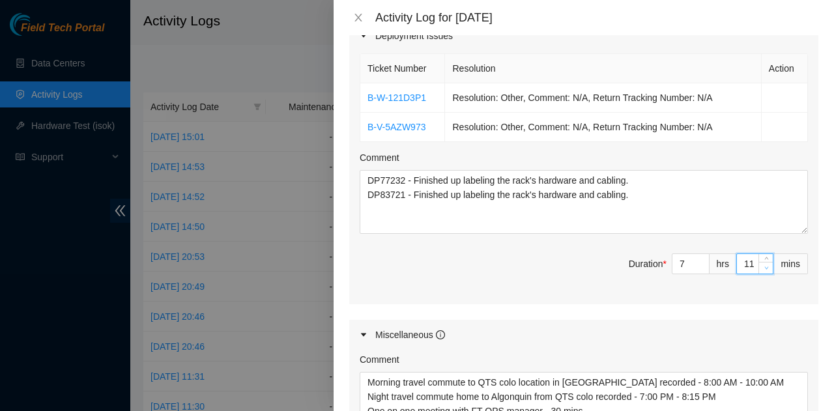
type input "10"
click at [764, 266] on icon "down" at bounding box center [766, 268] width 5 height 5
type input "9"
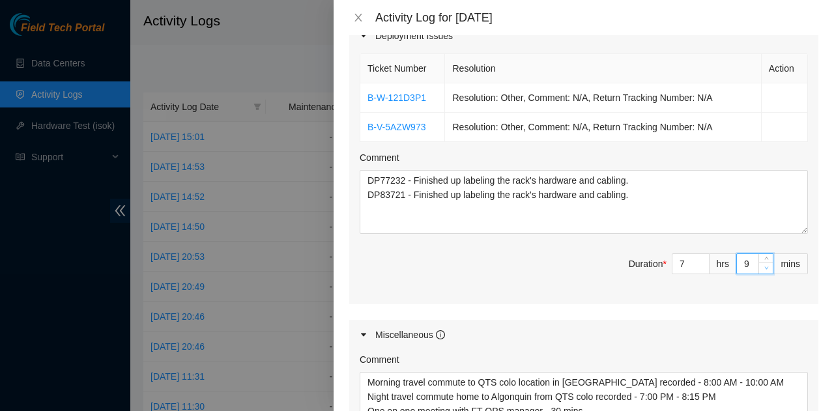
click at [764, 266] on icon "down" at bounding box center [766, 268] width 5 height 5
type input "8"
click at [764, 266] on icon "down" at bounding box center [766, 268] width 5 height 5
type input "7"
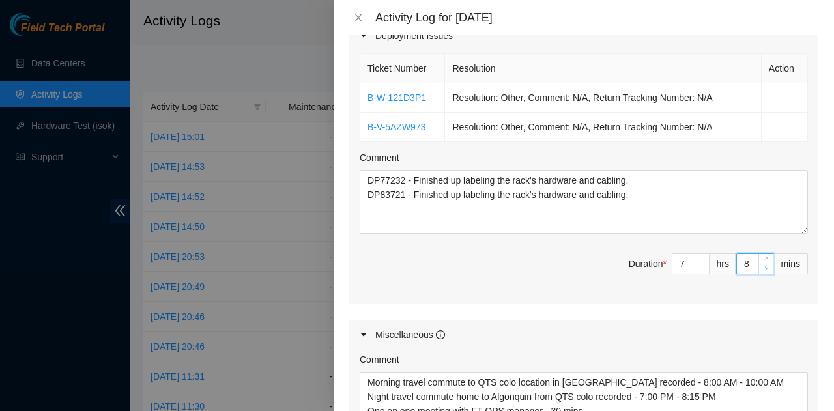
type input "7"
click at [764, 266] on icon "down" at bounding box center [766, 268] width 5 height 5
type input "6"
click at [764, 266] on icon "down" at bounding box center [766, 268] width 5 height 5
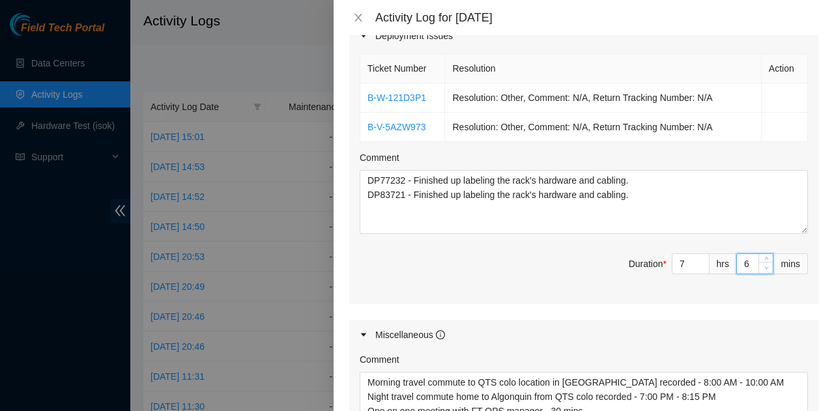
type input "5"
click at [764, 266] on icon "down" at bounding box center [766, 268] width 5 height 5
type input "4"
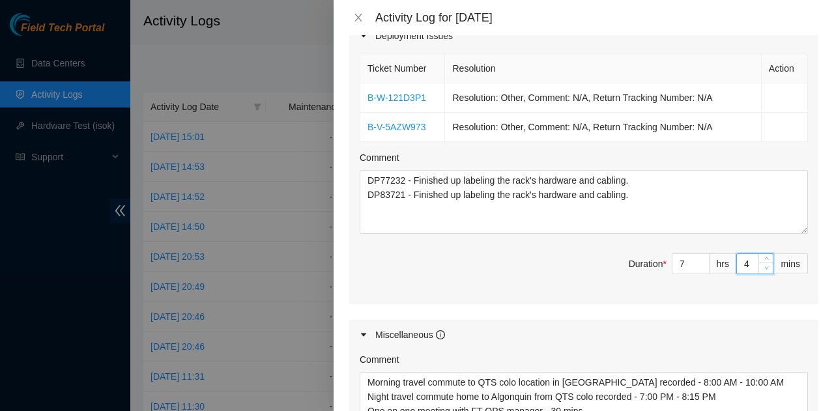
click at [764, 266] on icon "down" at bounding box center [766, 268] width 5 height 5
type input "3"
click at [764, 266] on icon "down" at bounding box center [766, 268] width 5 height 5
type input "2"
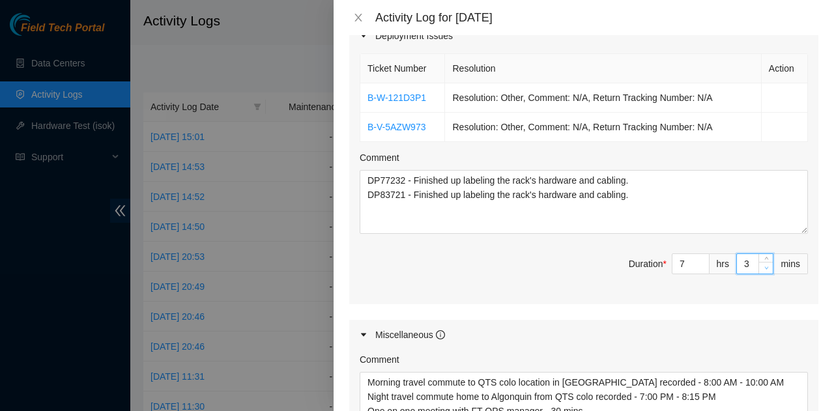
type input "2"
click at [764, 266] on icon "down" at bounding box center [766, 268] width 5 height 5
type input "1"
click at [764, 266] on icon "down" at bounding box center [766, 268] width 5 height 5
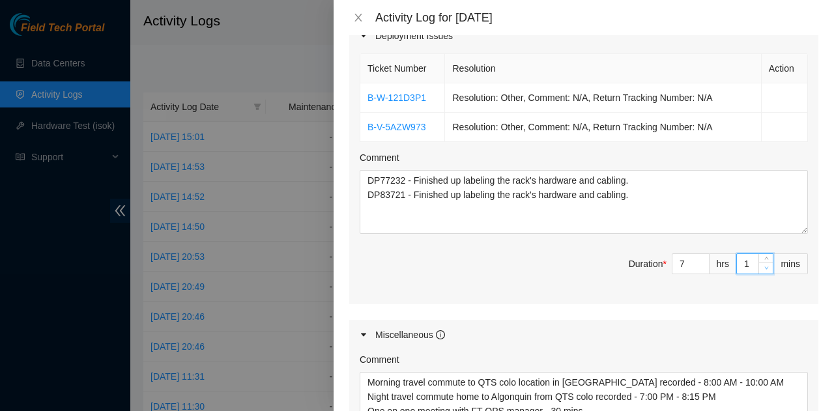
type input "0"
click at [764, 266] on icon "down" at bounding box center [766, 268] width 5 height 5
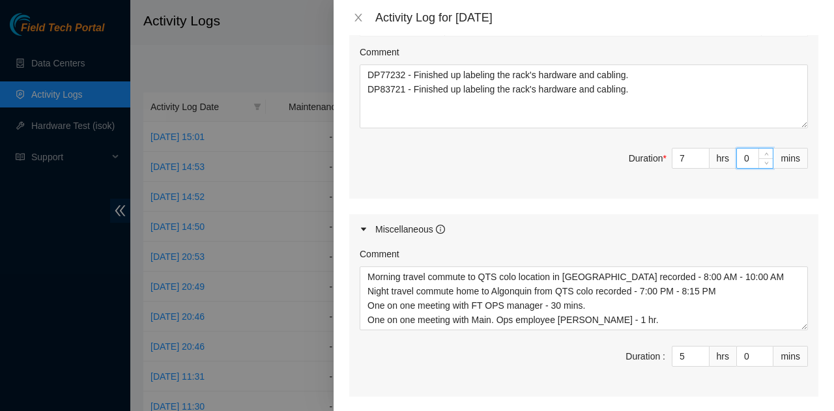
scroll to position [586, 0]
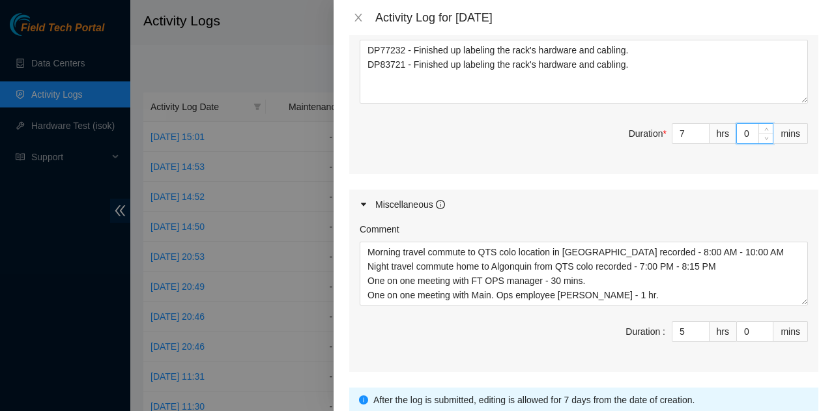
click at [533, 333] on span "Duration : 5 hrs 0 mins" at bounding box center [583, 339] width 448 height 36
type input "4"
type input "11"
click at [699, 333] on icon "down" at bounding box center [701, 335] width 5 height 5
click at [742, 328] on input "0" at bounding box center [755, 332] width 36 height 20
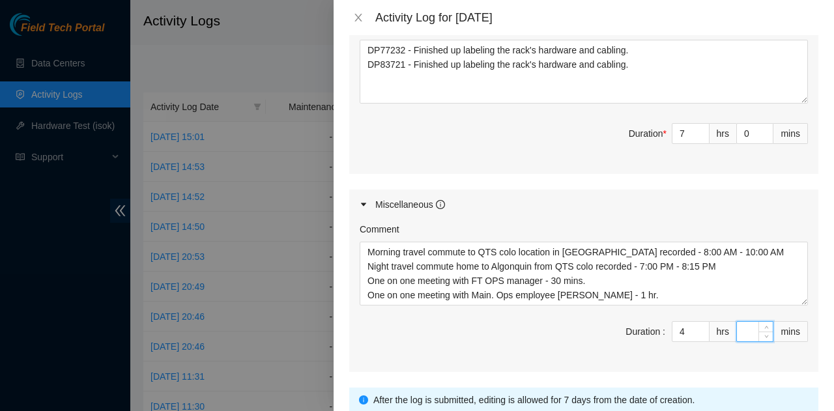
type input "4"
type input "45"
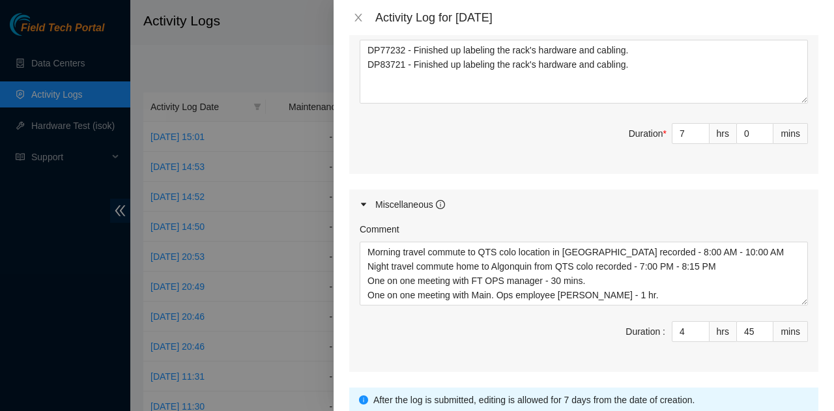
click at [580, 329] on span "Duration : 4 hrs 45 mins" at bounding box center [583, 339] width 448 height 36
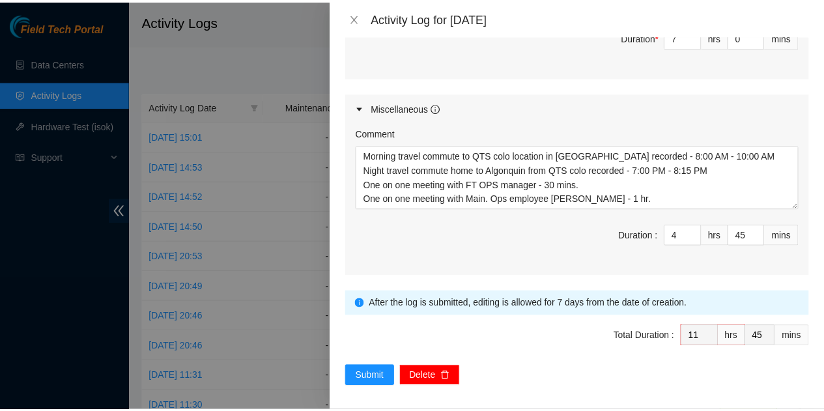
scroll to position [684, 0]
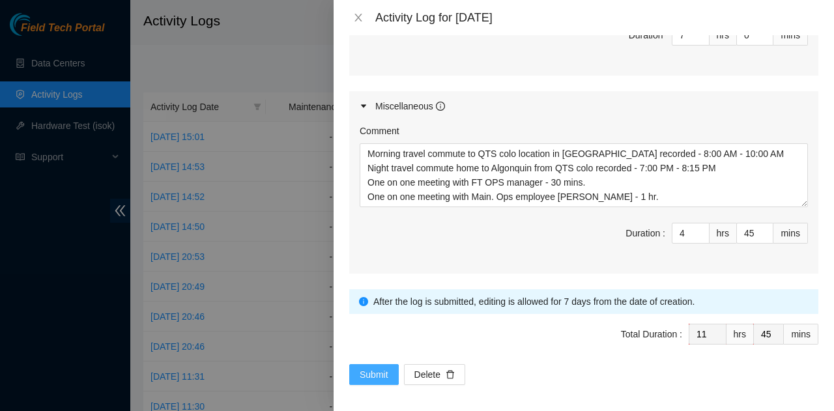
click at [362, 370] on span "Submit" at bounding box center [373, 374] width 29 height 14
